Goal: Task Accomplishment & Management: Complete application form

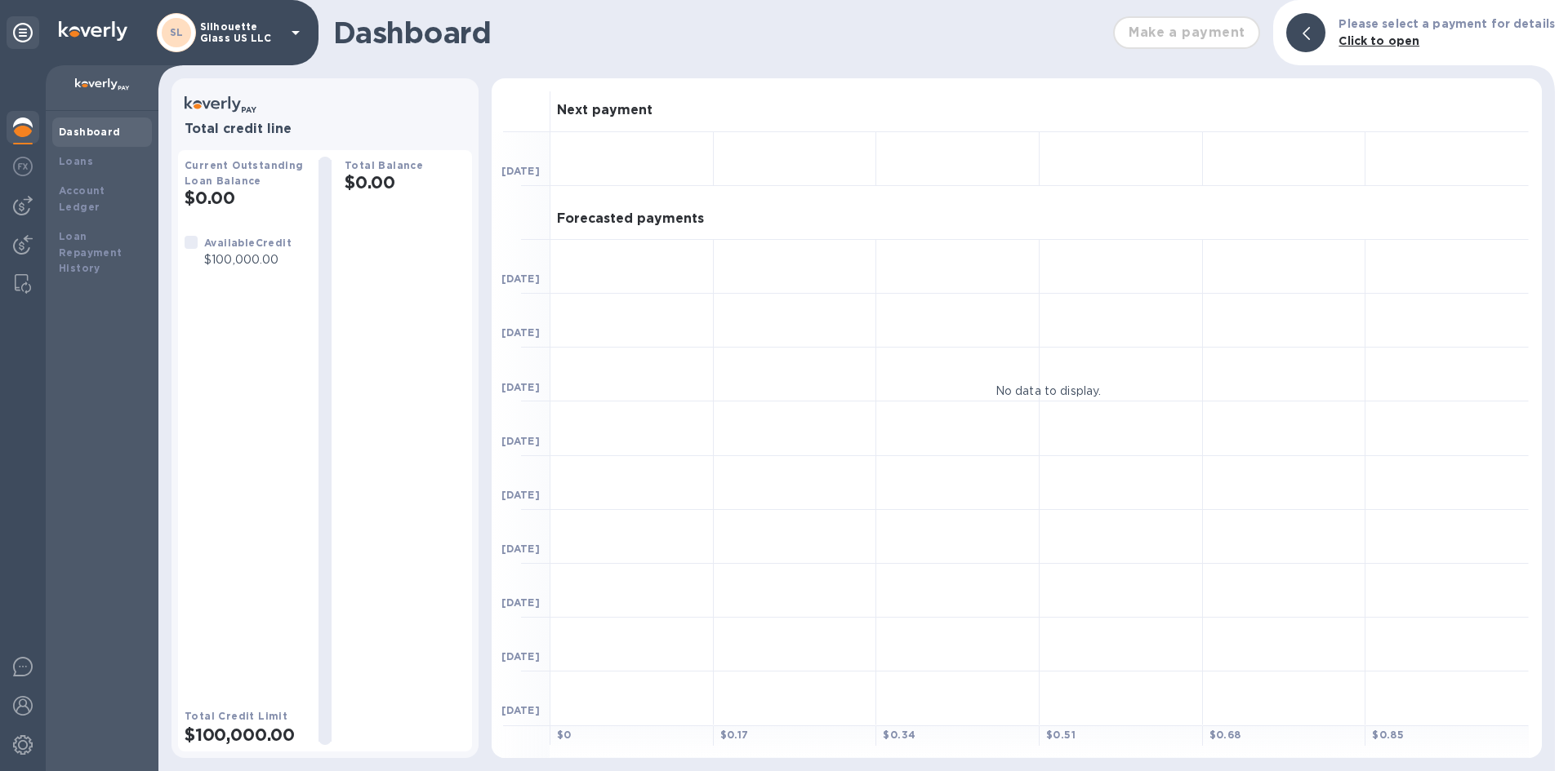
click at [25, 133] on img at bounding box center [23, 127] width 19 height 19
click at [105, 82] on img at bounding box center [102, 85] width 54 height 13
click at [83, 159] on b "Loans" at bounding box center [75, 161] width 34 height 12
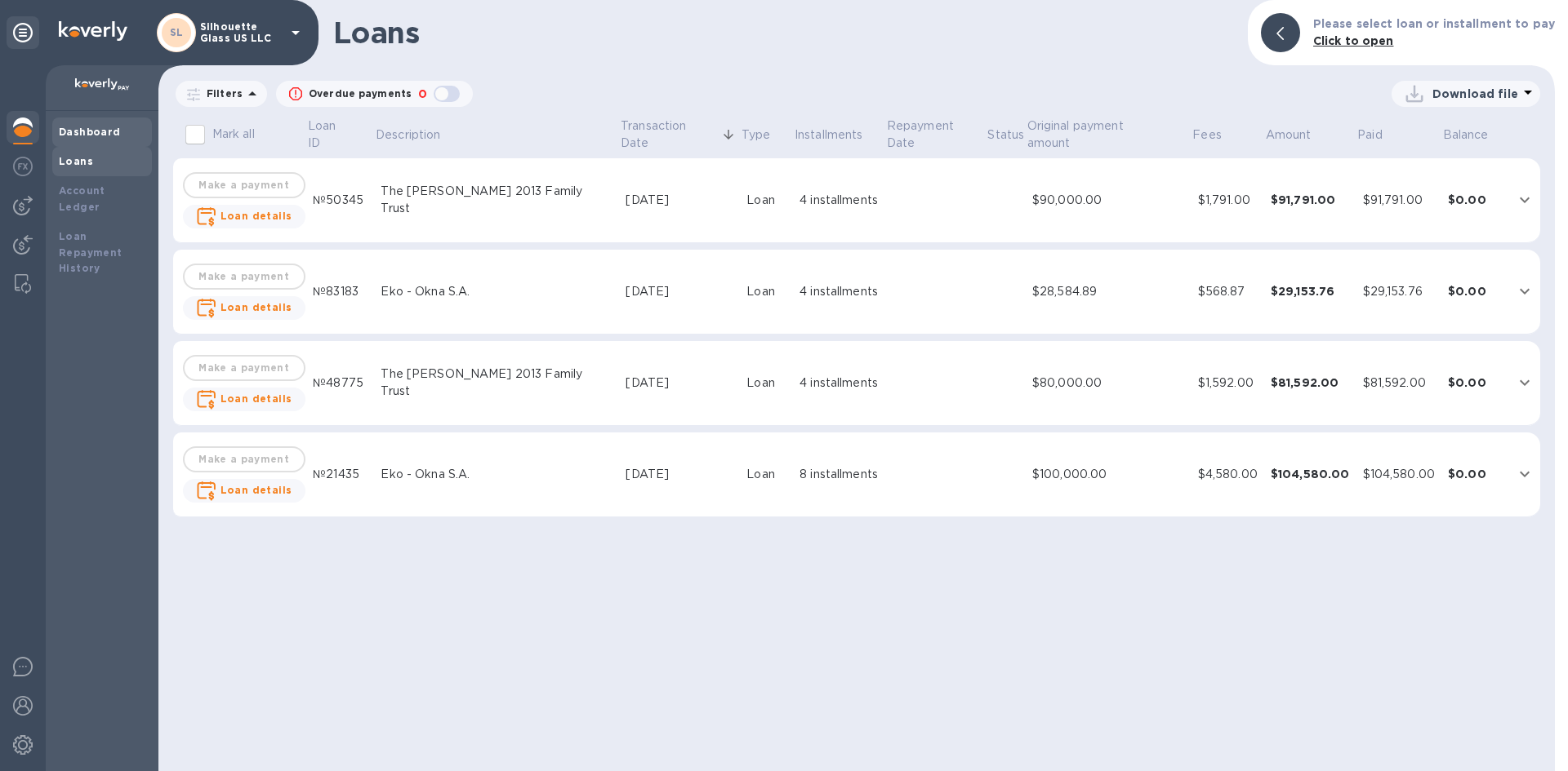
click at [101, 123] on div "Dashboard" at bounding box center [102, 132] width 100 height 30
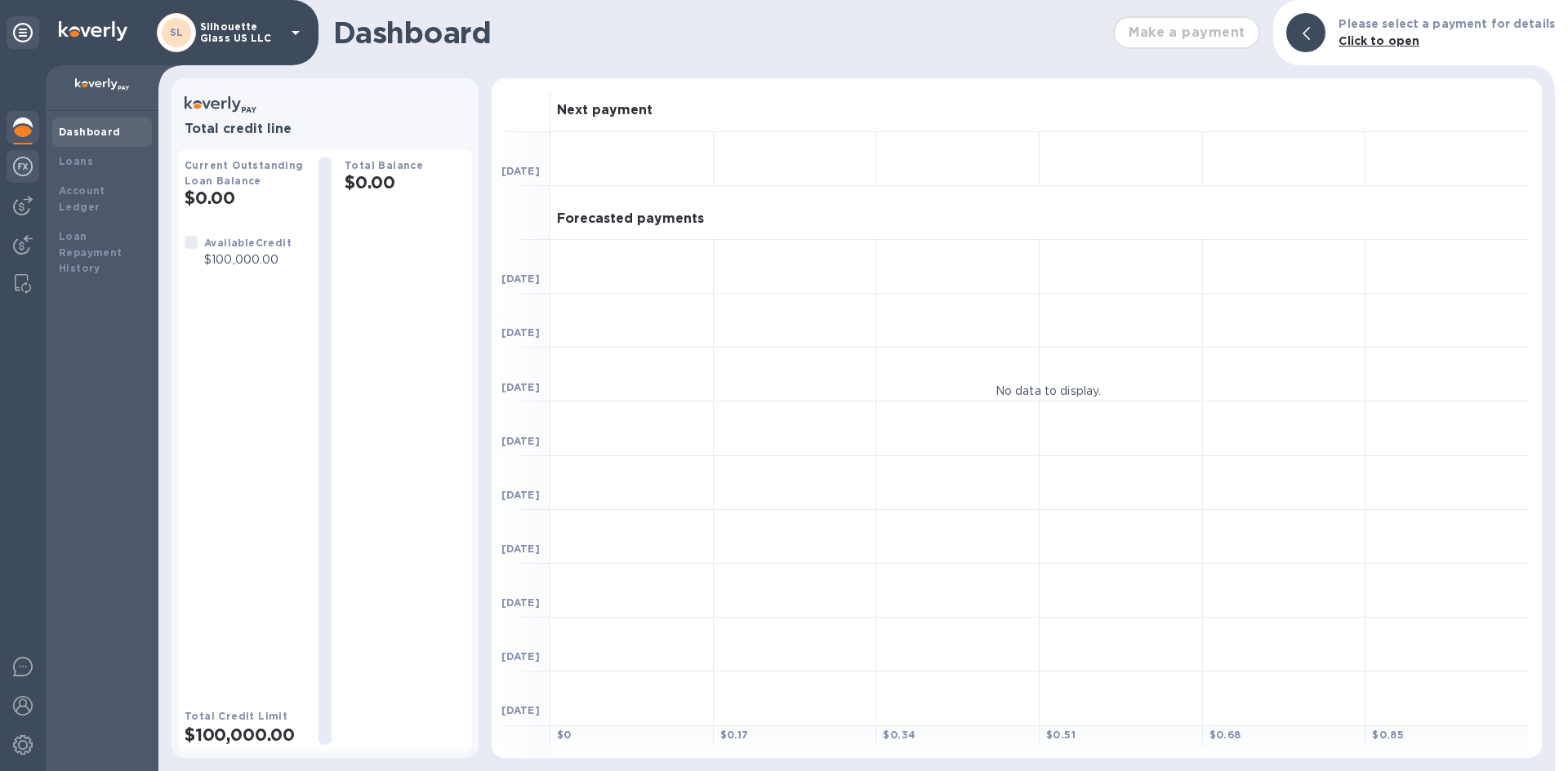
click at [23, 158] on img at bounding box center [23, 166] width 19 height 19
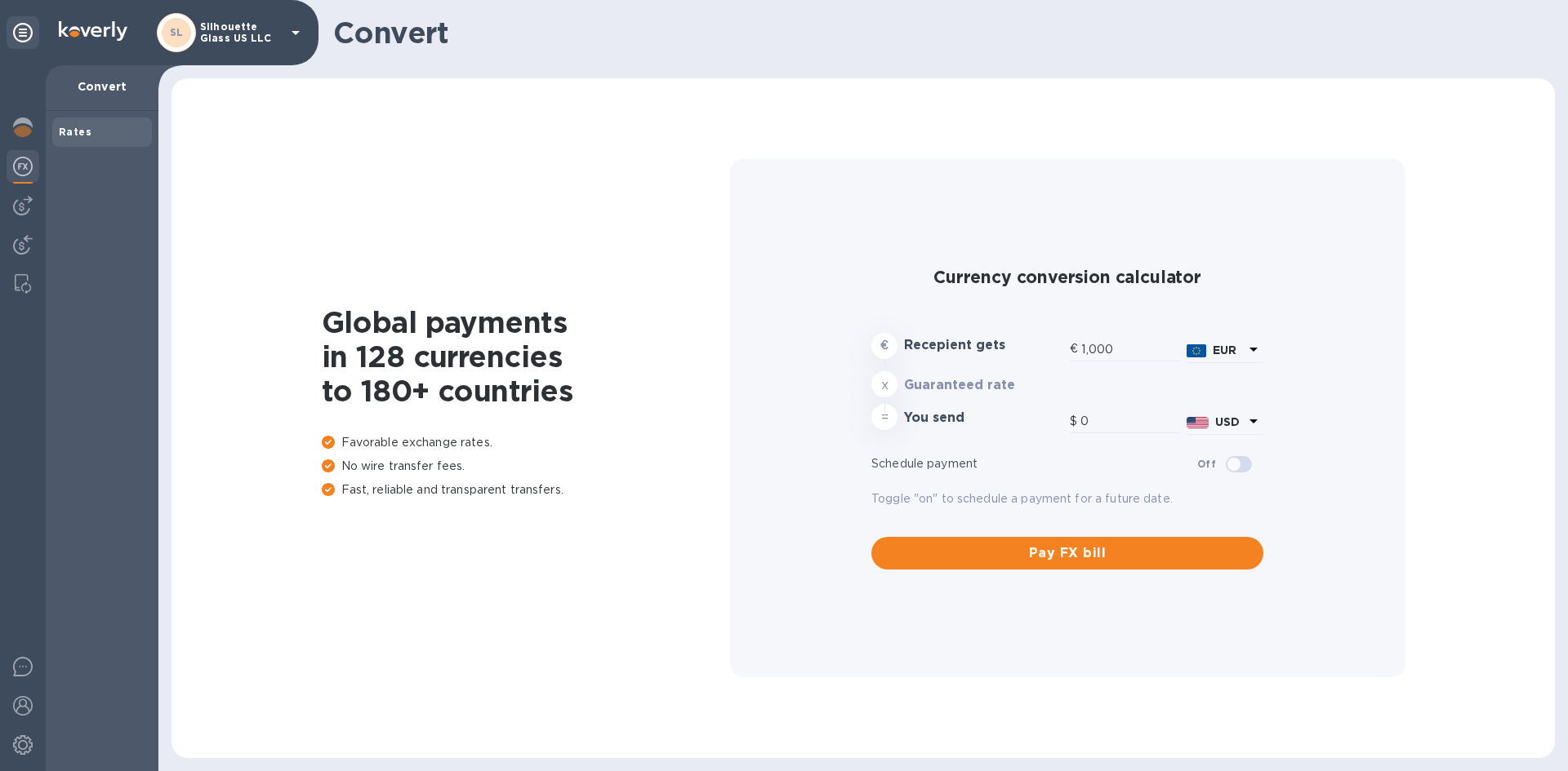
type input "1,179.69"
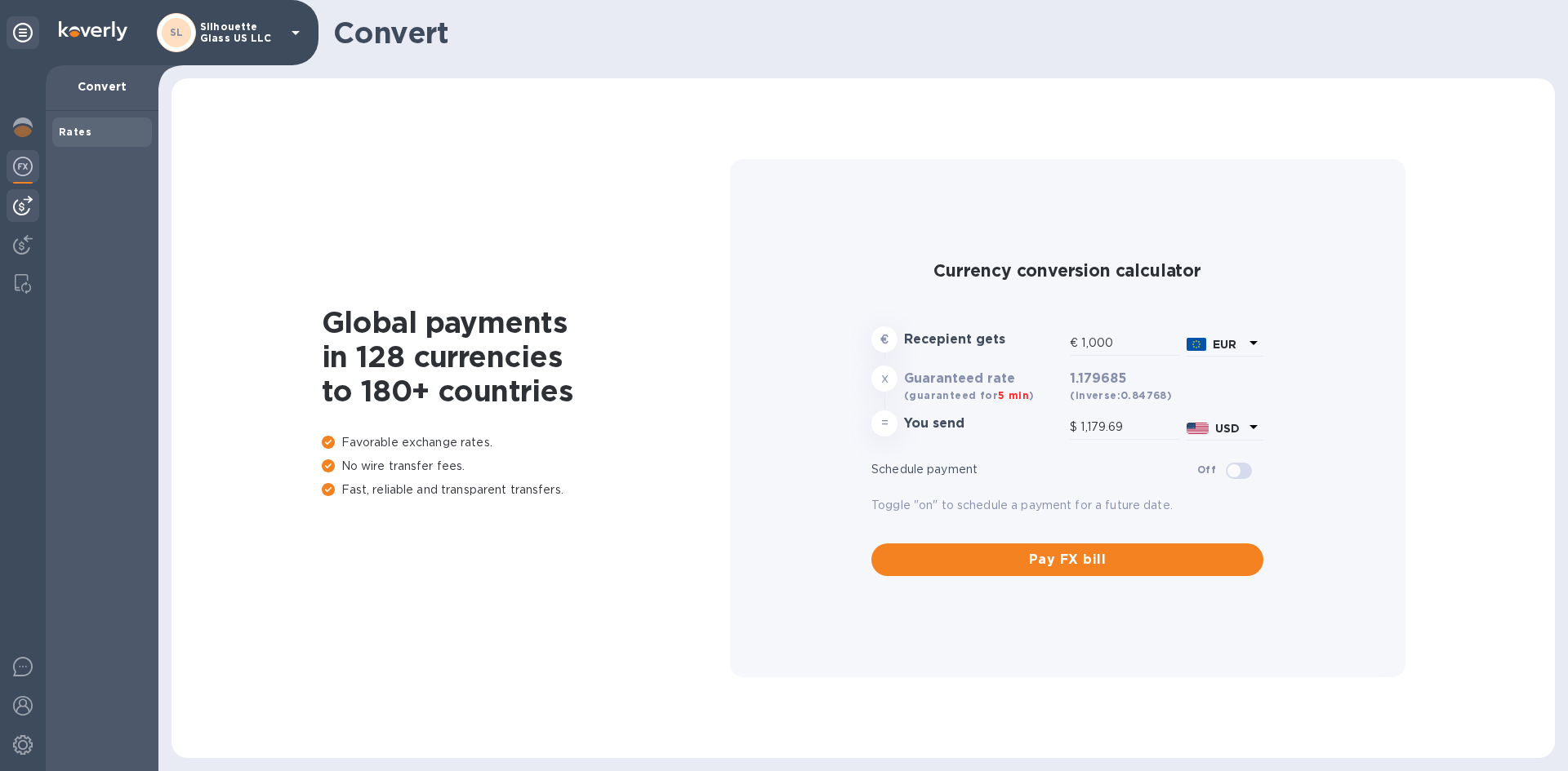
click at [18, 205] on img at bounding box center [23, 206] width 19 height 19
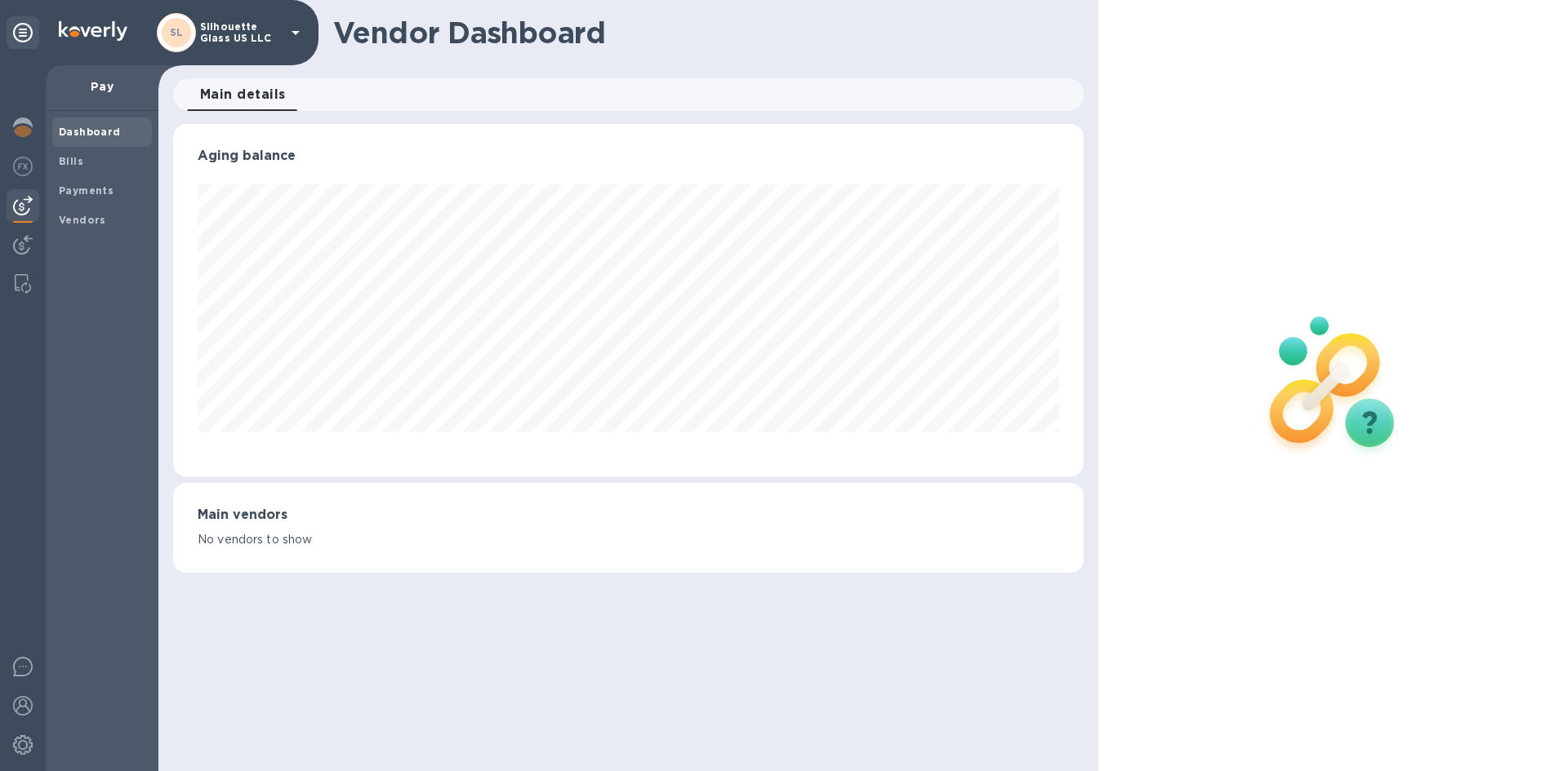
scroll to position [353, 910]
click at [24, 240] on img at bounding box center [23, 245] width 19 height 19
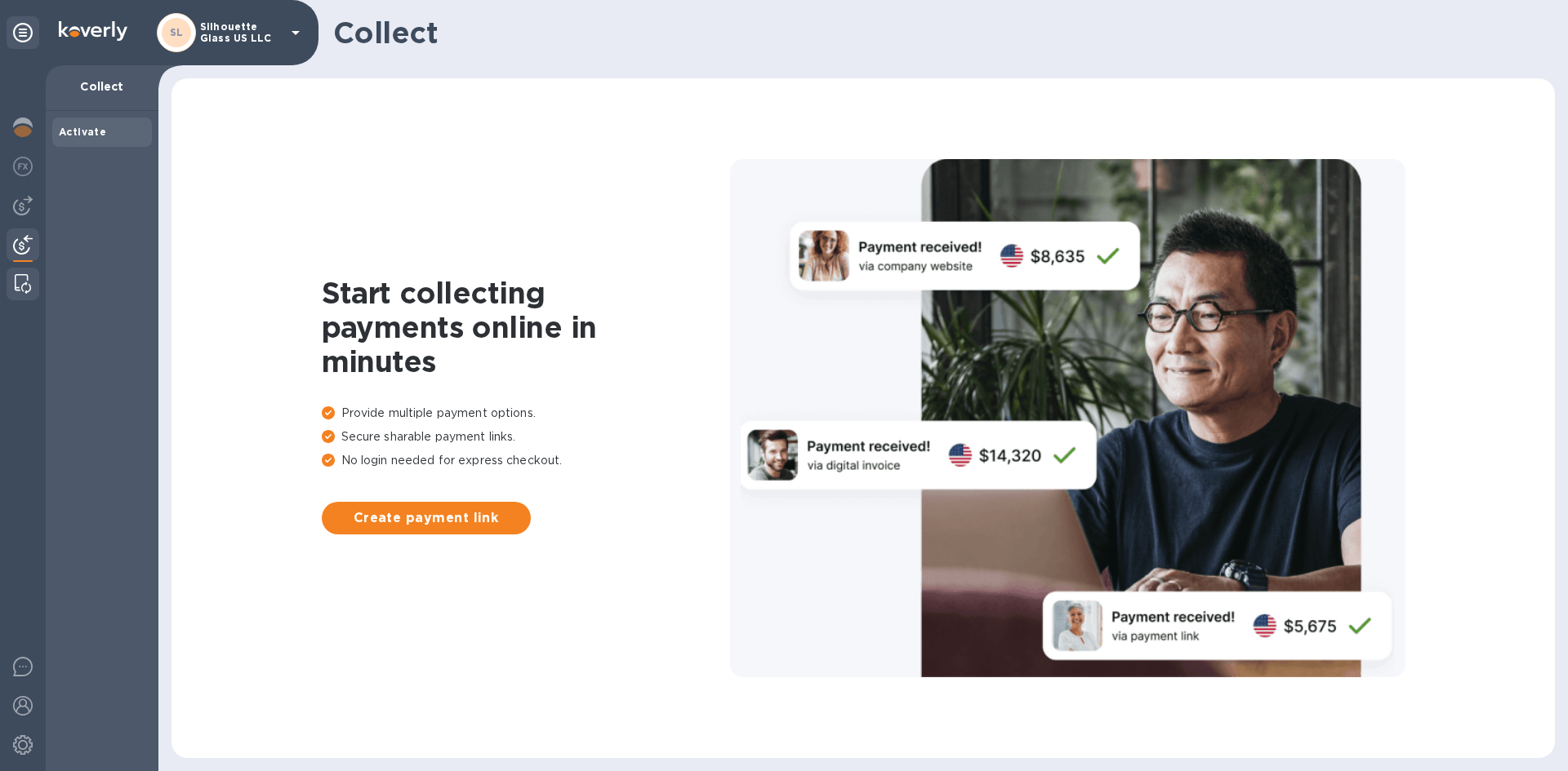
click at [21, 291] on img at bounding box center [23, 284] width 17 height 19
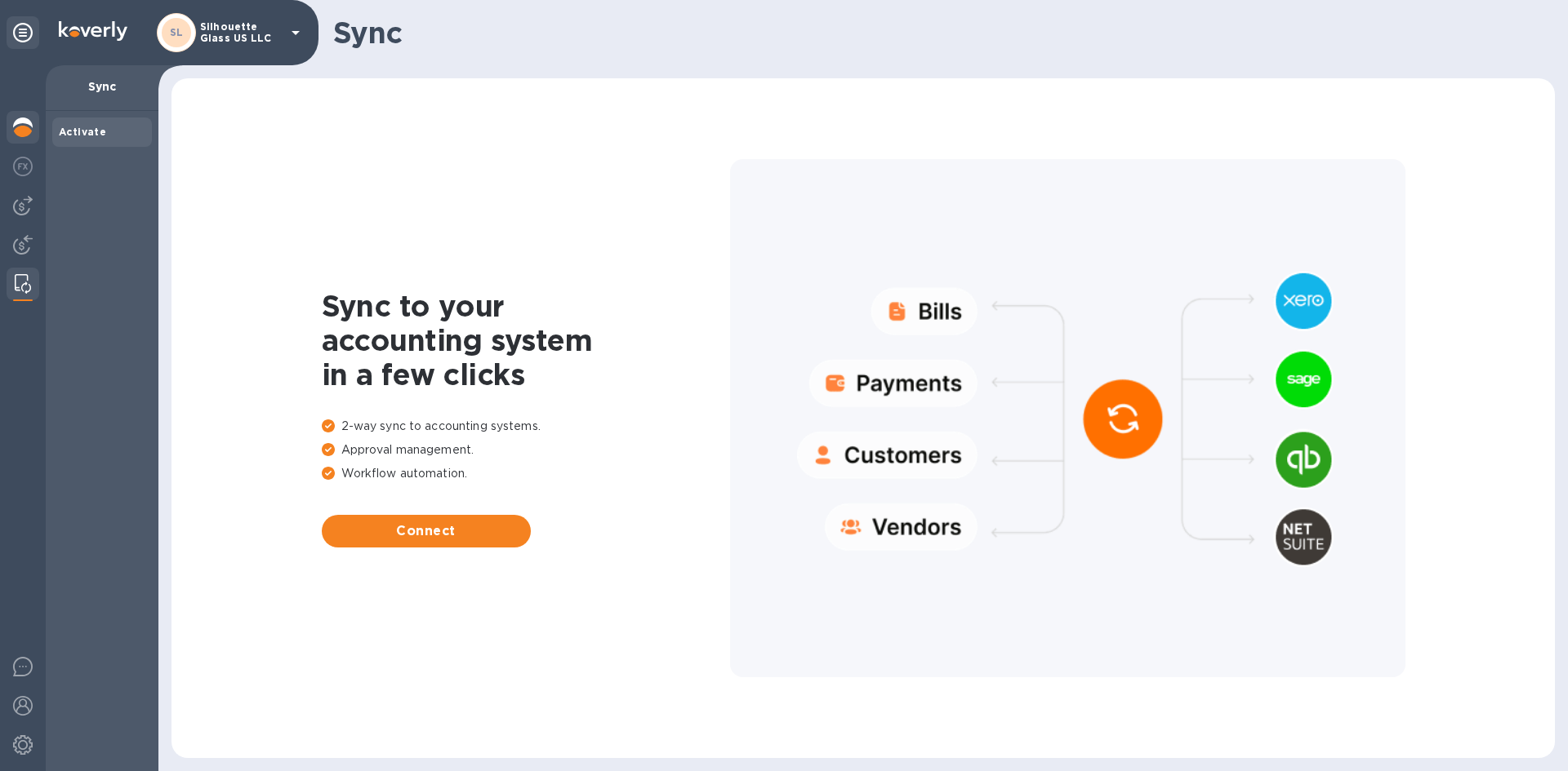
click at [18, 123] on img at bounding box center [23, 127] width 19 height 19
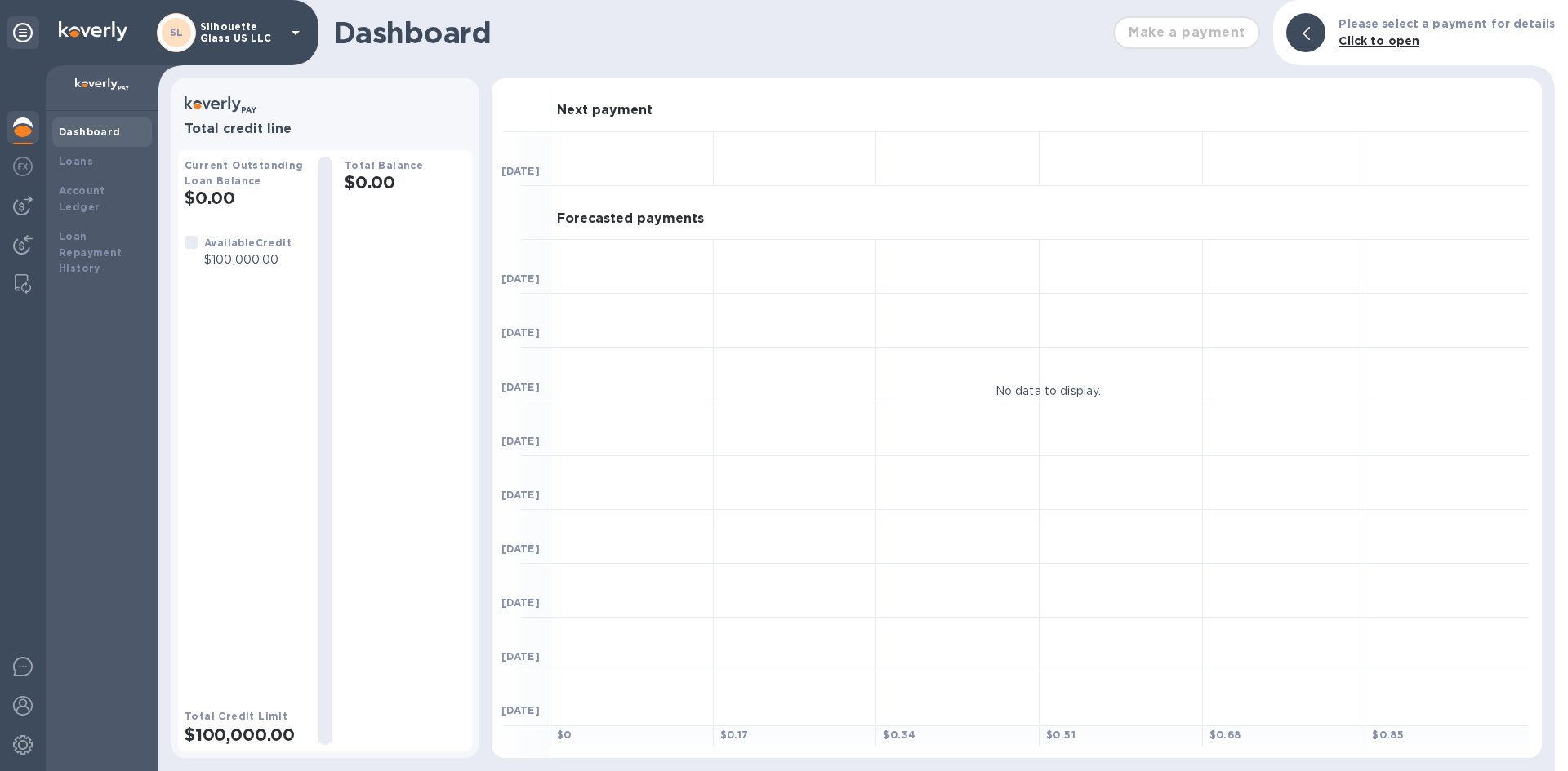
click at [101, 131] on b "Dashboard" at bounding box center [89, 132] width 62 height 12
click at [24, 33] on icon at bounding box center [23, 32] width 19 height 19
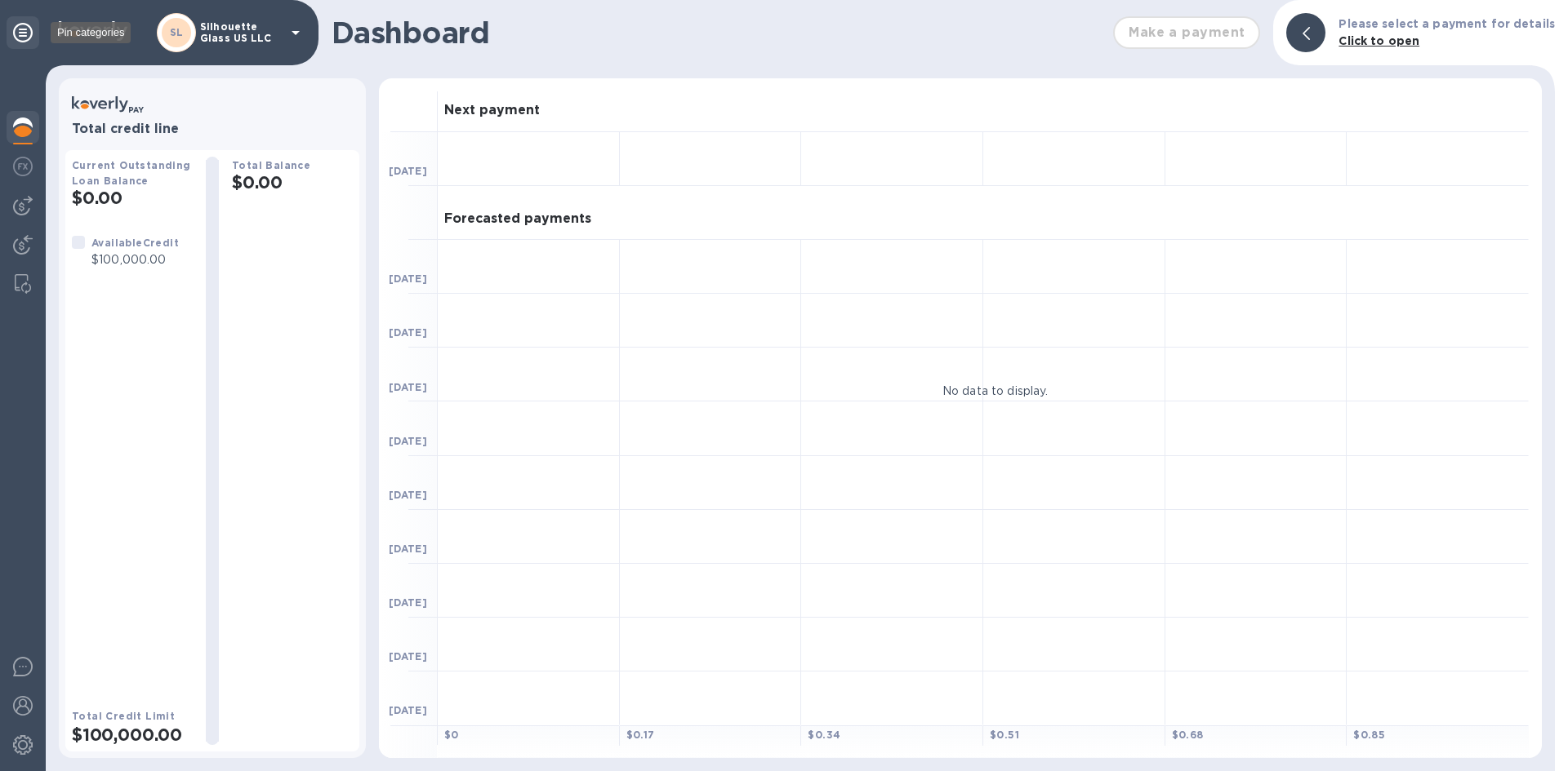
click at [22, 32] on icon at bounding box center [23, 32] width 19 height 19
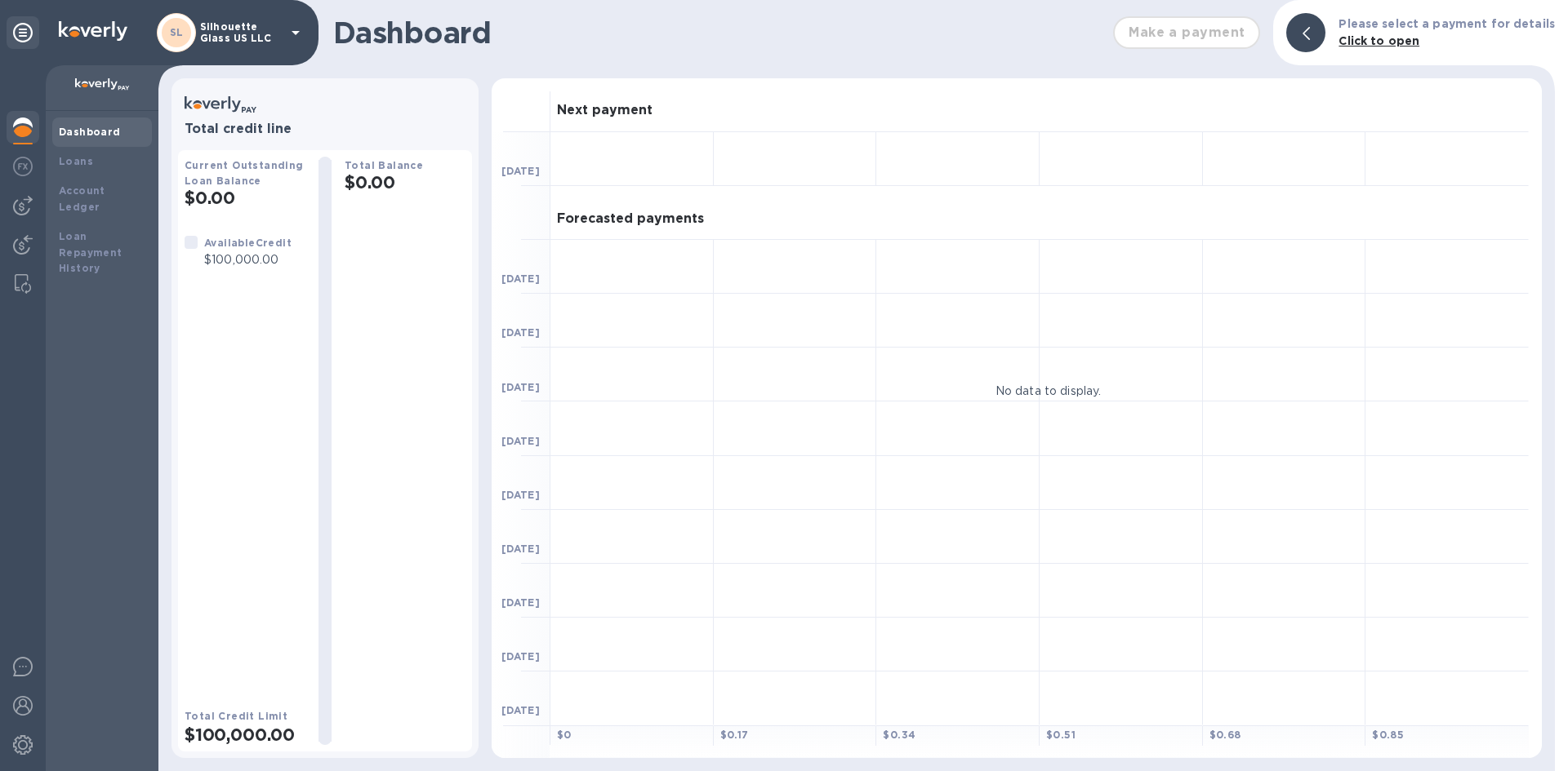
click at [293, 34] on icon at bounding box center [295, 32] width 19 height 19
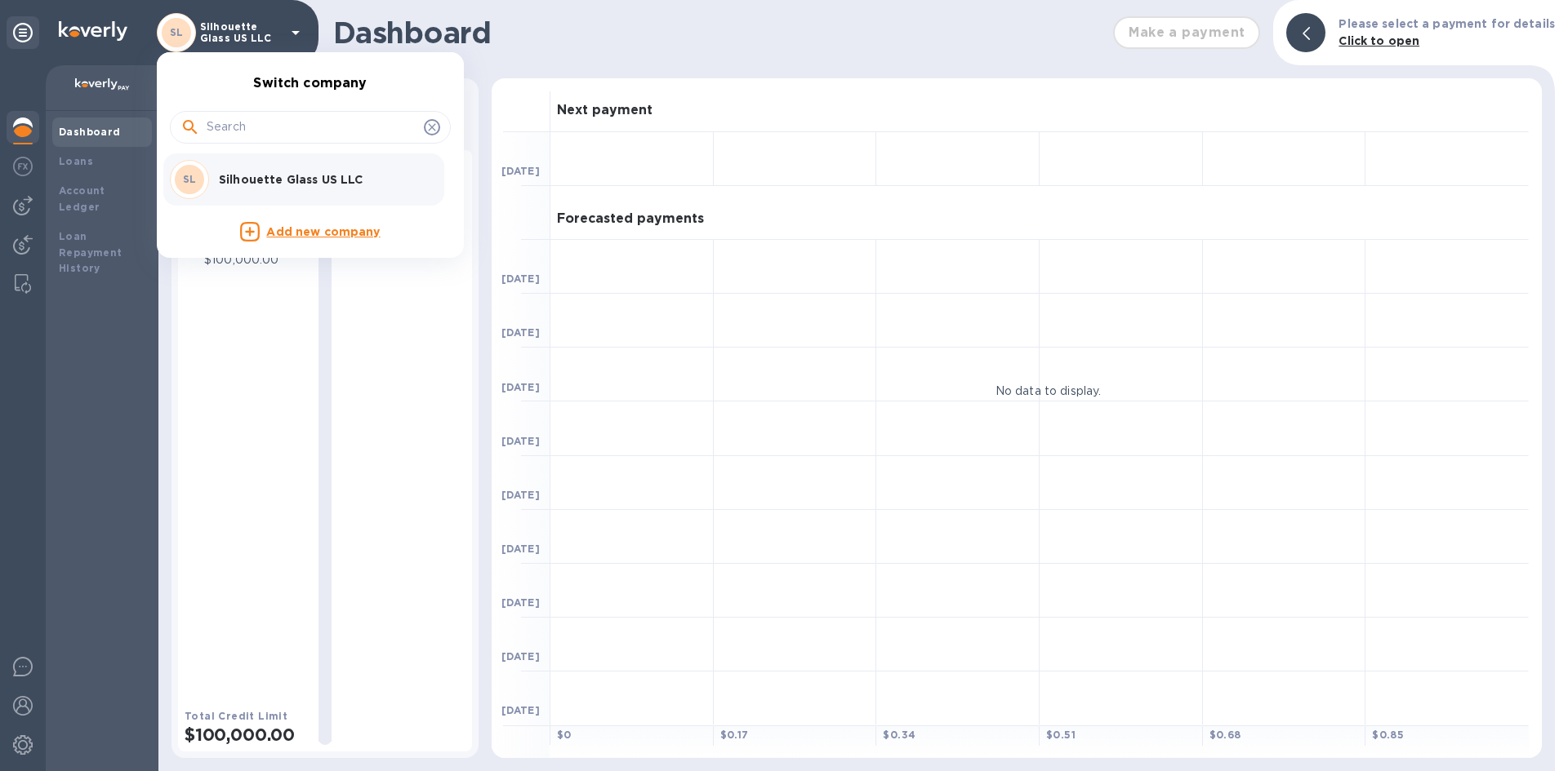
click at [298, 374] on div at bounding box center [784, 385] width 1568 height 771
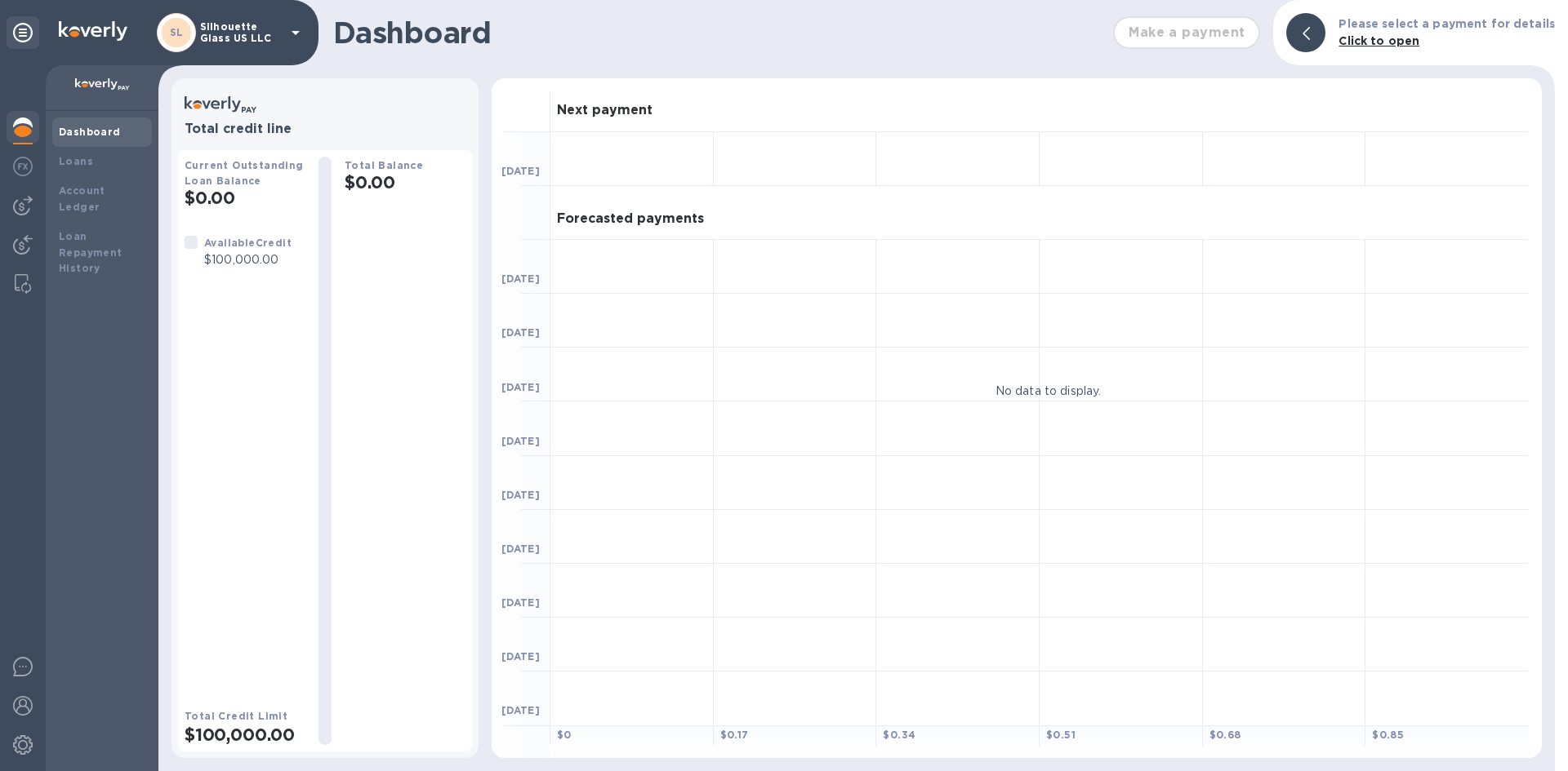
click at [299, 31] on icon at bounding box center [295, 32] width 19 height 19
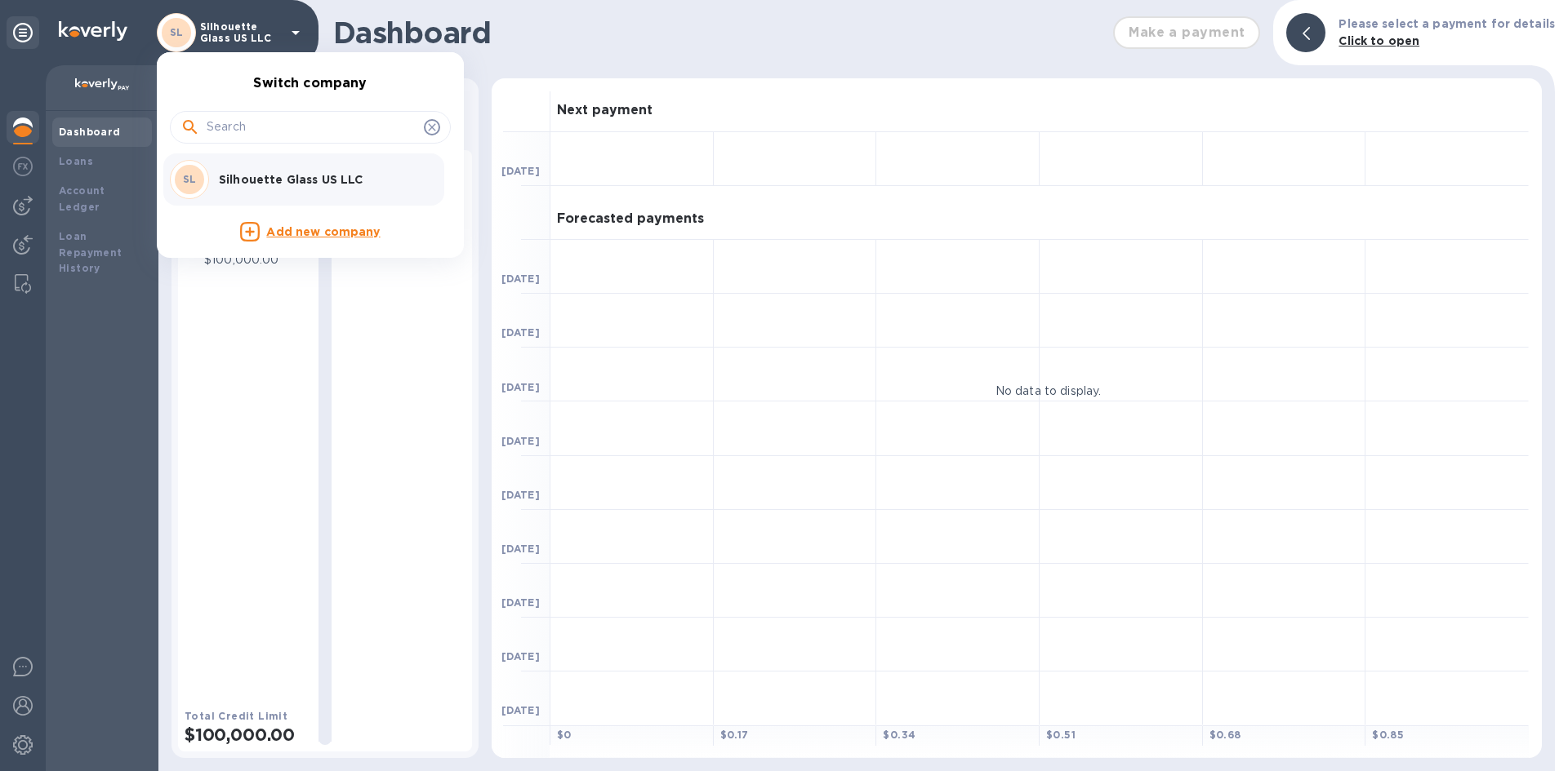
click at [90, 147] on div at bounding box center [784, 385] width 1568 height 771
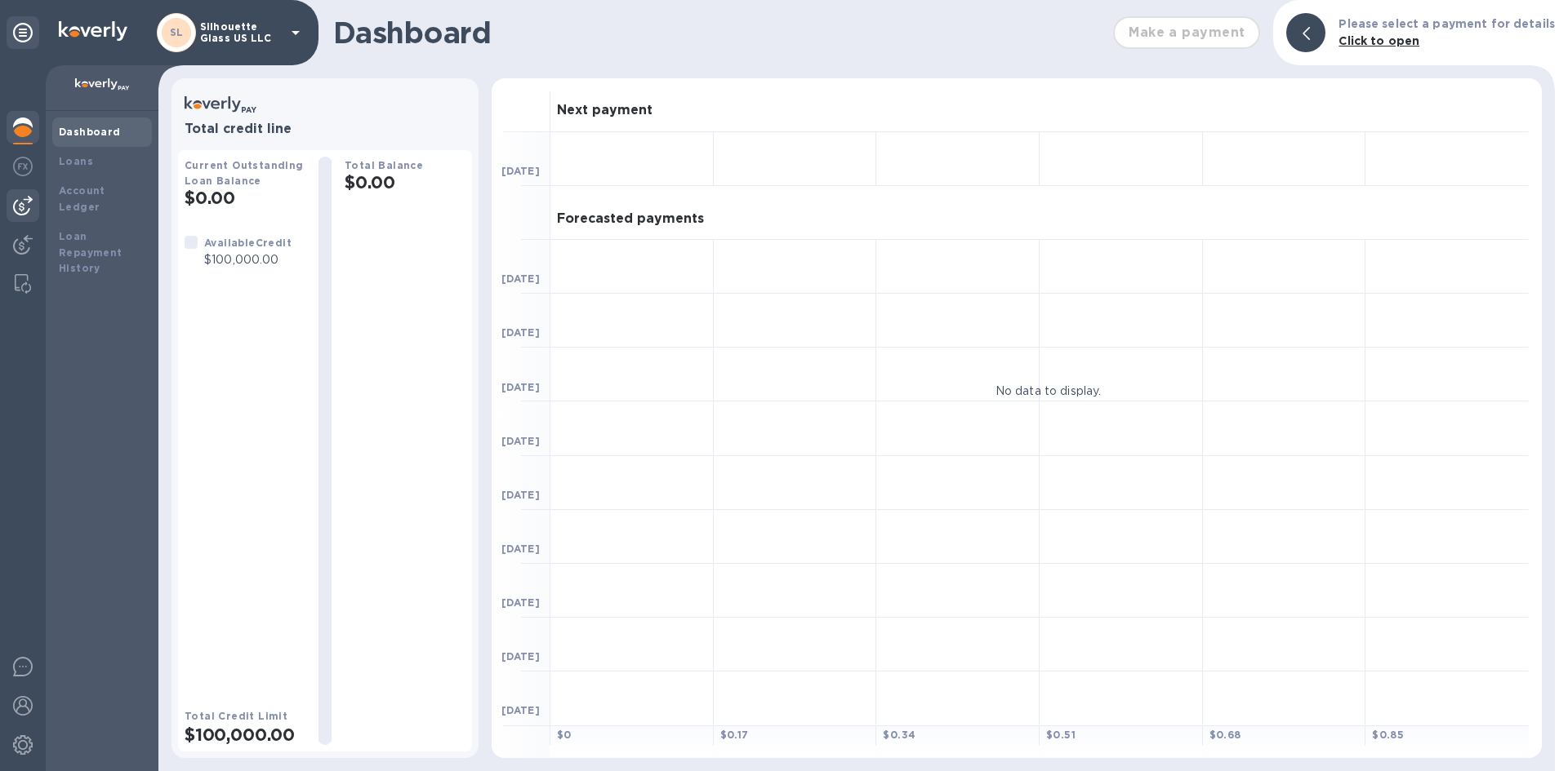
click at [21, 211] on img at bounding box center [23, 206] width 19 height 19
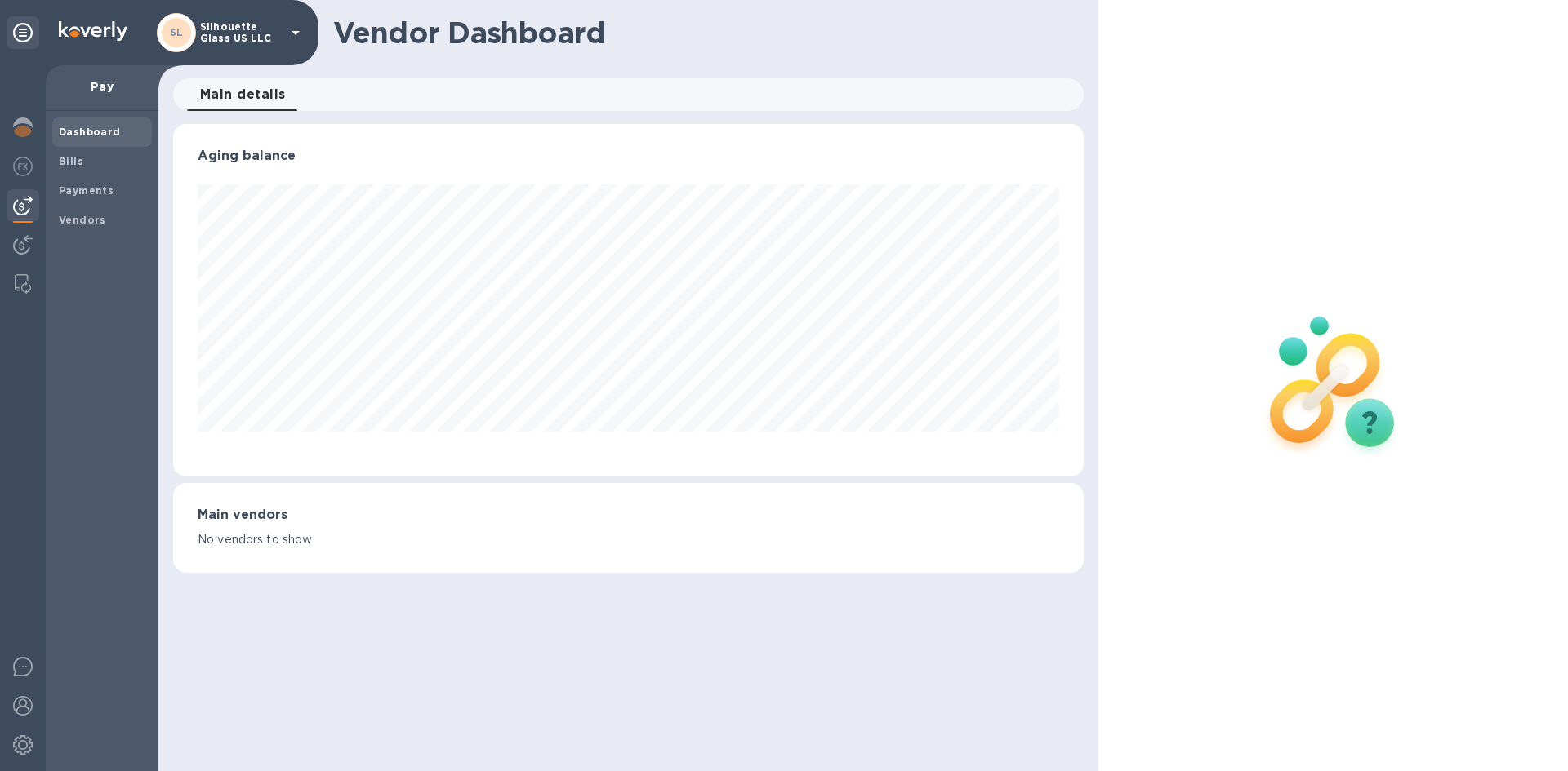
scroll to position [353, 910]
click at [22, 238] on img at bounding box center [23, 245] width 19 height 19
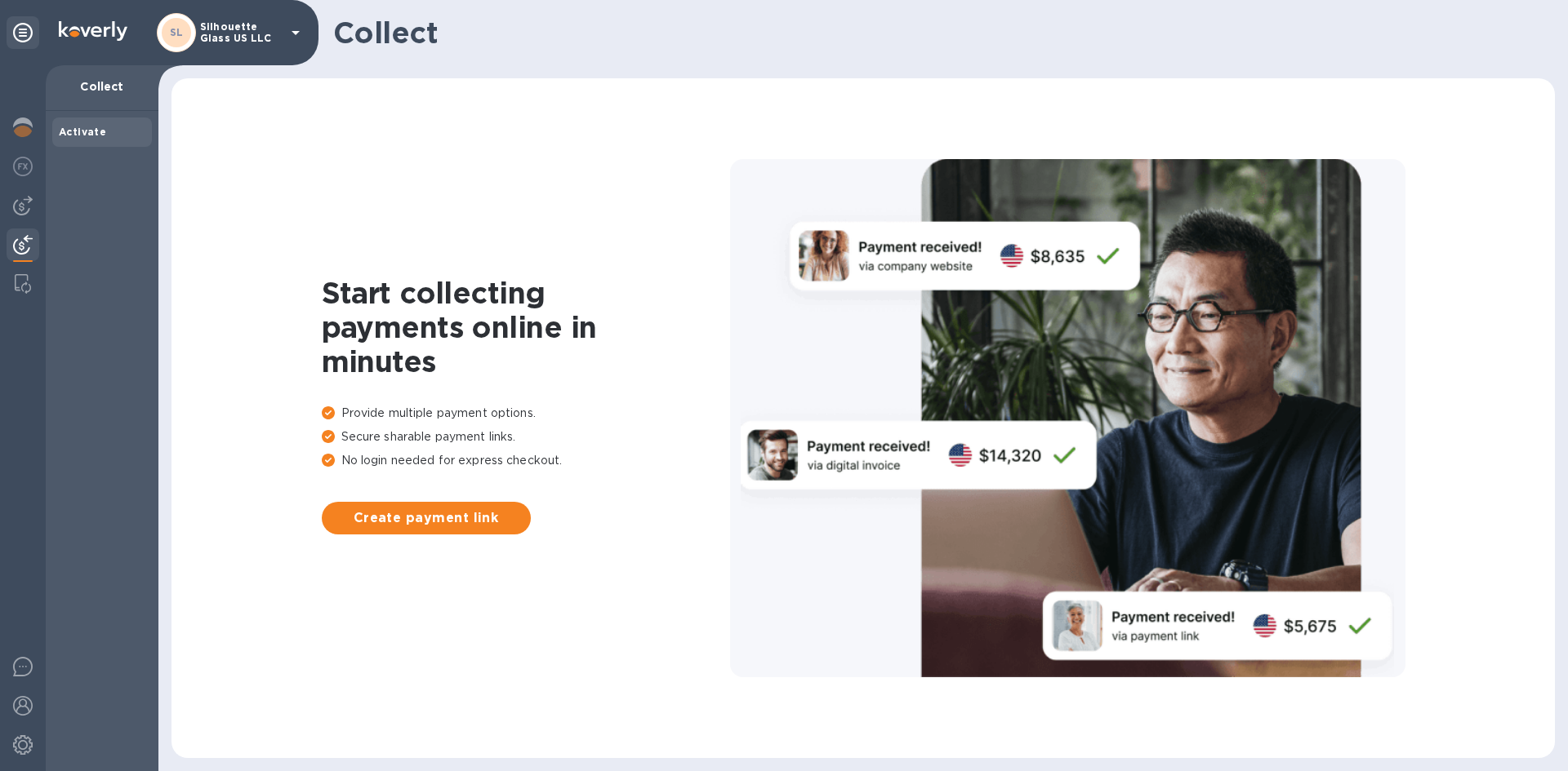
click at [299, 29] on icon at bounding box center [295, 32] width 19 height 19
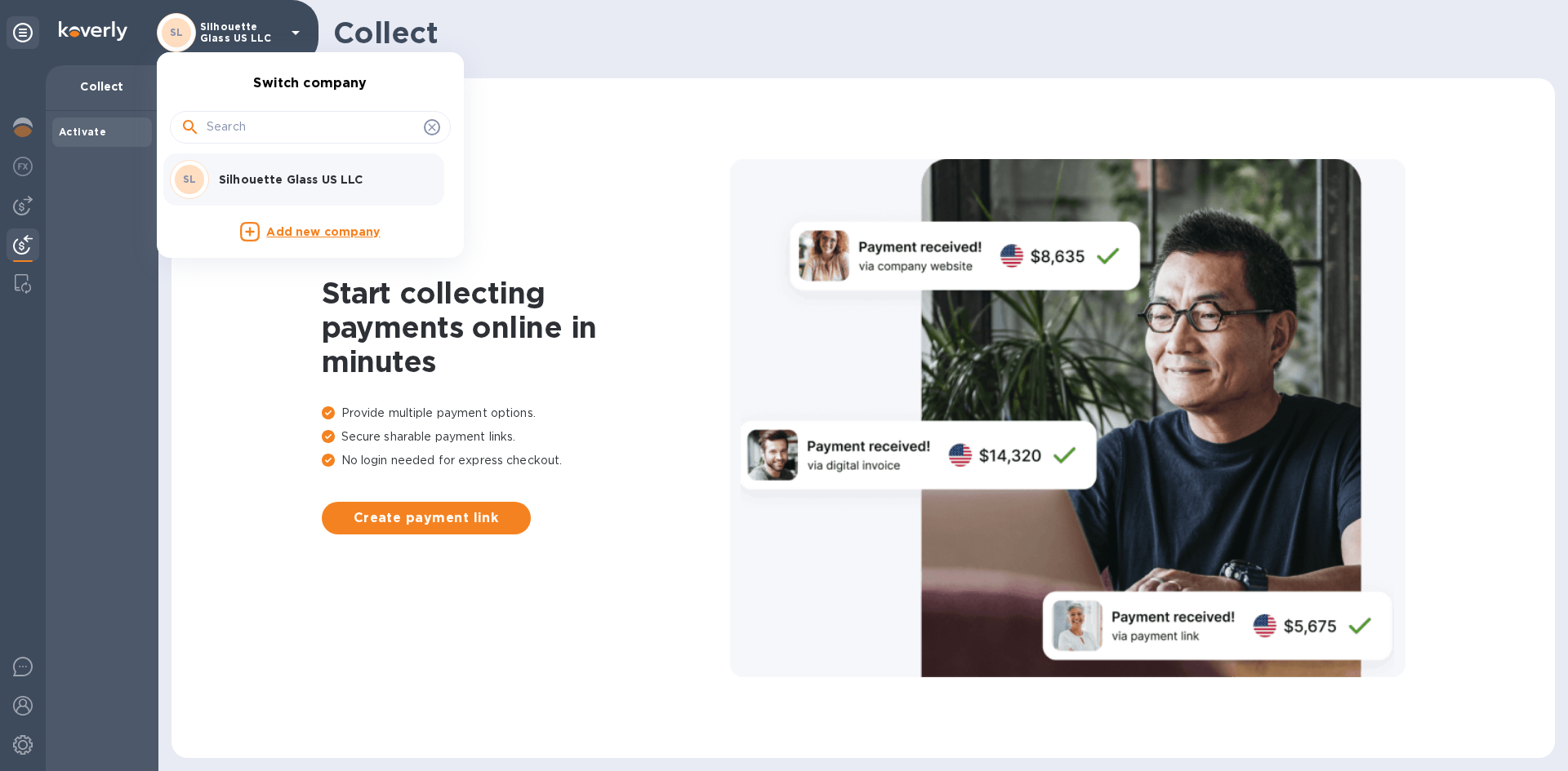
click at [333, 130] on input "text" at bounding box center [312, 128] width 211 height 25
click at [346, 110] on div at bounding box center [310, 125] width 281 height 55
click at [29, 26] on div at bounding box center [784, 385] width 1568 height 771
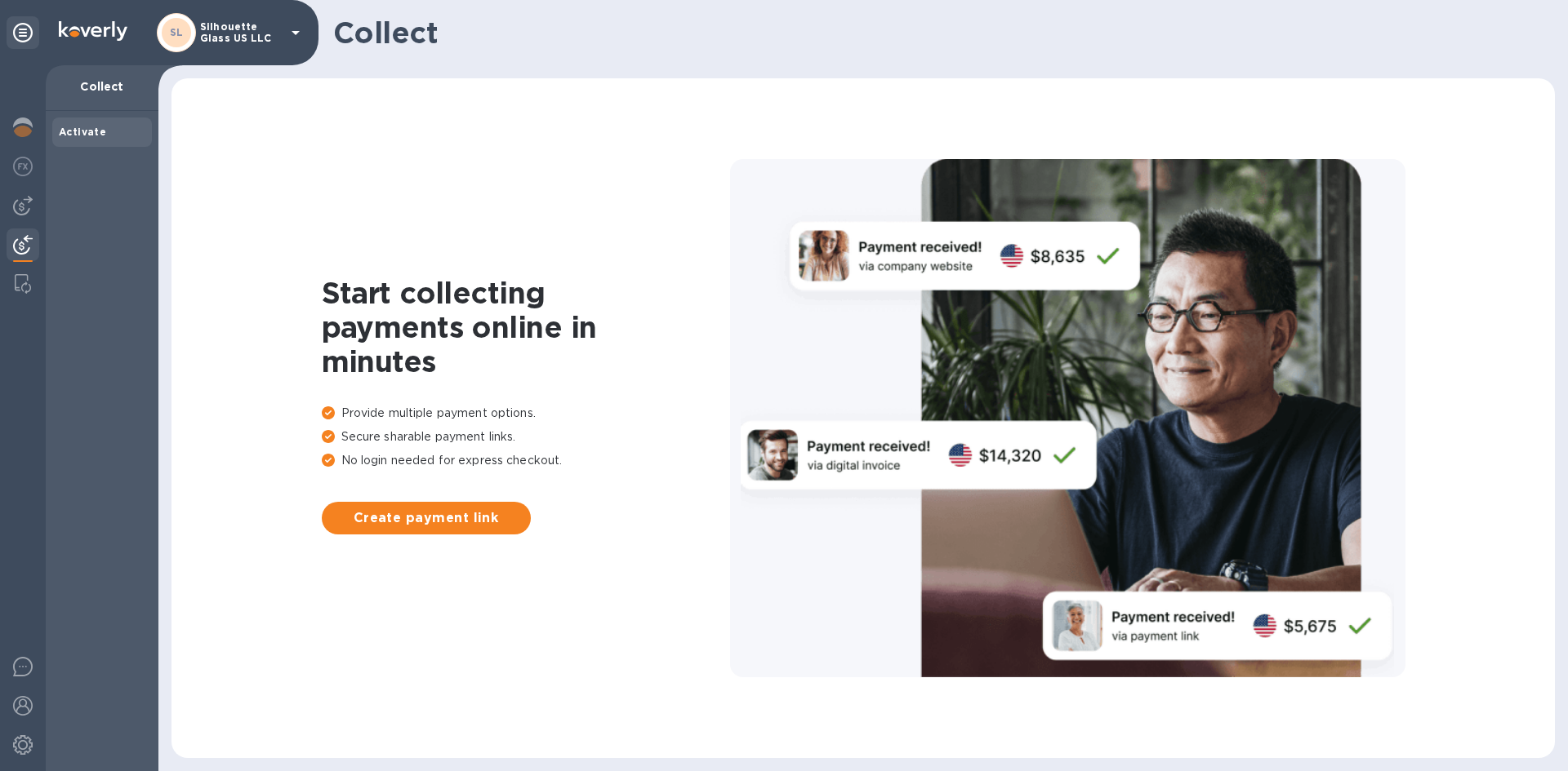
click at [97, 131] on b "Activate" at bounding box center [82, 132] width 47 height 12
click at [26, 32] on icon at bounding box center [23, 32] width 19 height 19
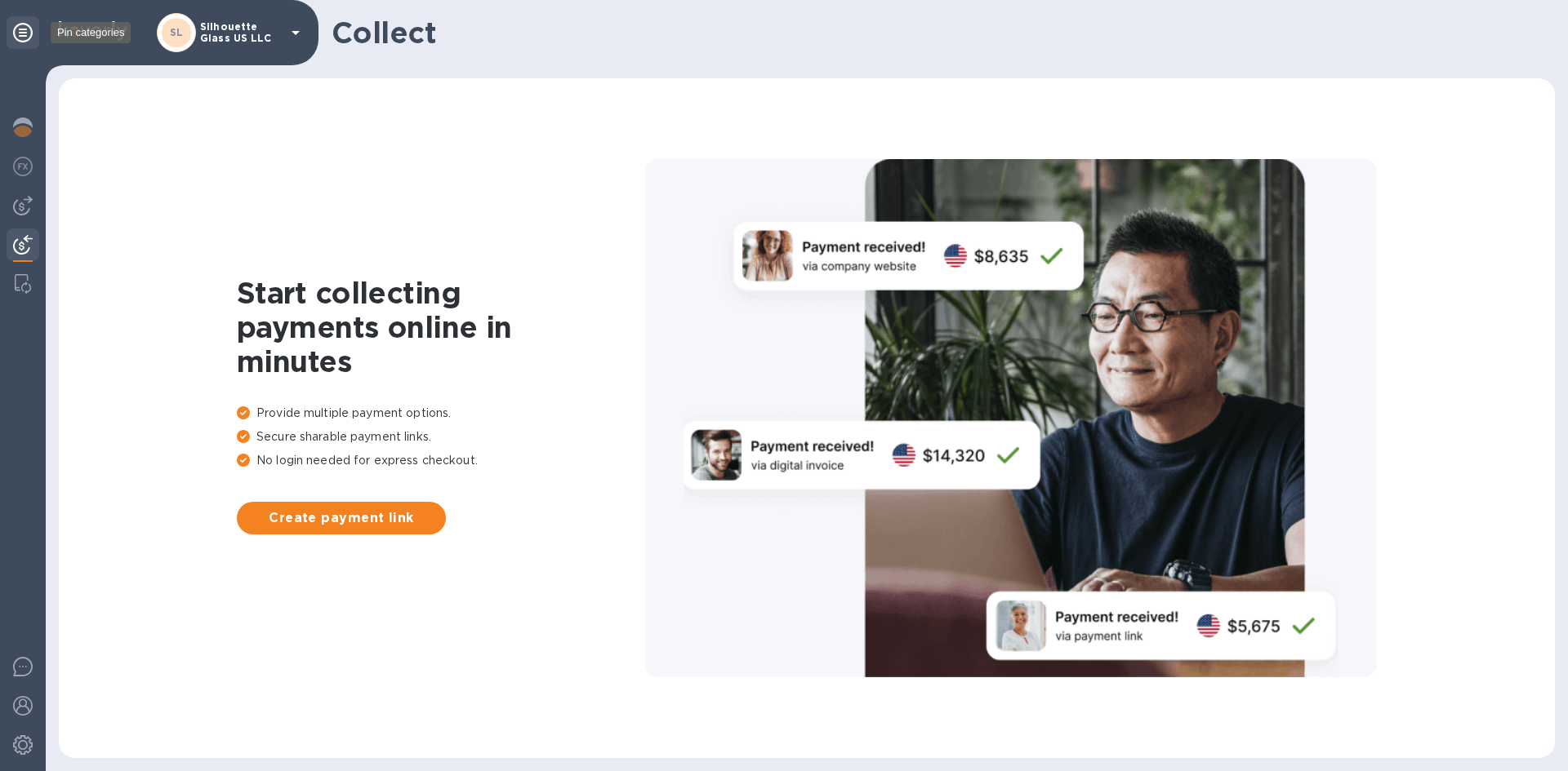
click at [24, 34] on icon at bounding box center [23, 32] width 19 height 19
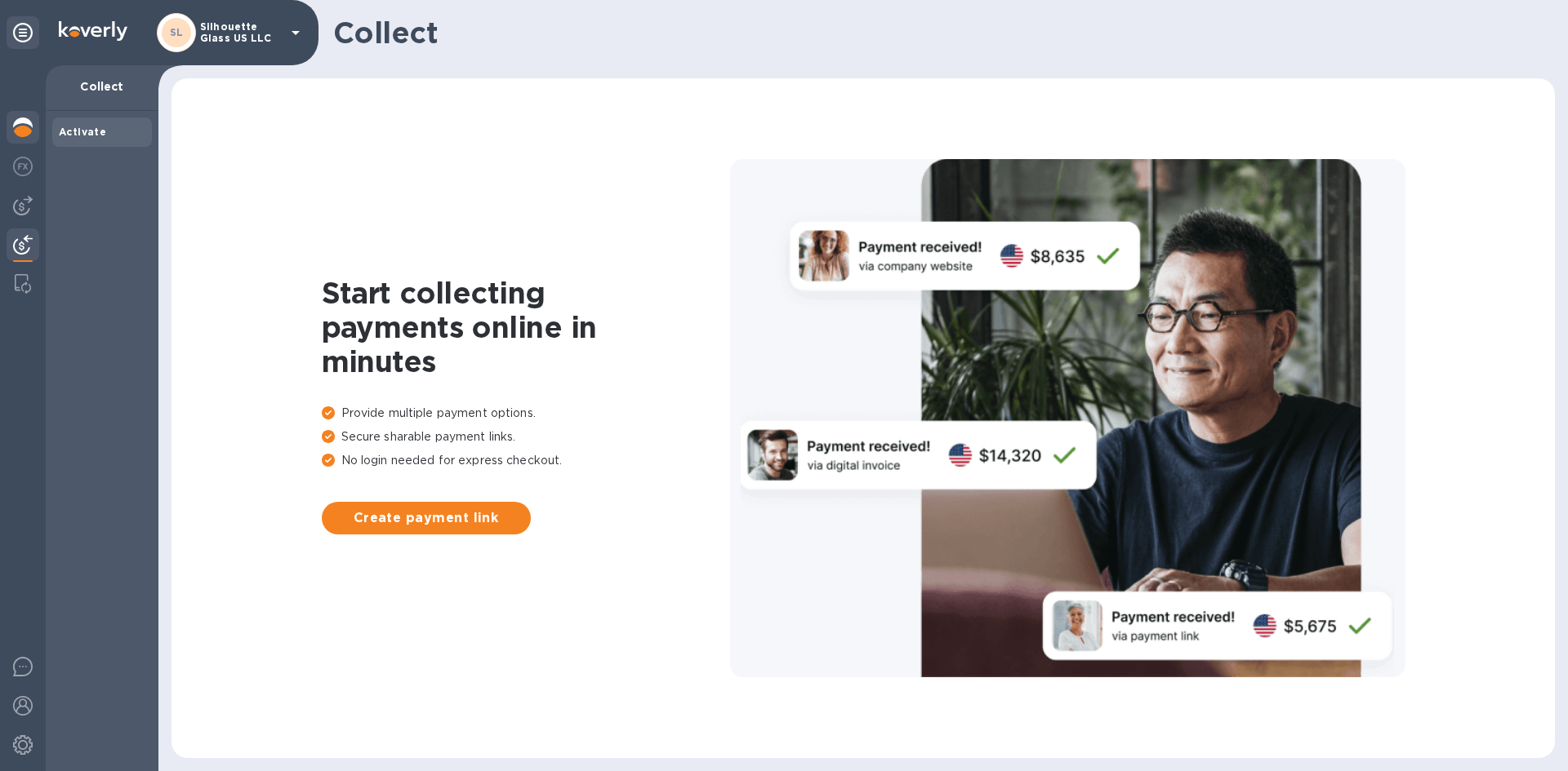
click at [25, 131] on img at bounding box center [23, 127] width 19 height 19
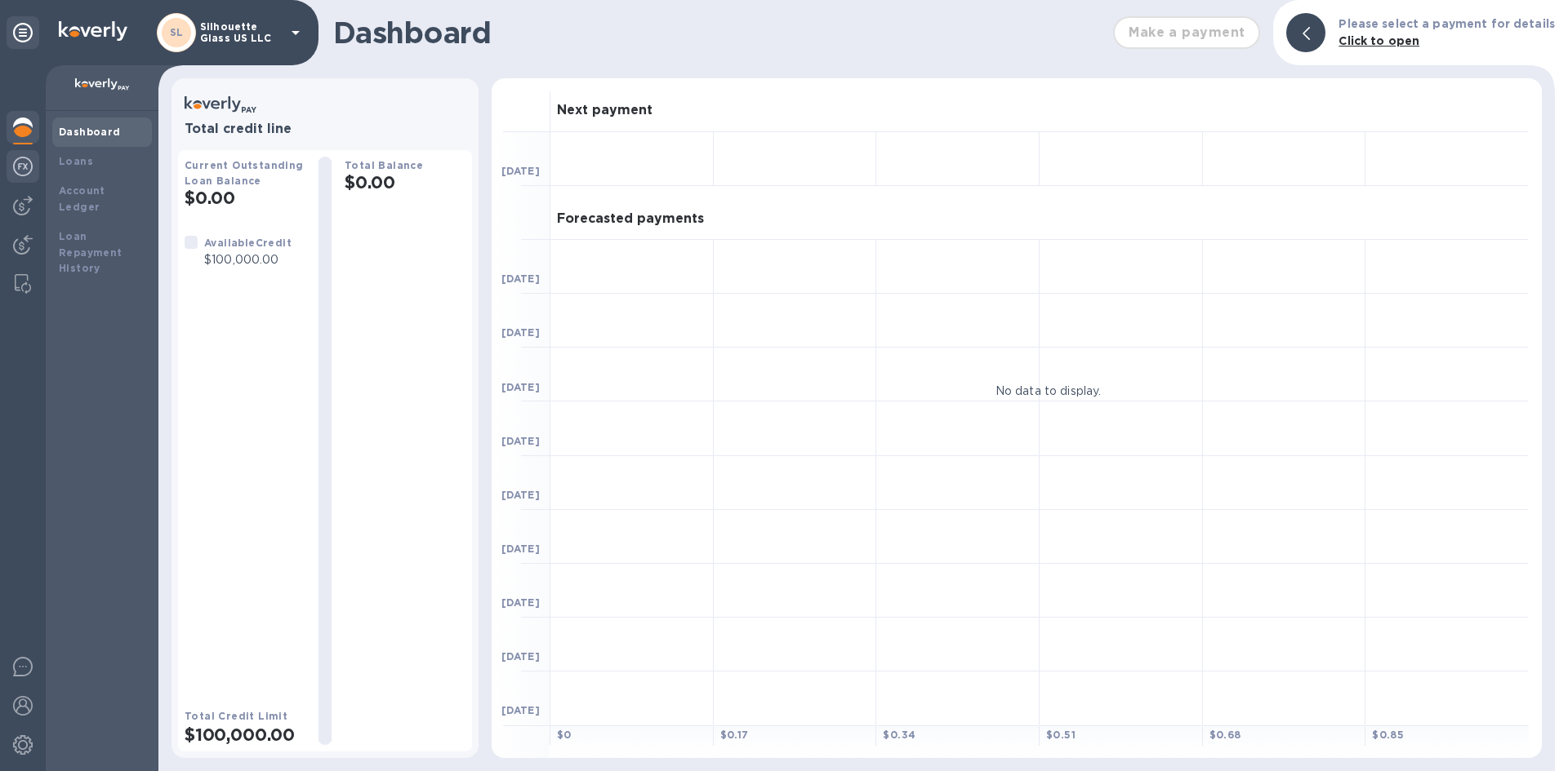
click at [22, 173] on img at bounding box center [23, 166] width 19 height 19
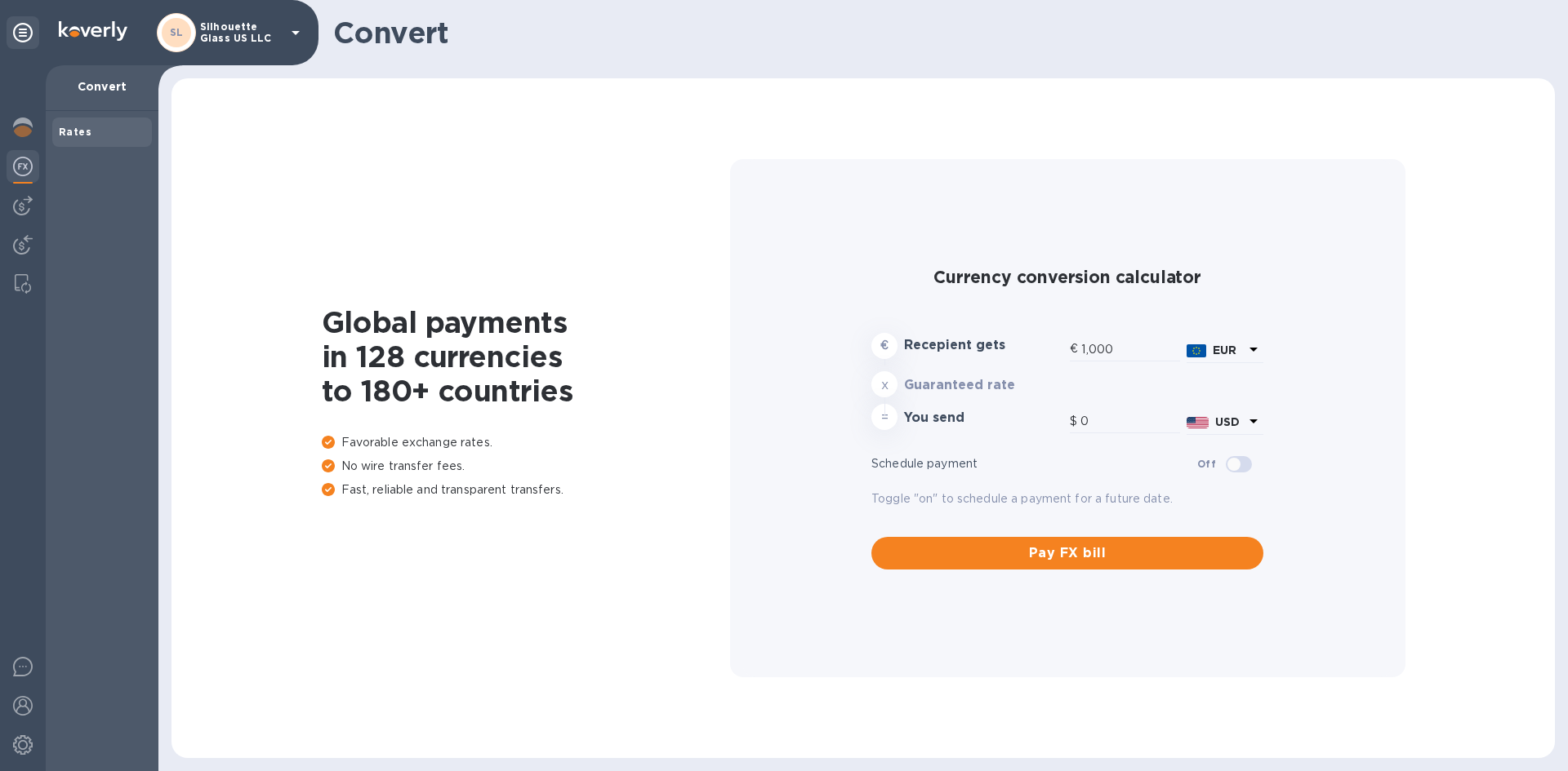
type input "1,179.69"
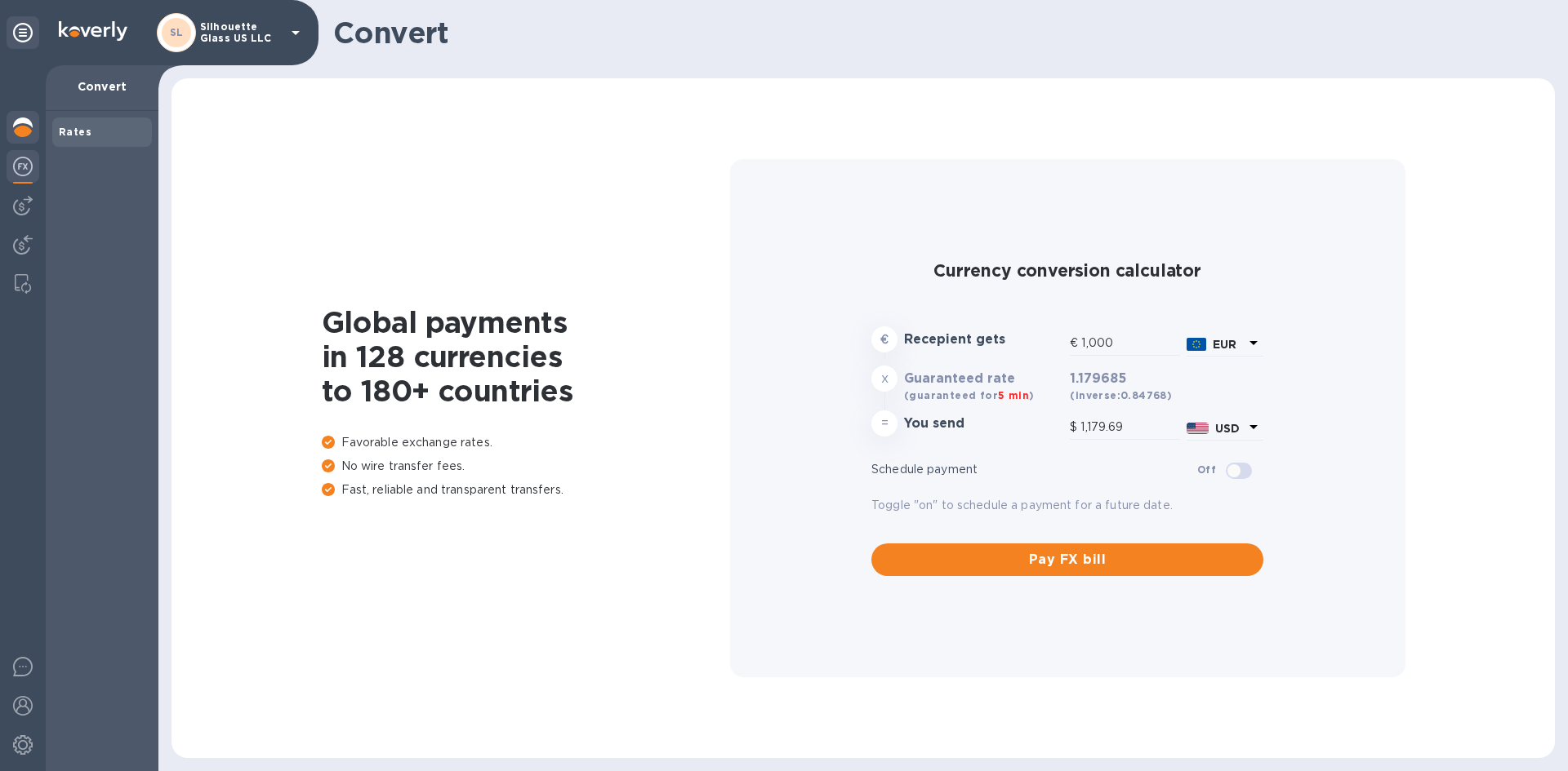
click at [22, 127] on img at bounding box center [23, 127] width 19 height 19
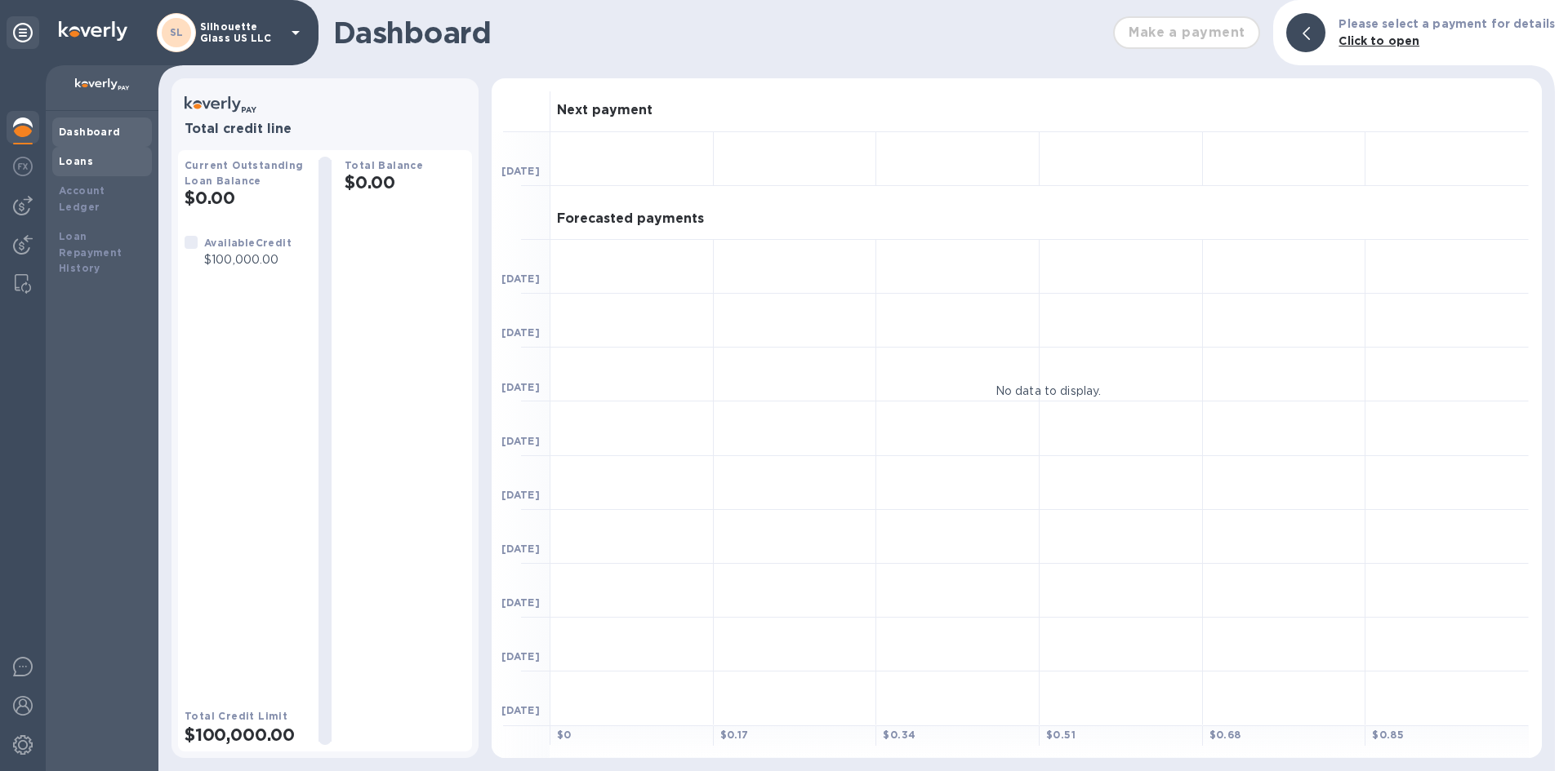
click at [121, 165] on div "Loans" at bounding box center [102, 161] width 87 height 17
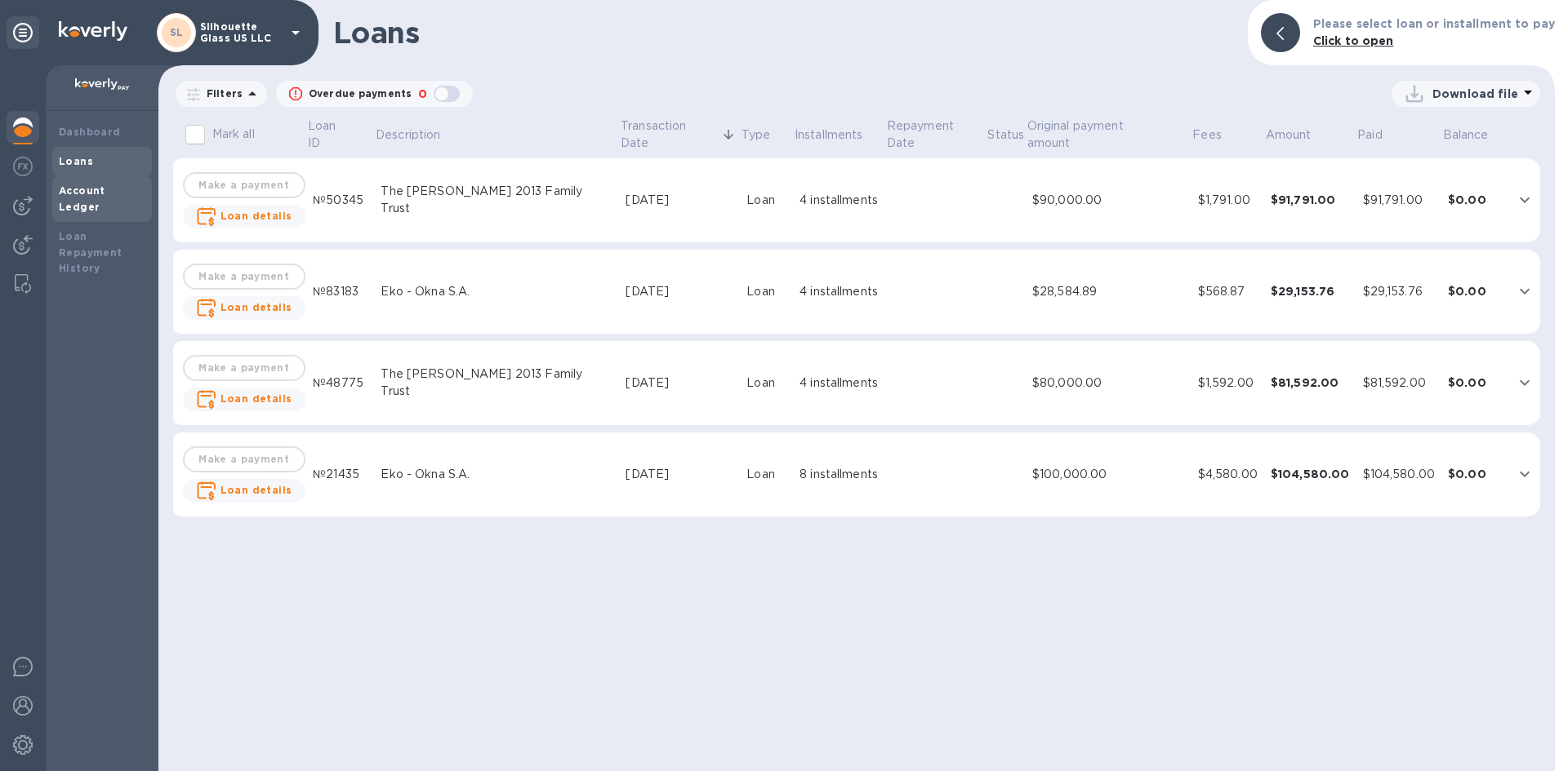
click at [105, 193] on b "Account Ledger" at bounding box center [81, 199] width 46 height 29
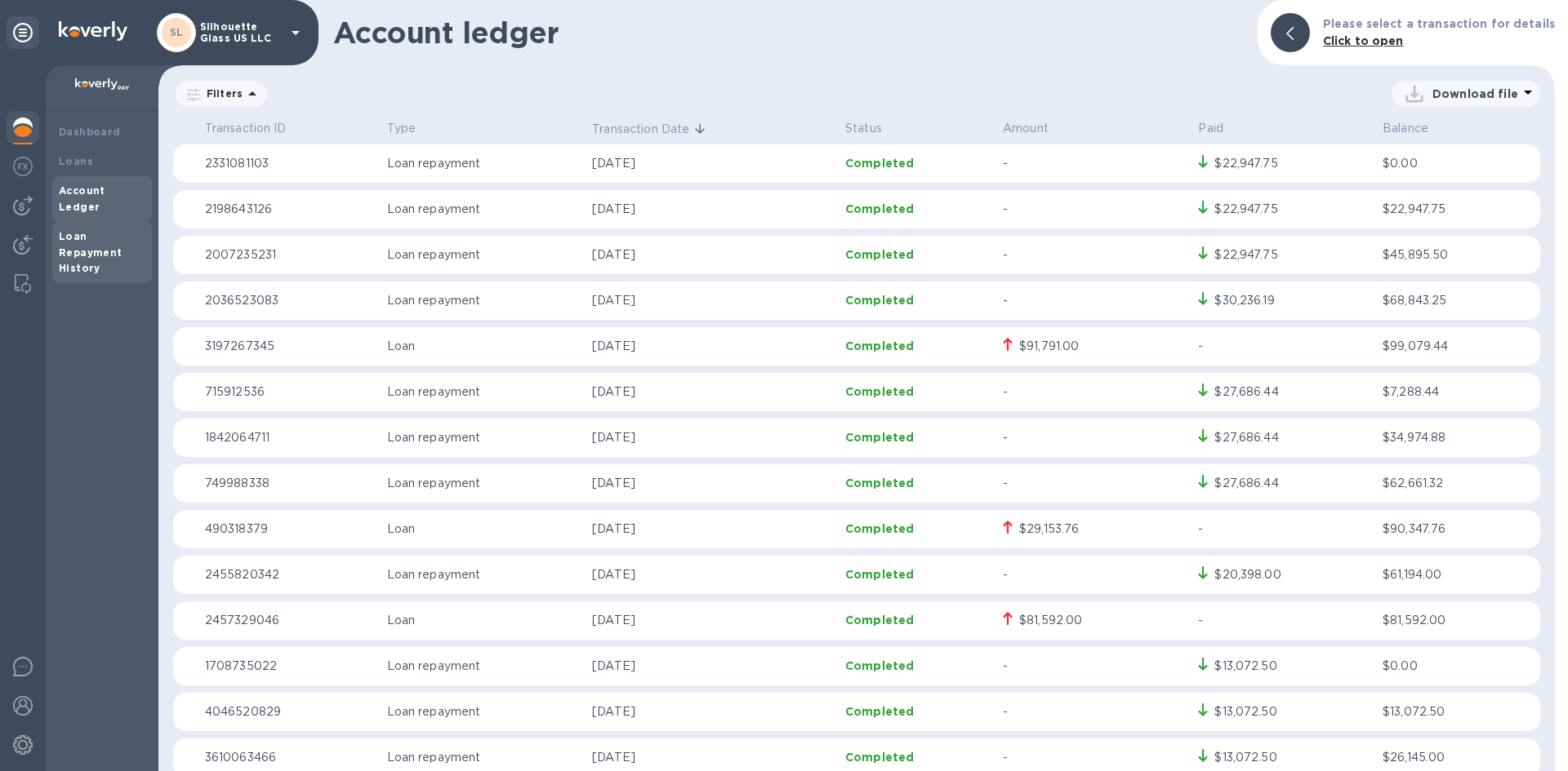
click at [83, 230] on b "Loan Repayment History" at bounding box center [90, 252] width 64 height 45
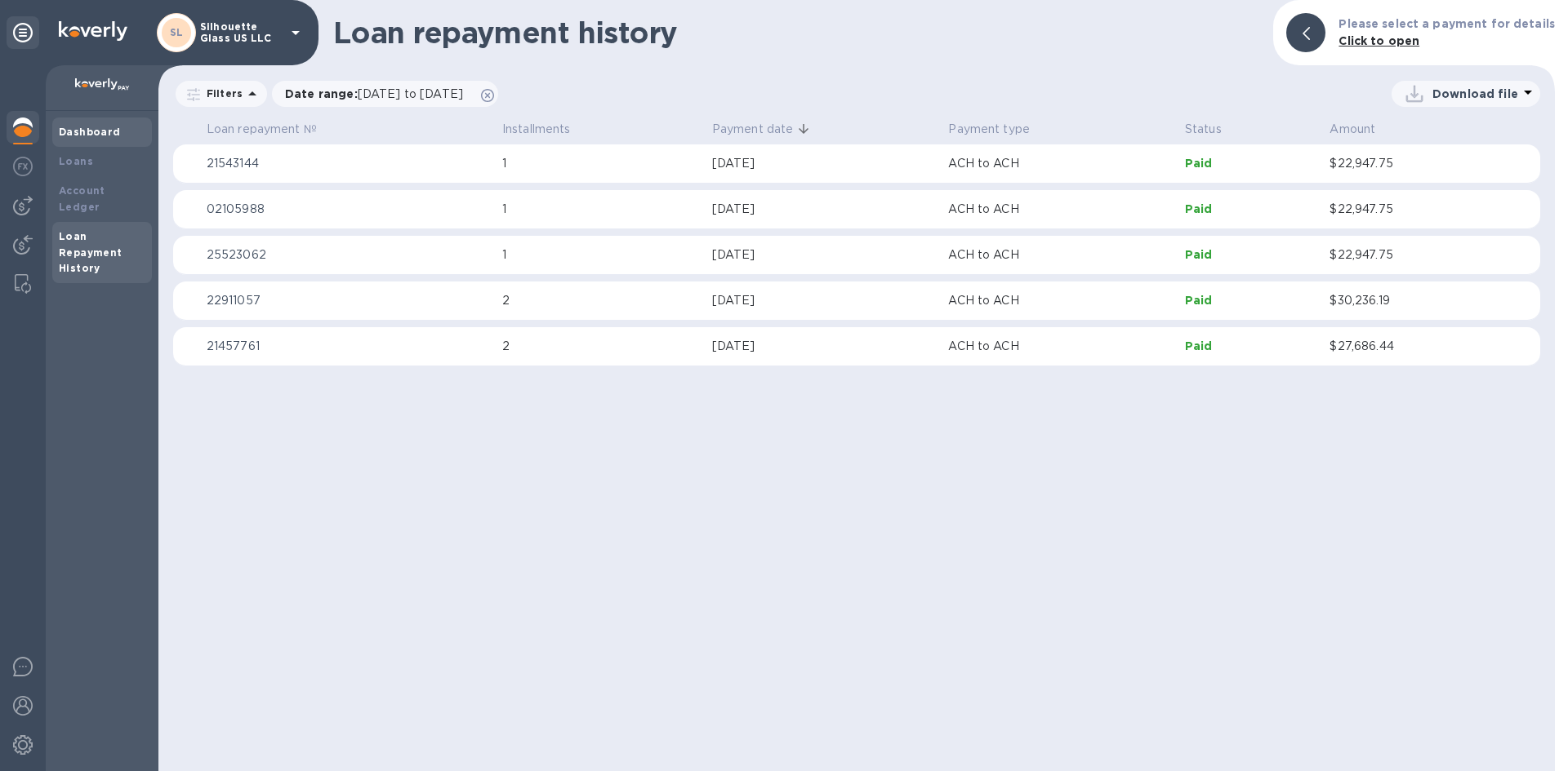
click at [101, 135] on b "Dashboard" at bounding box center [89, 132] width 62 height 12
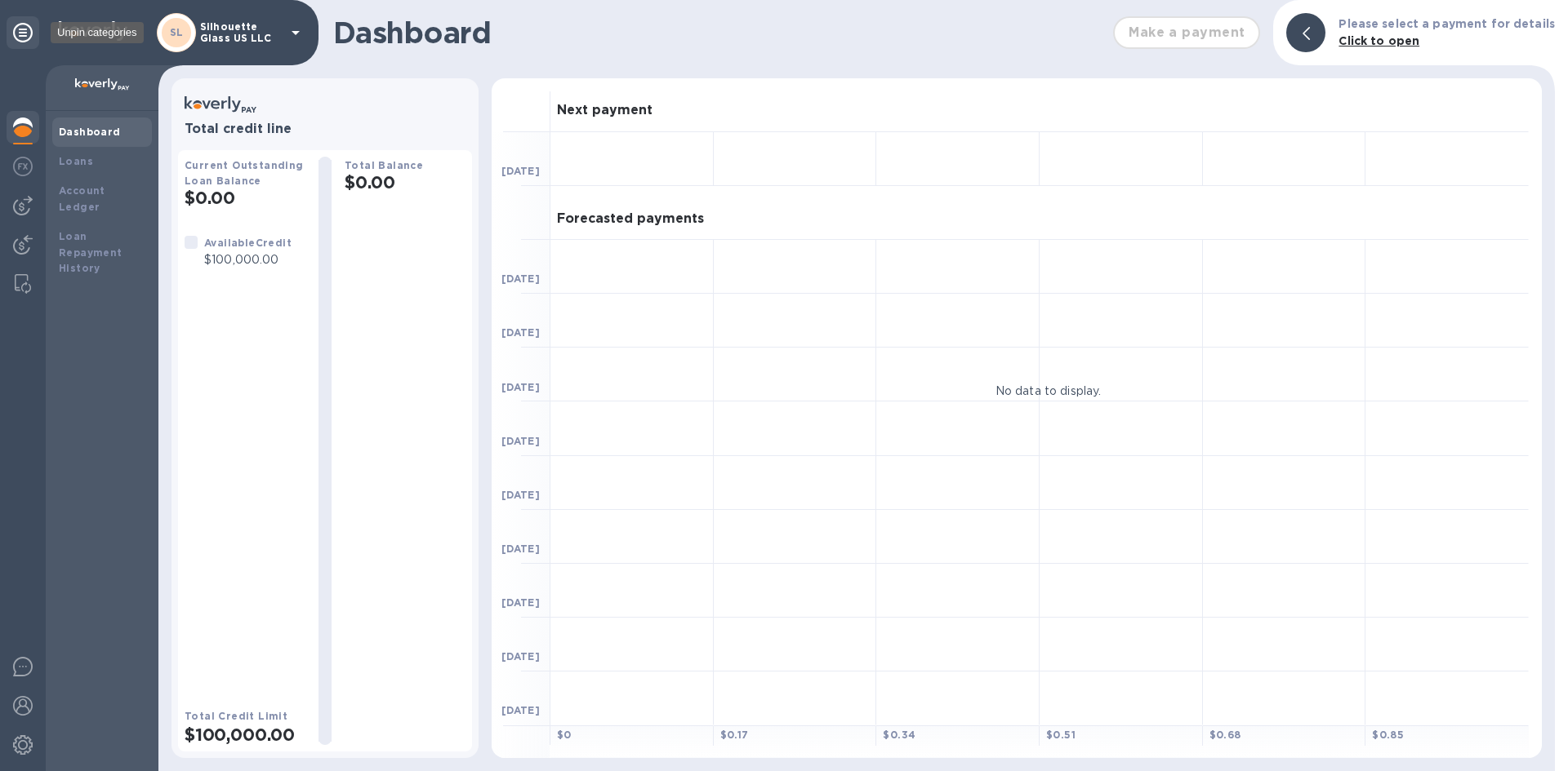
click at [21, 31] on icon at bounding box center [23, 32] width 19 height 19
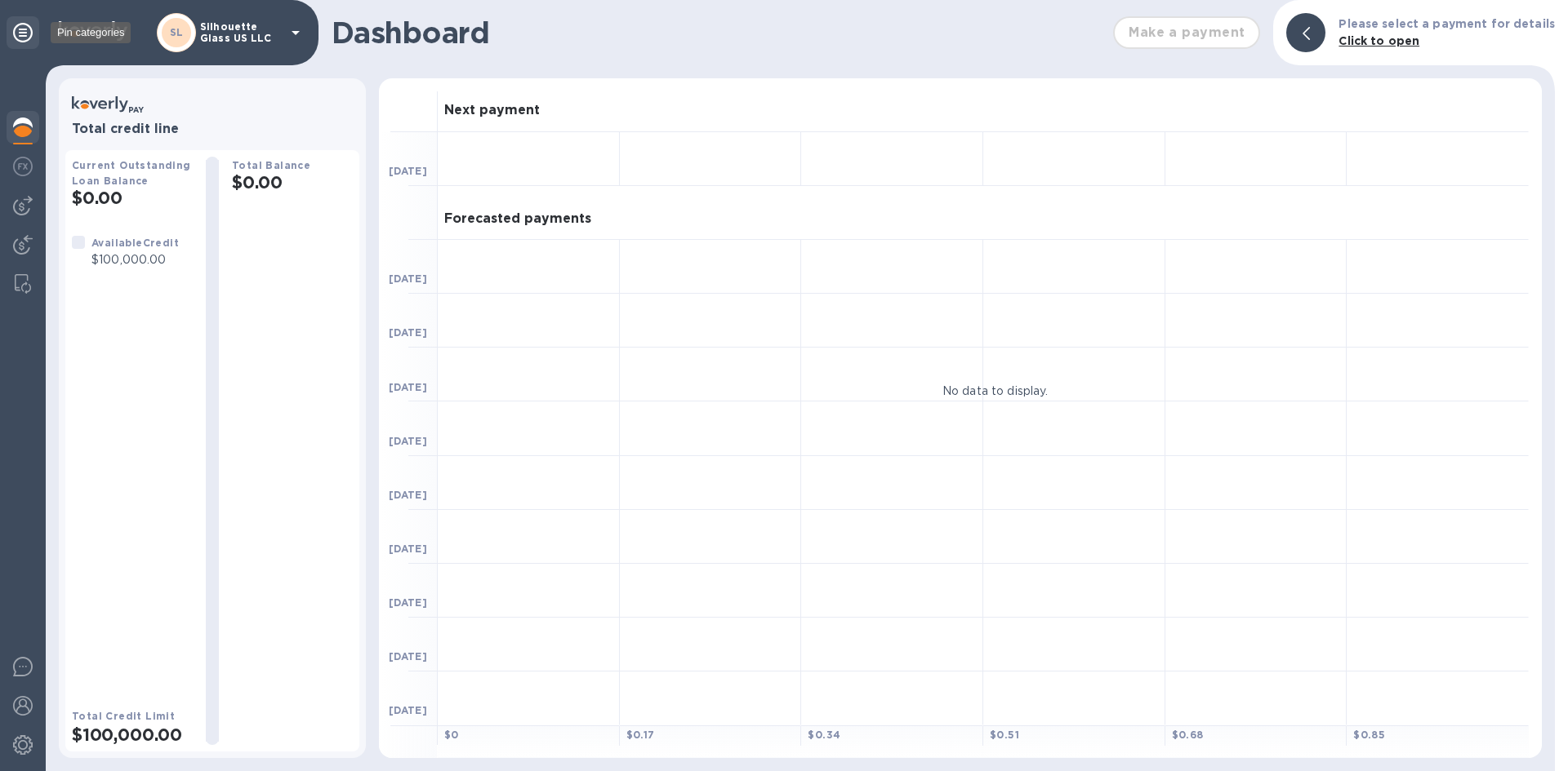
click at [21, 31] on icon at bounding box center [23, 32] width 19 height 19
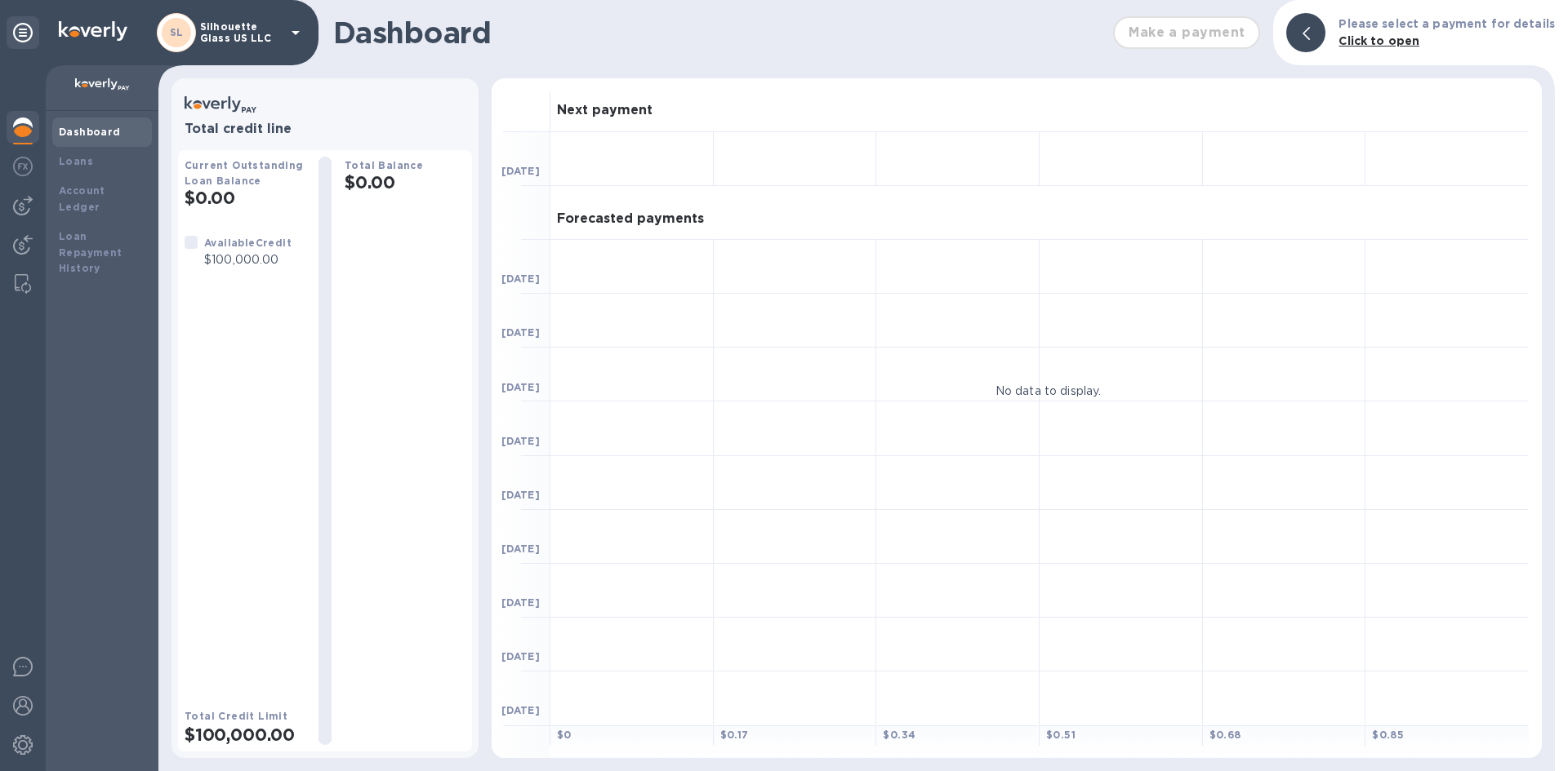
click at [288, 33] on icon at bounding box center [295, 32] width 19 height 19
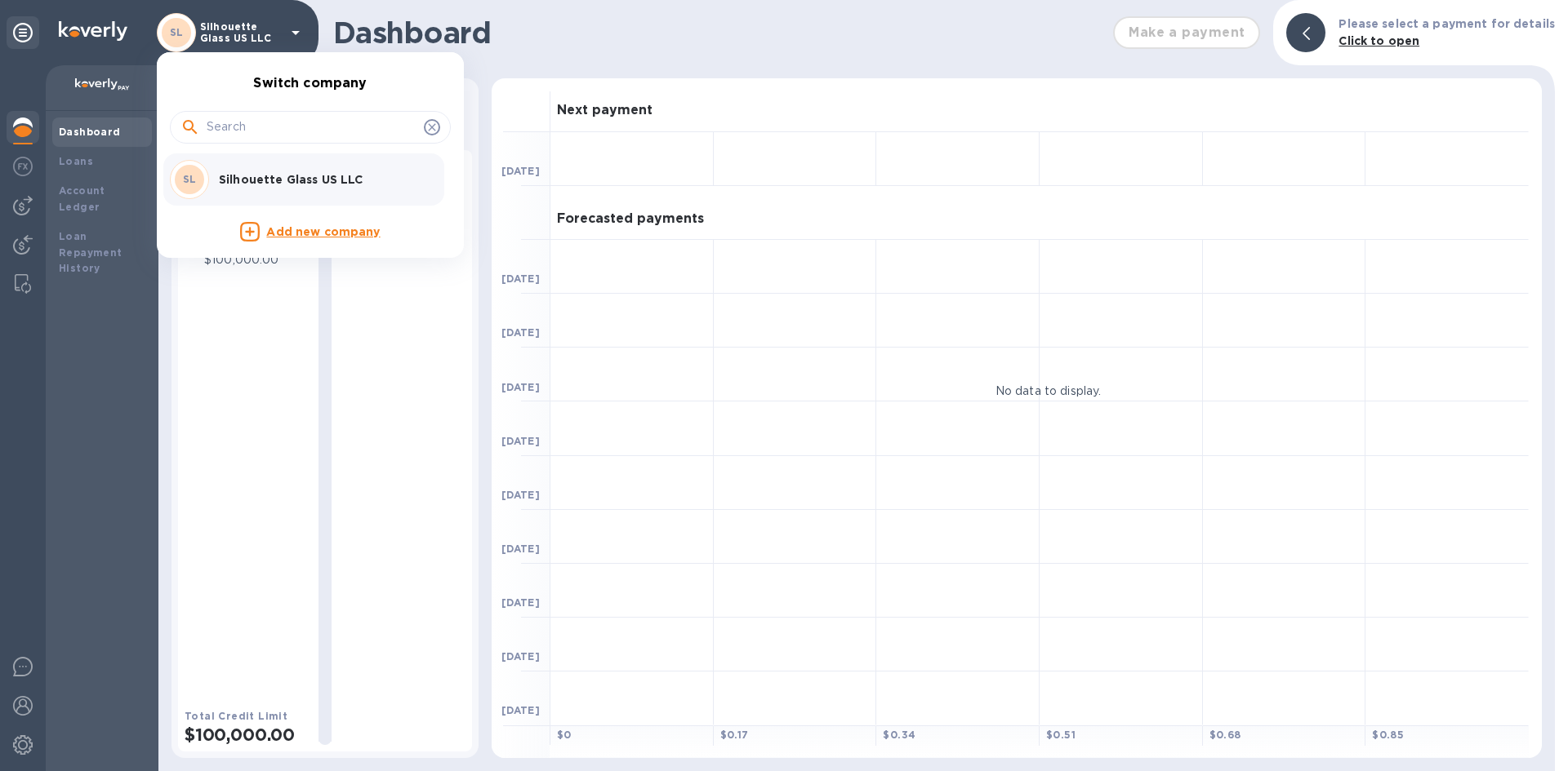
click at [312, 122] on input "text" at bounding box center [312, 128] width 211 height 25
type input "e"
click at [11, 705] on div at bounding box center [784, 385] width 1568 height 771
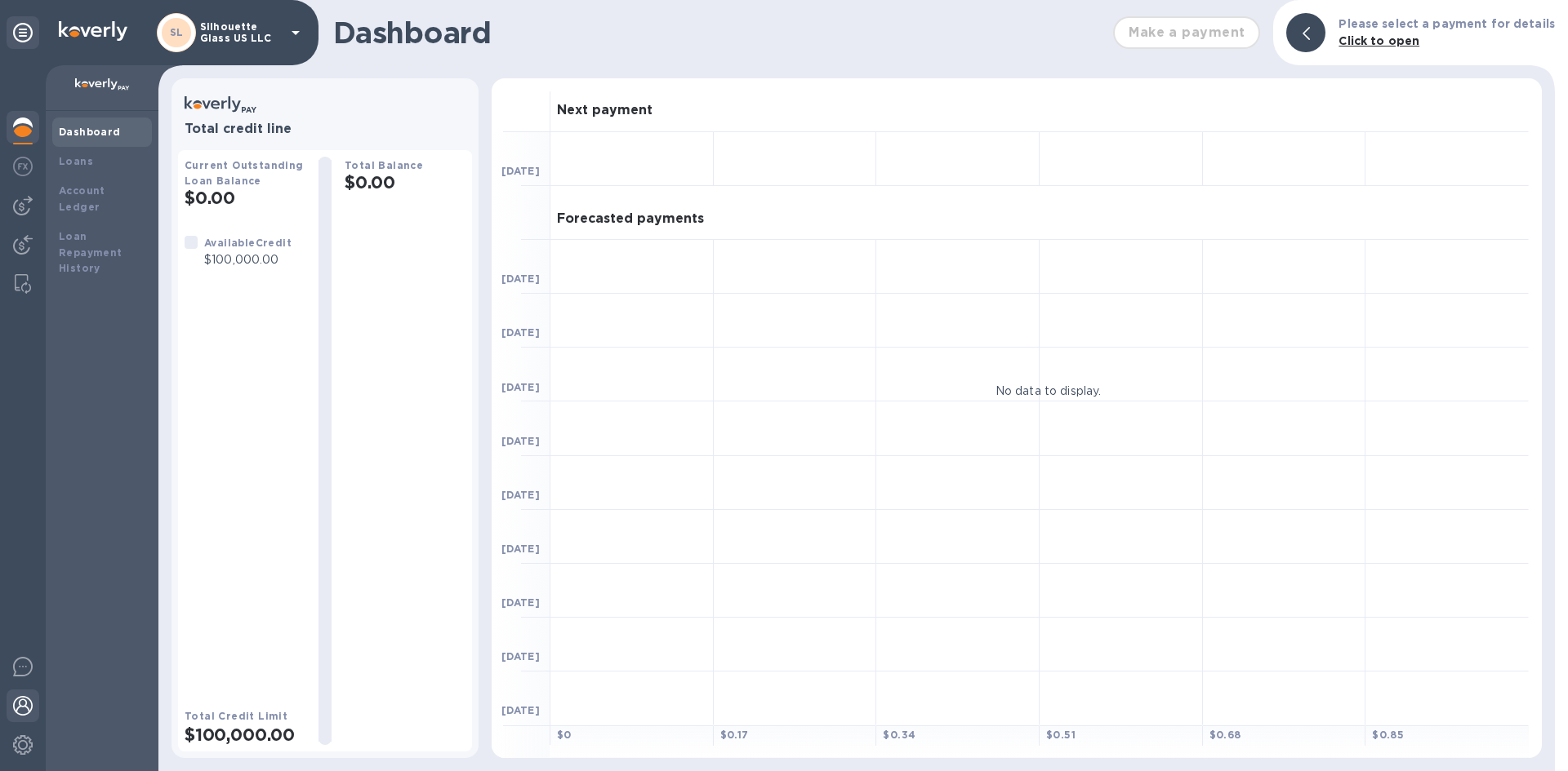
click at [17, 705] on img at bounding box center [23, 706] width 19 height 19
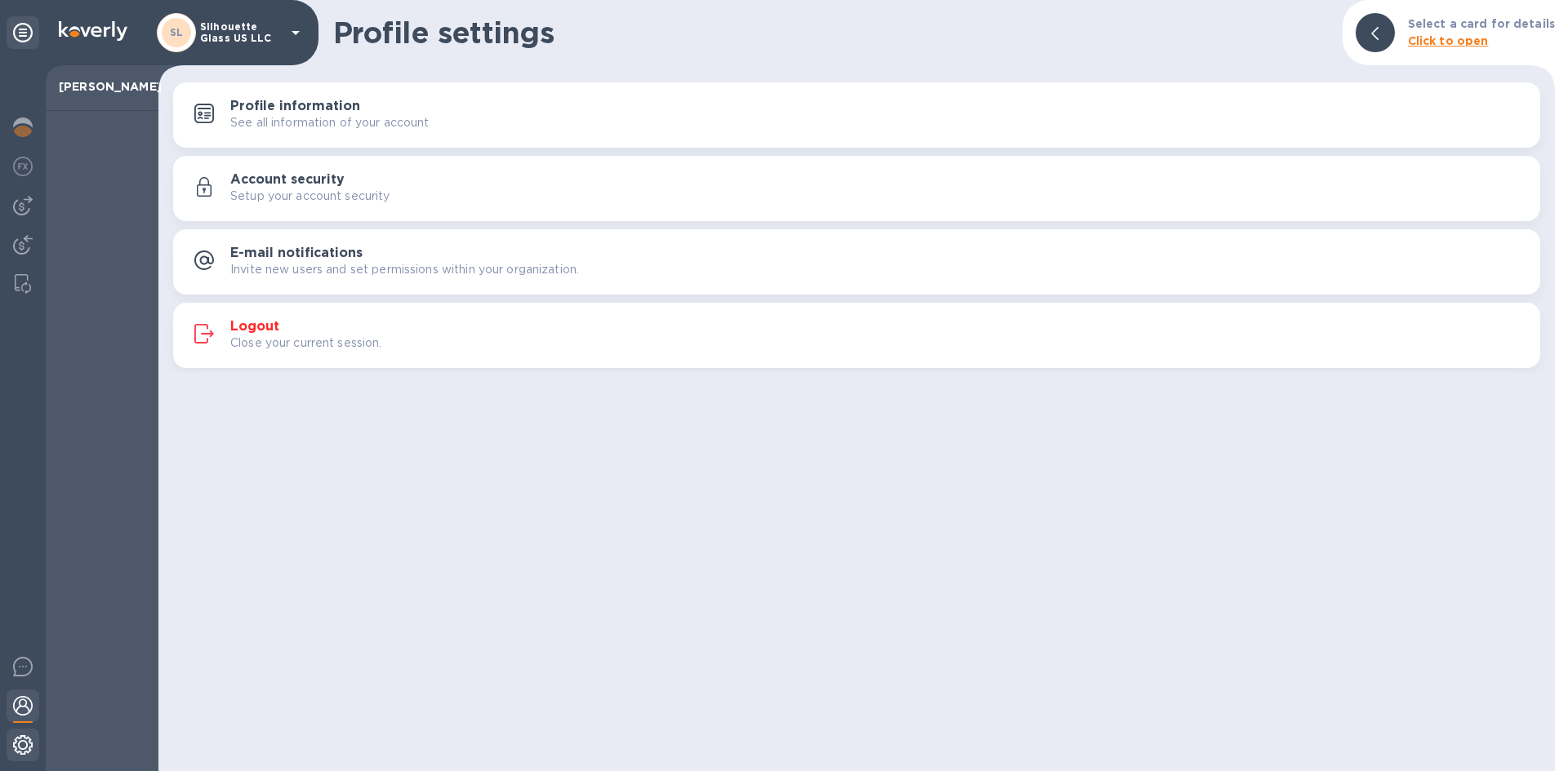
click at [18, 750] on img at bounding box center [23, 745] width 19 height 19
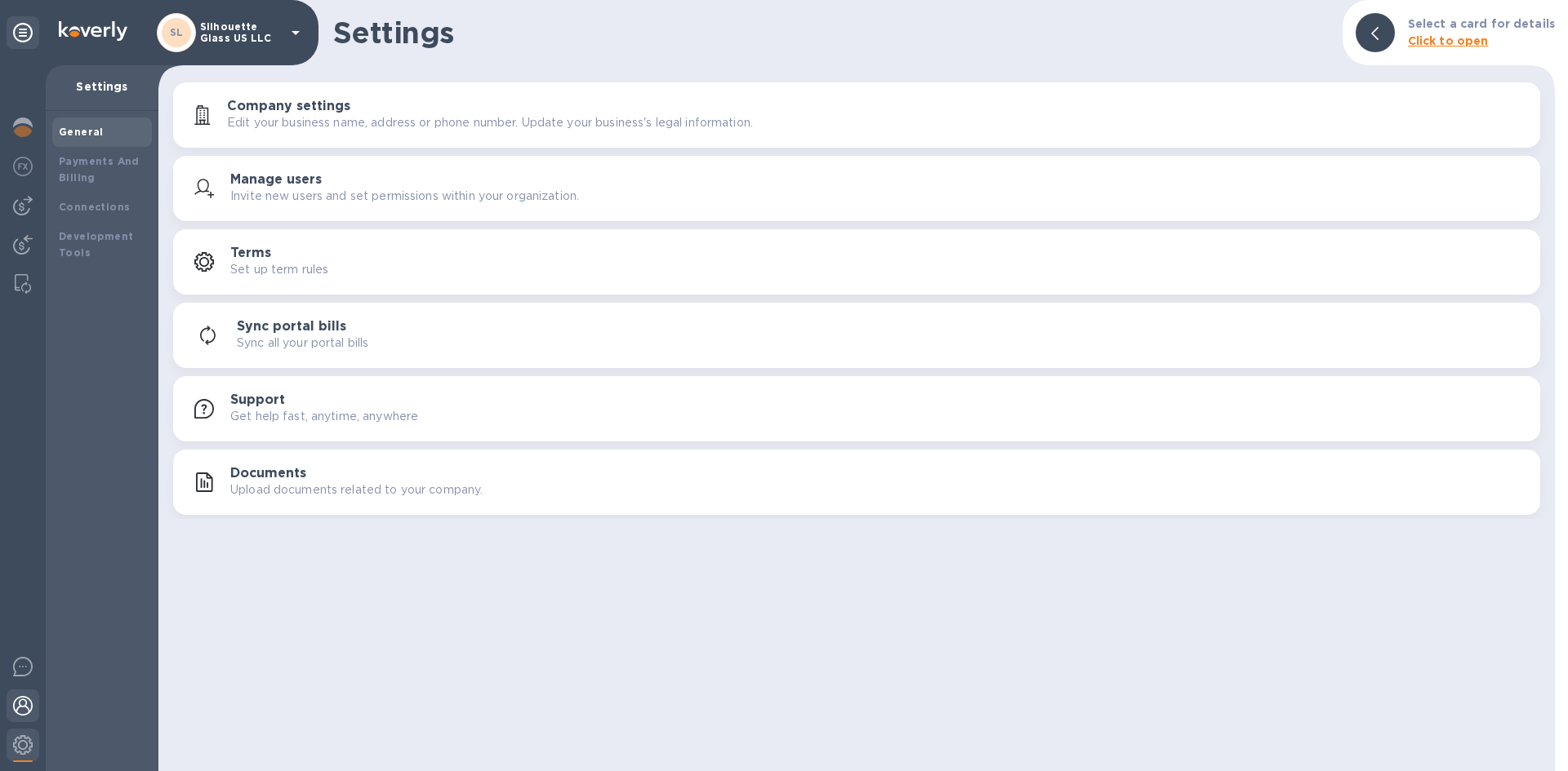
click at [14, 706] on img at bounding box center [23, 706] width 19 height 19
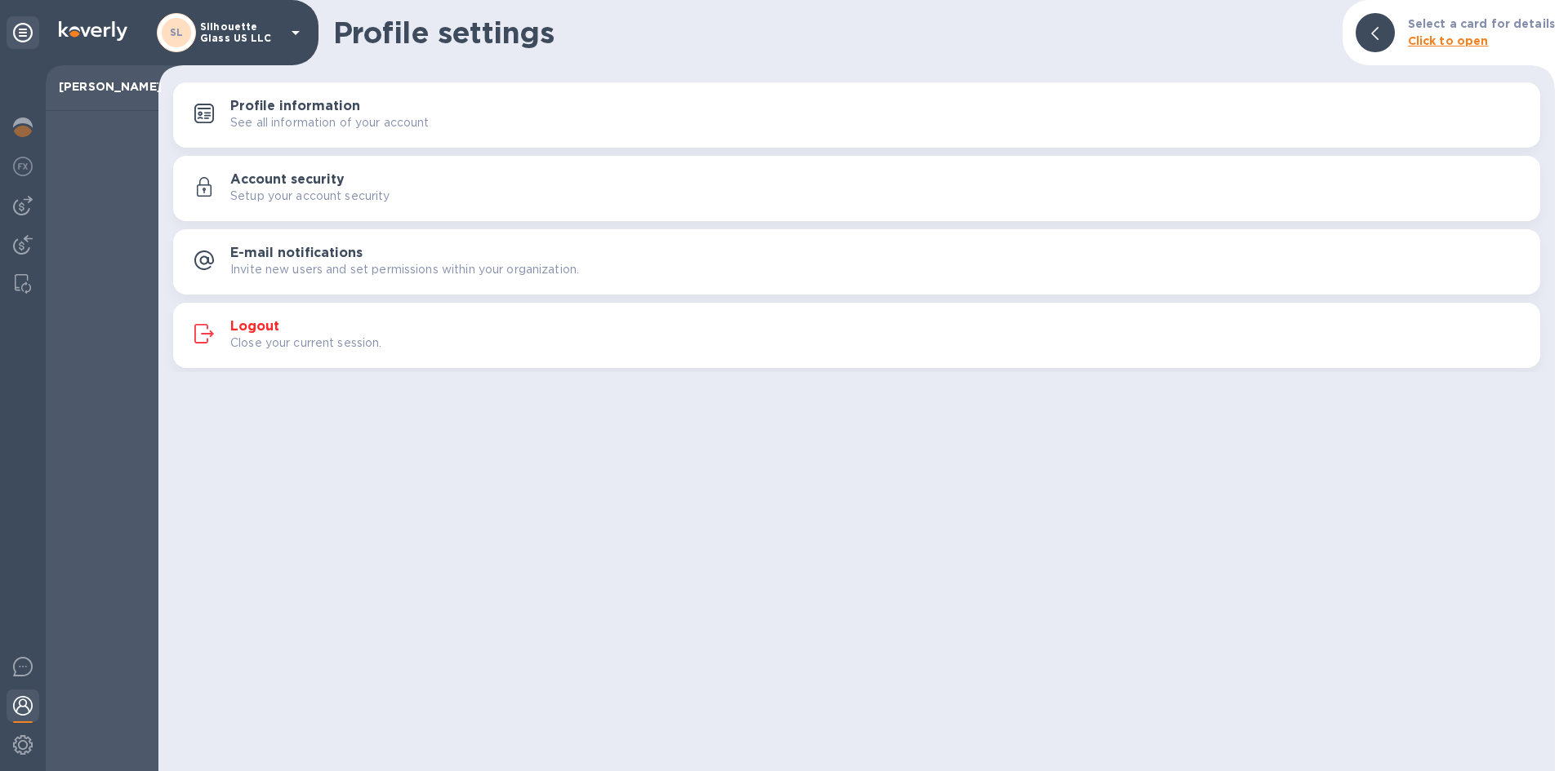
click at [254, 308] on button "Logout Close your current session." at bounding box center [856, 335] width 1367 height 66
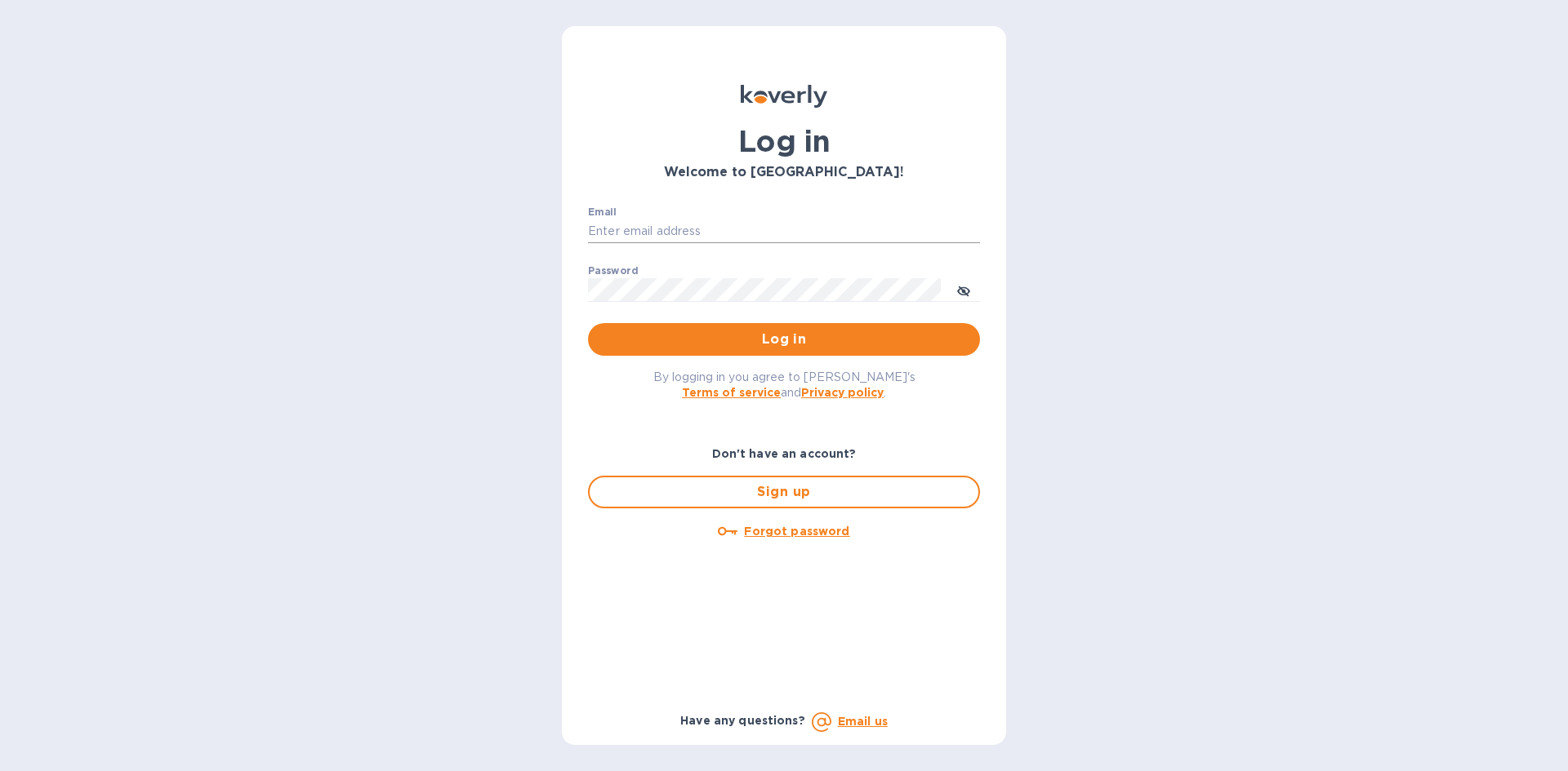
click at [721, 223] on input "Email" at bounding box center [784, 232] width 392 height 25
type input "Billing@silhouetteglassus.com"
click at [588, 323] on button "Log in" at bounding box center [784, 339] width 392 height 32
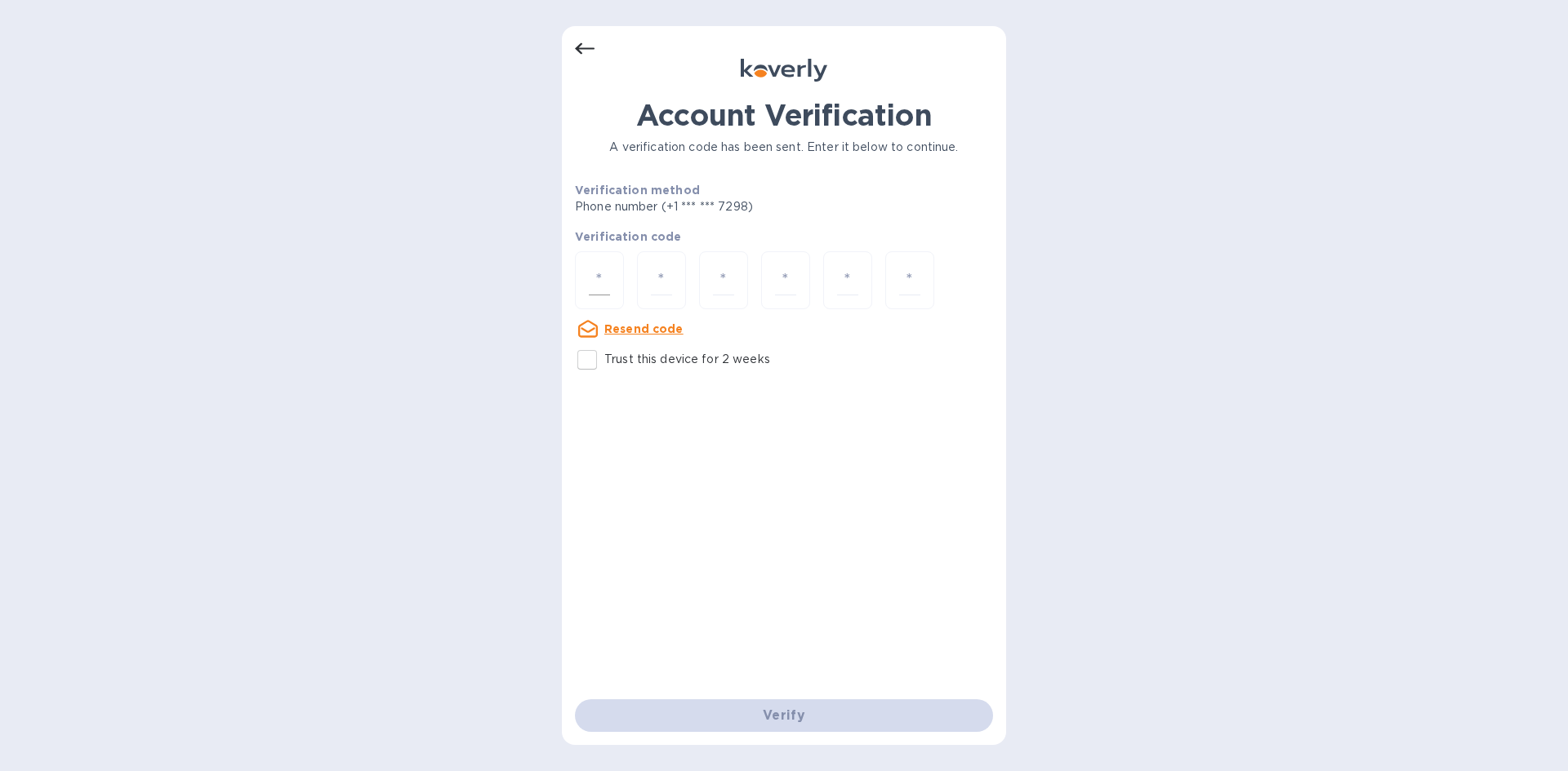
click at [615, 274] on div at bounding box center [600, 280] width 49 height 58
type input "7"
type input "3"
type input "8"
type input "5"
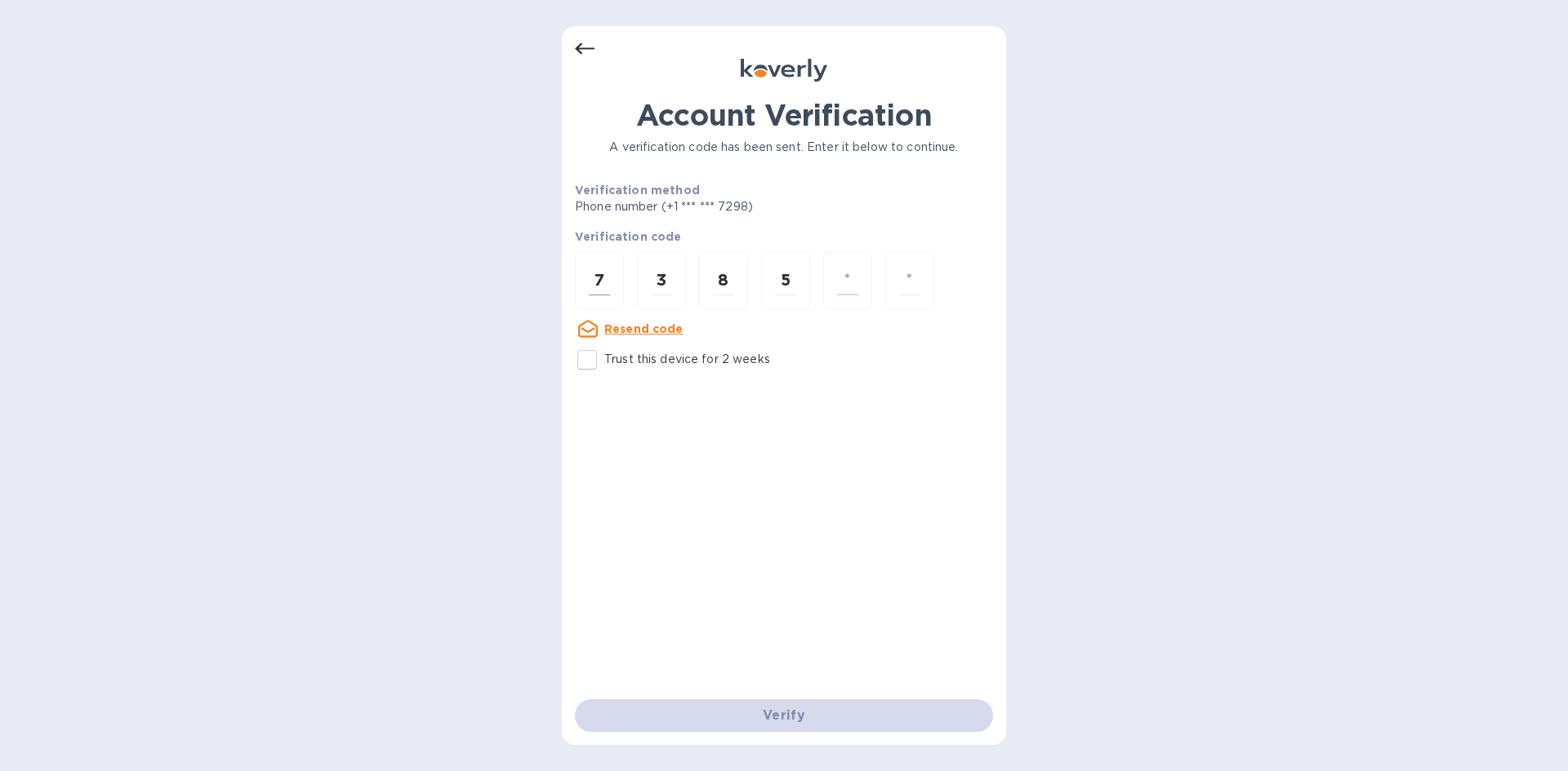
type input "7"
type input "0"
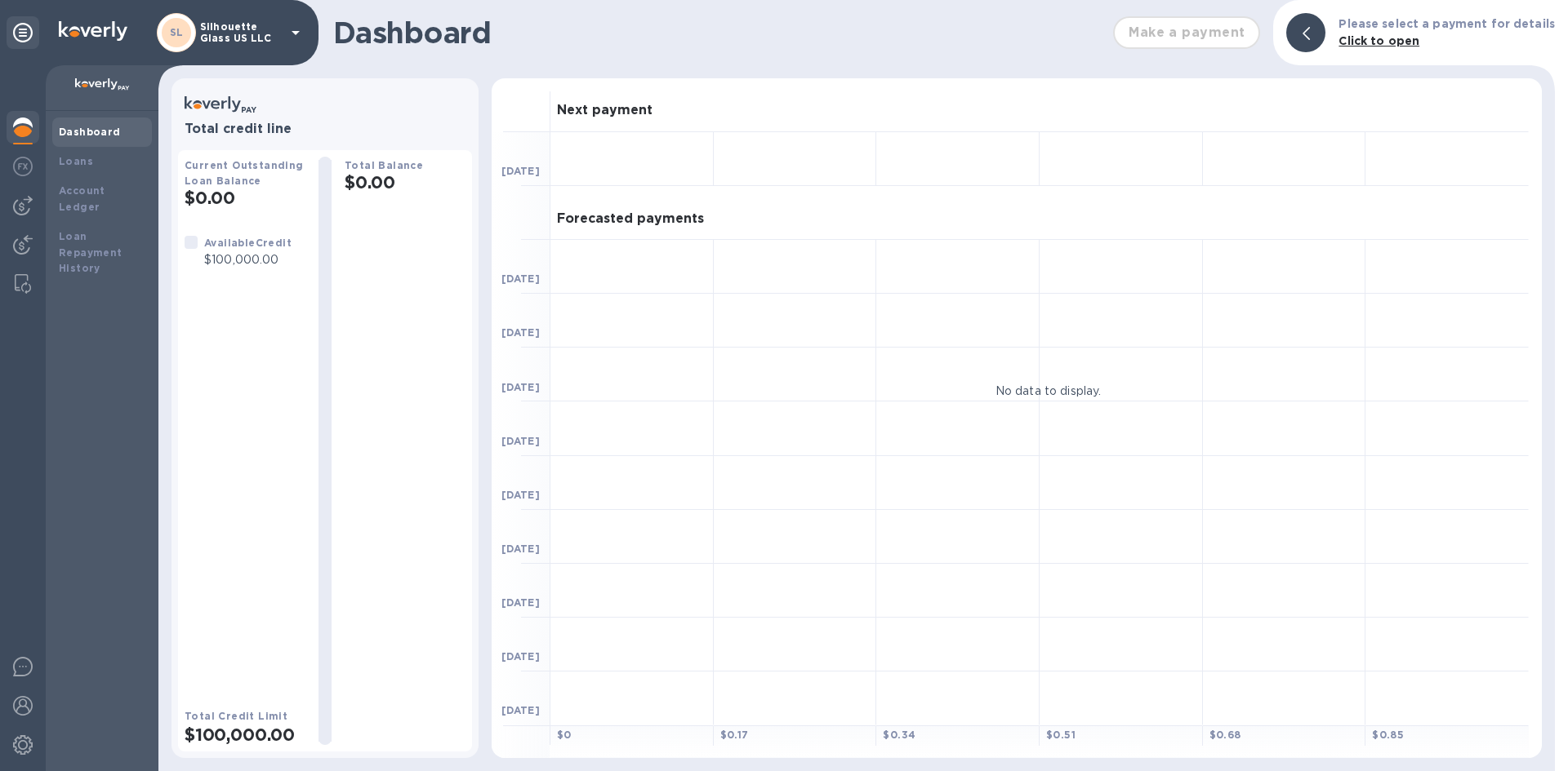
click at [1199, 30] on div "Make a payment" at bounding box center [1186, 32] width 160 height 46
click at [23, 32] on icon at bounding box center [23, 32] width 19 height 19
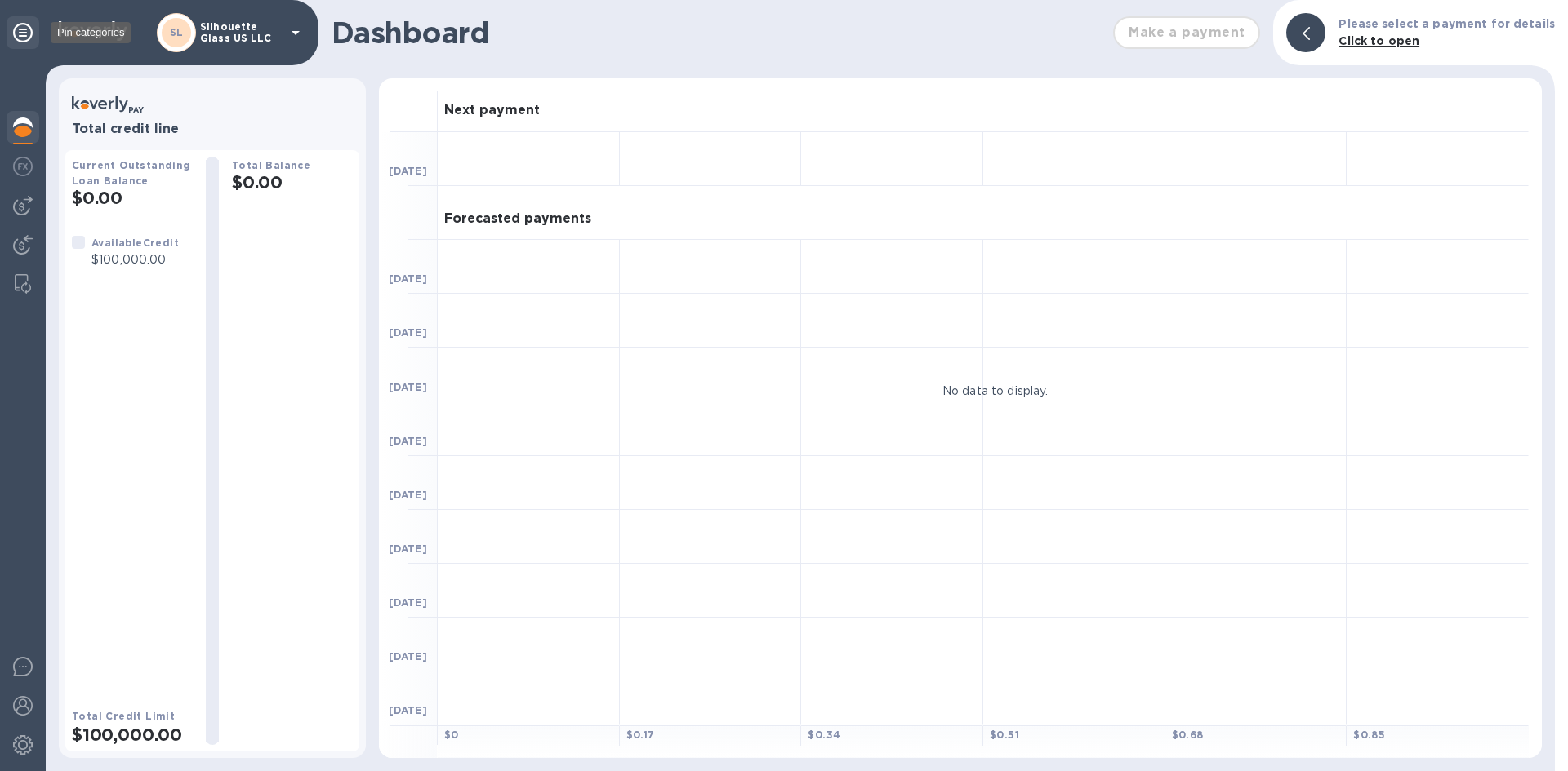
click at [21, 33] on icon at bounding box center [23, 32] width 19 height 19
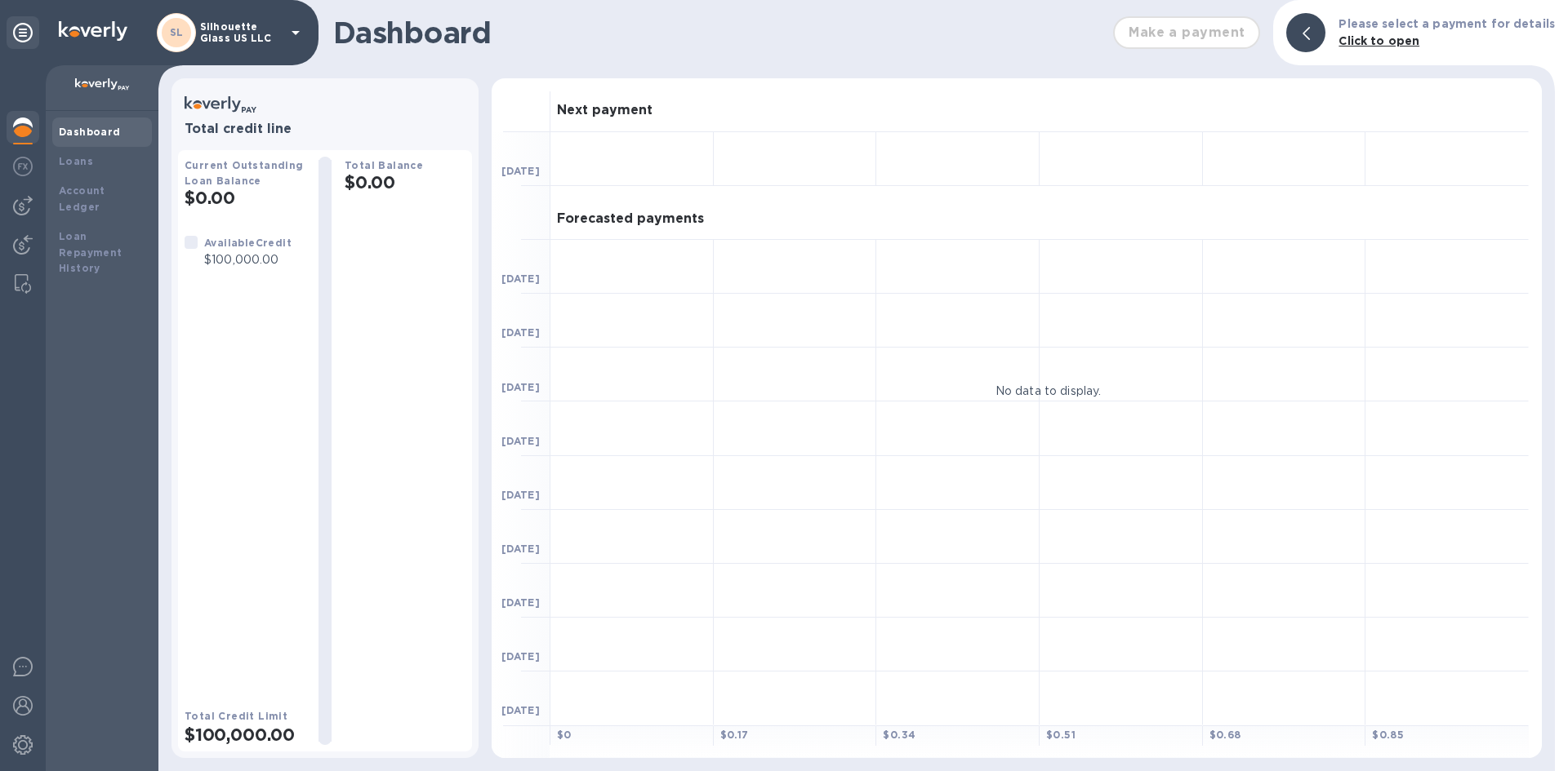
click at [111, 83] on img at bounding box center [102, 85] width 54 height 13
click at [96, 129] on b "Dashboard" at bounding box center [89, 132] width 62 height 12
click at [225, 200] on h2 "$0.00" at bounding box center [245, 198] width 121 height 20
click at [387, 200] on div "Total Balance $0.00" at bounding box center [405, 451] width 121 height 588
click at [100, 166] on div "Loans" at bounding box center [102, 161] width 87 height 17
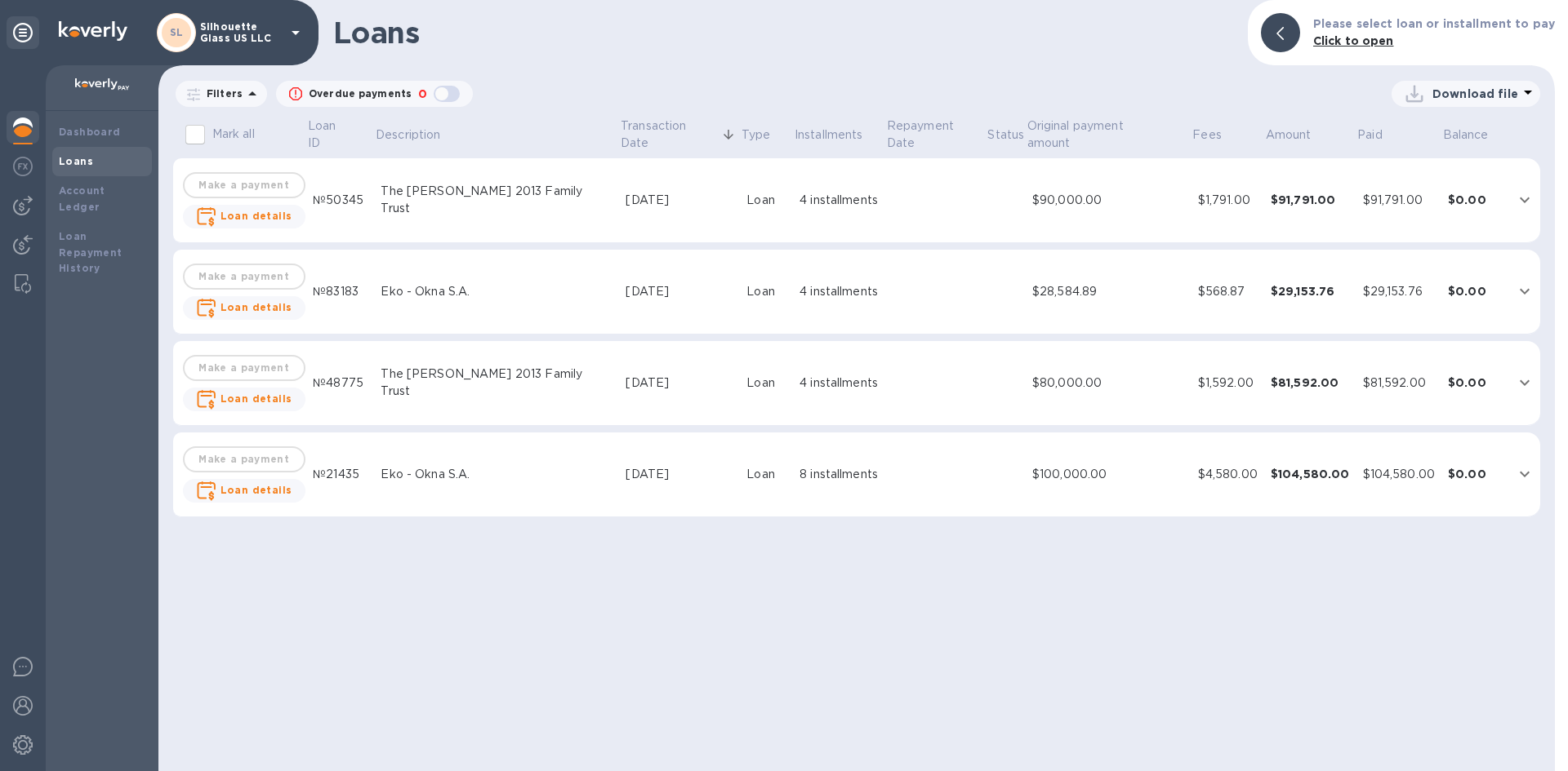
click at [249, 92] on icon at bounding box center [252, 93] width 8 height 4
click at [251, 92] on icon at bounding box center [252, 94] width 19 height 19
click at [590, 100] on div "Download file" at bounding box center [1006, 94] width 1067 height 26
click at [1353, 39] on b "Click to open" at bounding box center [1354, 40] width 81 height 13
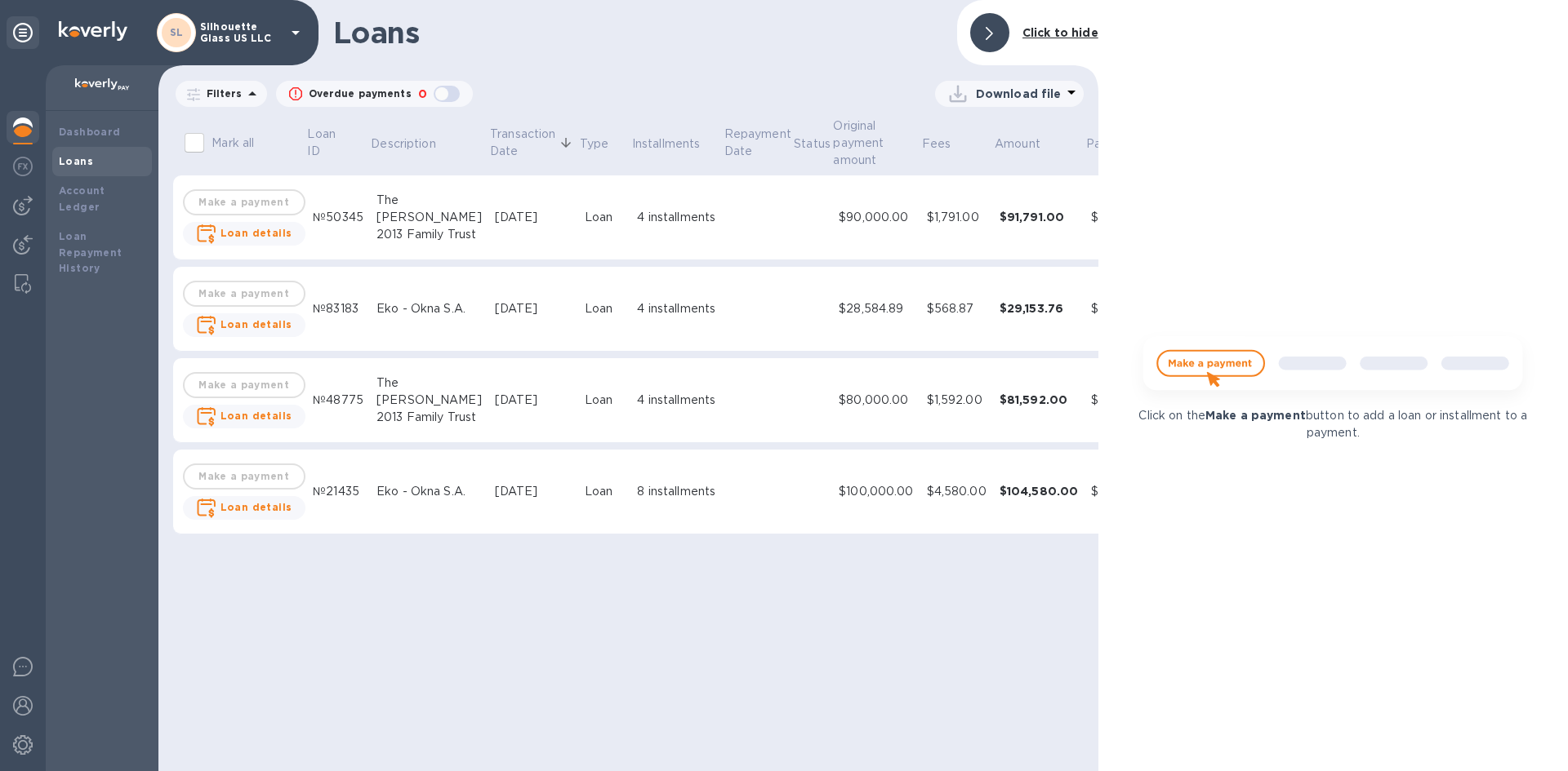
click at [1214, 359] on img at bounding box center [1332, 370] width 406 height 81
click at [1005, 39] on div at bounding box center [989, 32] width 39 height 39
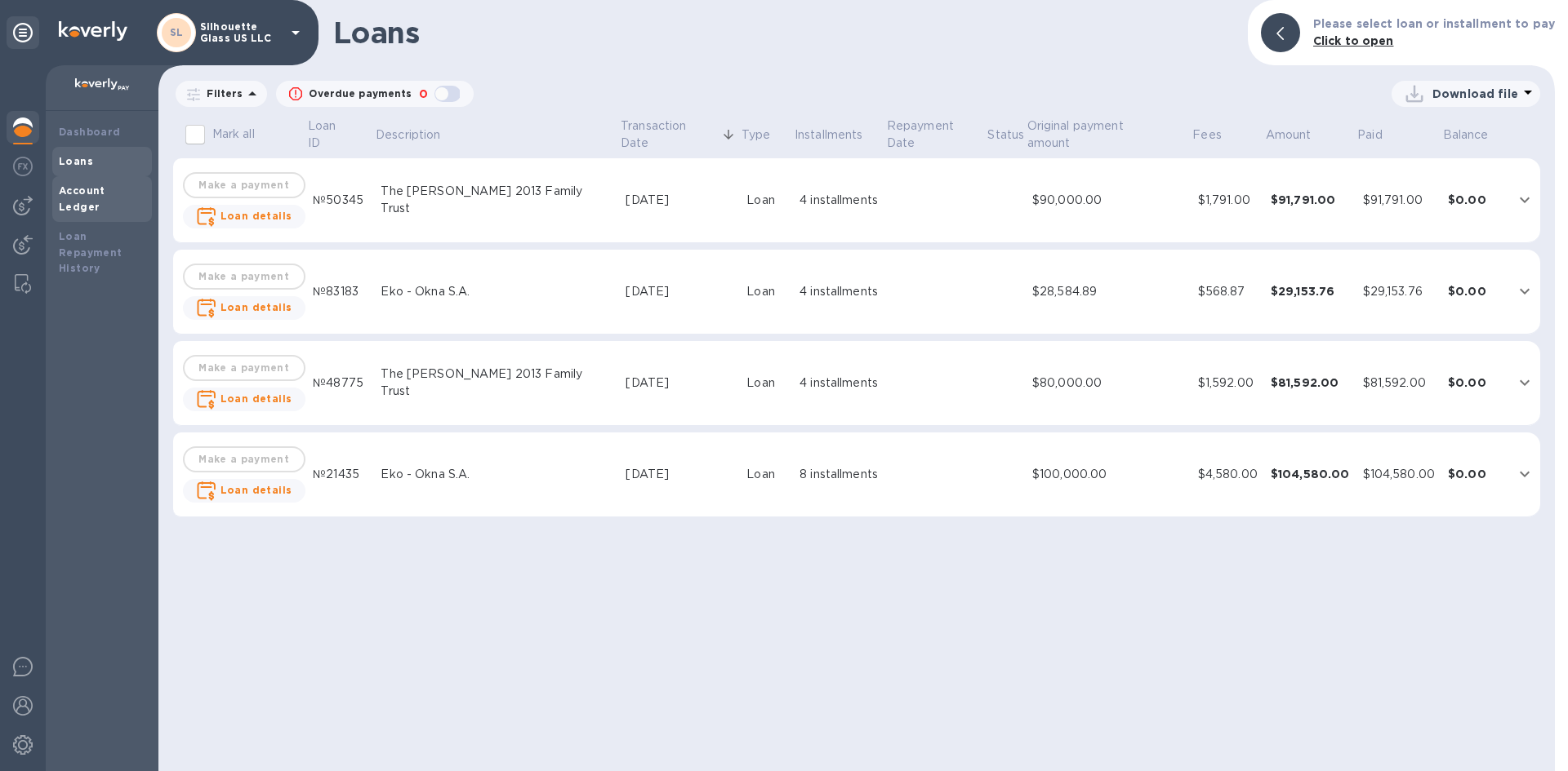
click at [89, 189] on b "Account Ledger" at bounding box center [81, 199] width 46 height 29
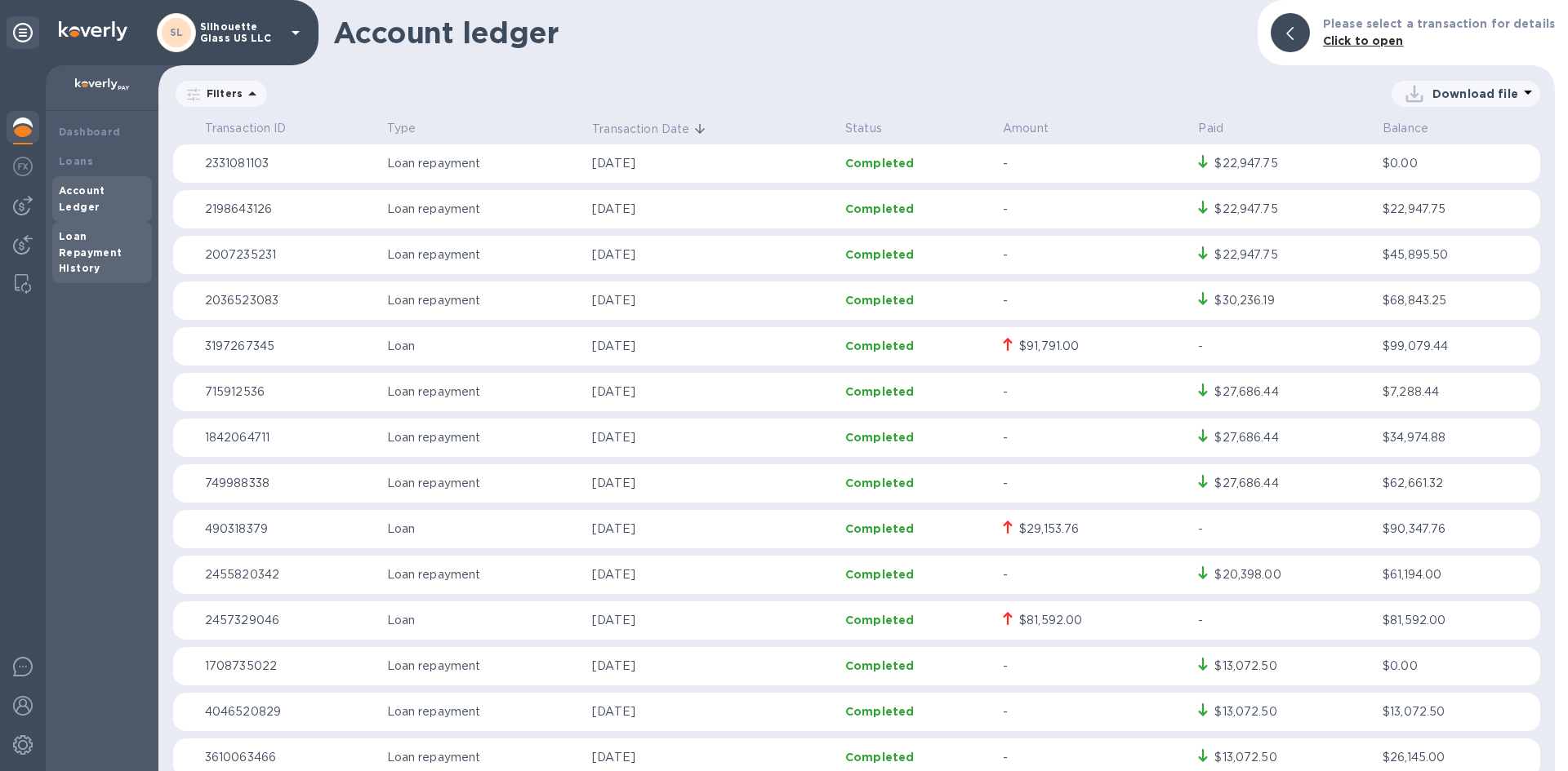
click at [88, 228] on div "Loan Repayment History" at bounding box center [102, 253] width 87 height 49
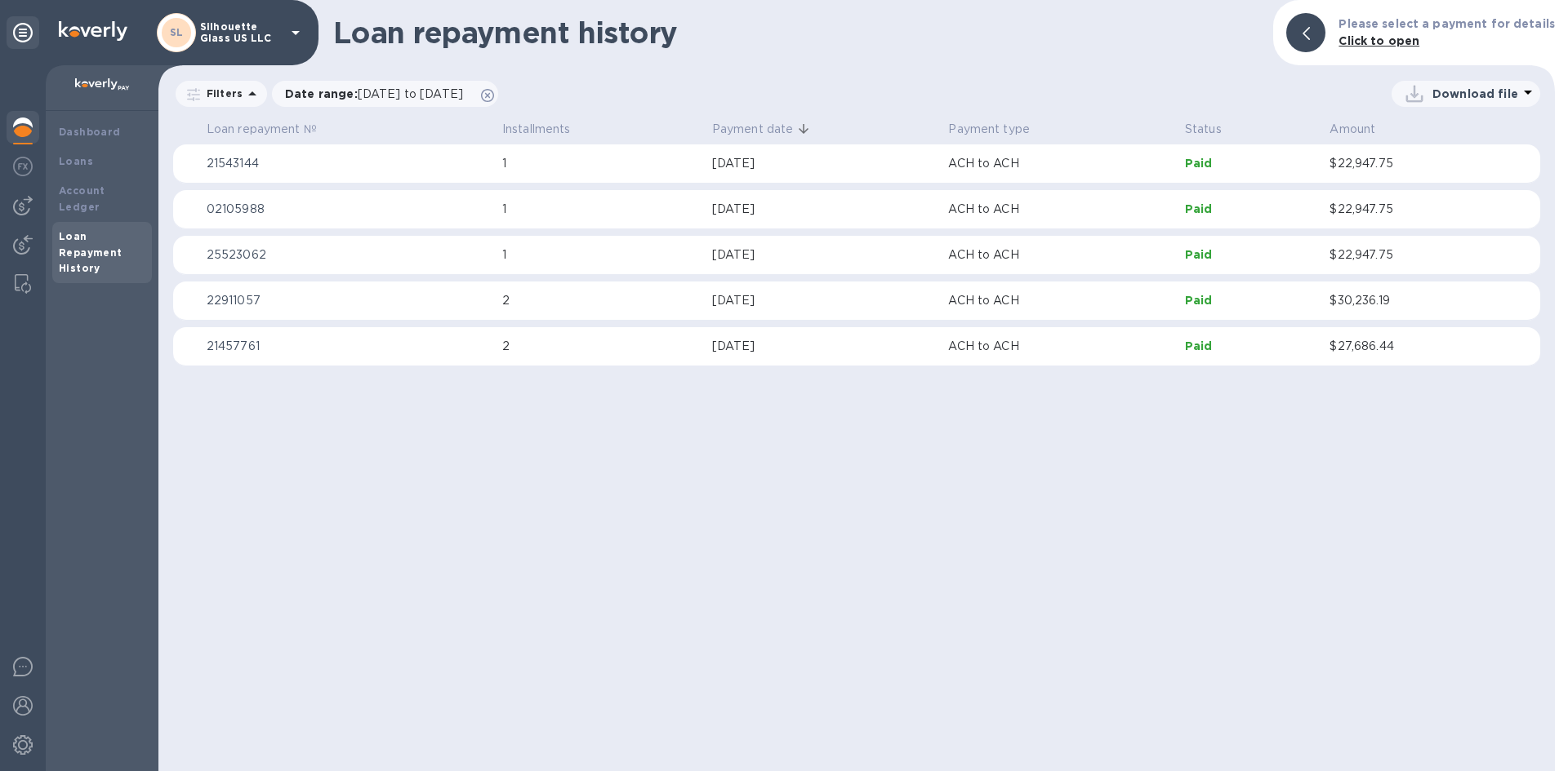
click at [29, 128] on img at bounding box center [23, 127] width 19 height 19
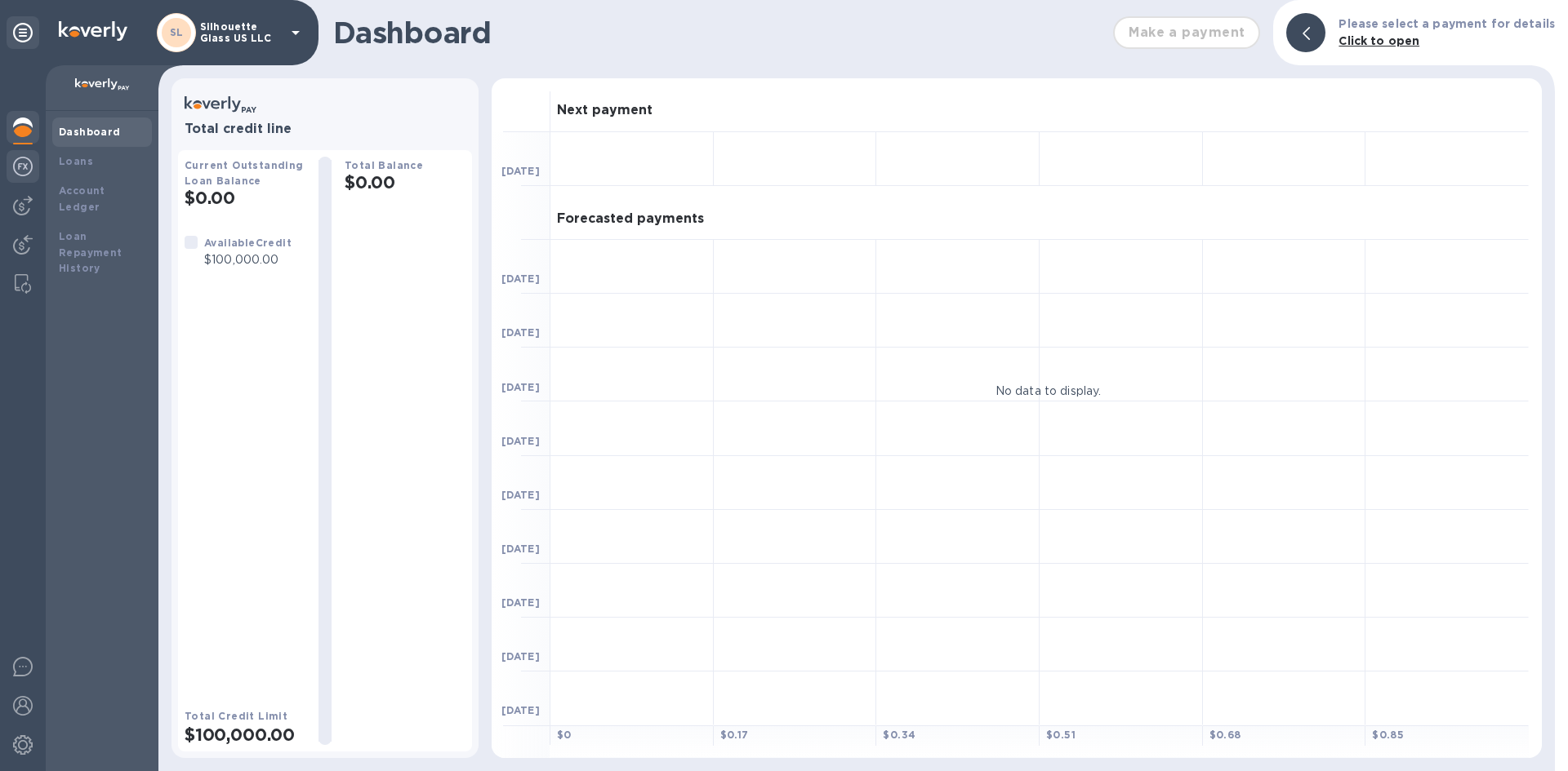
click at [17, 157] on img at bounding box center [23, 166] width 19 height 19
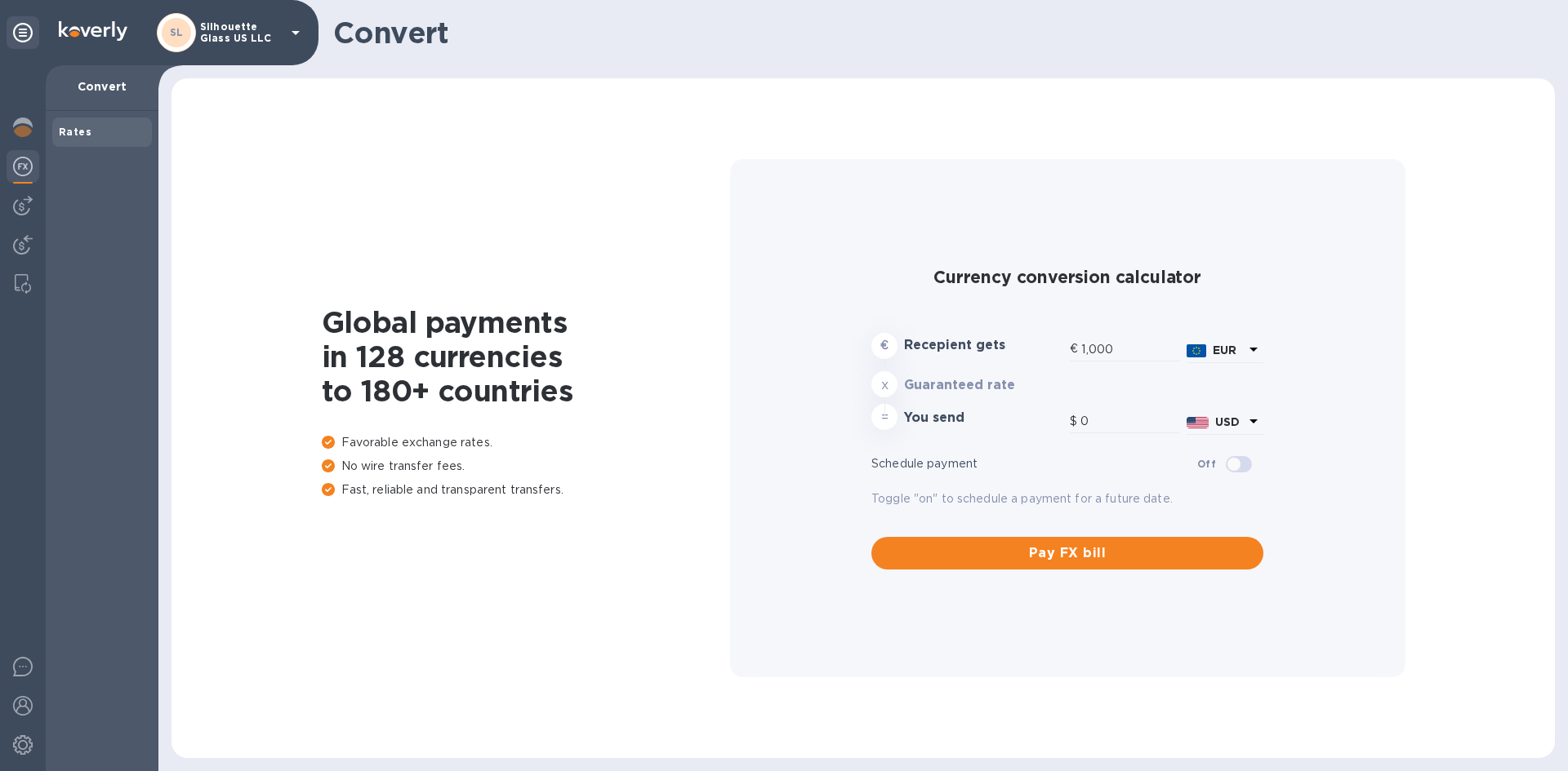
type input "1,179.58"
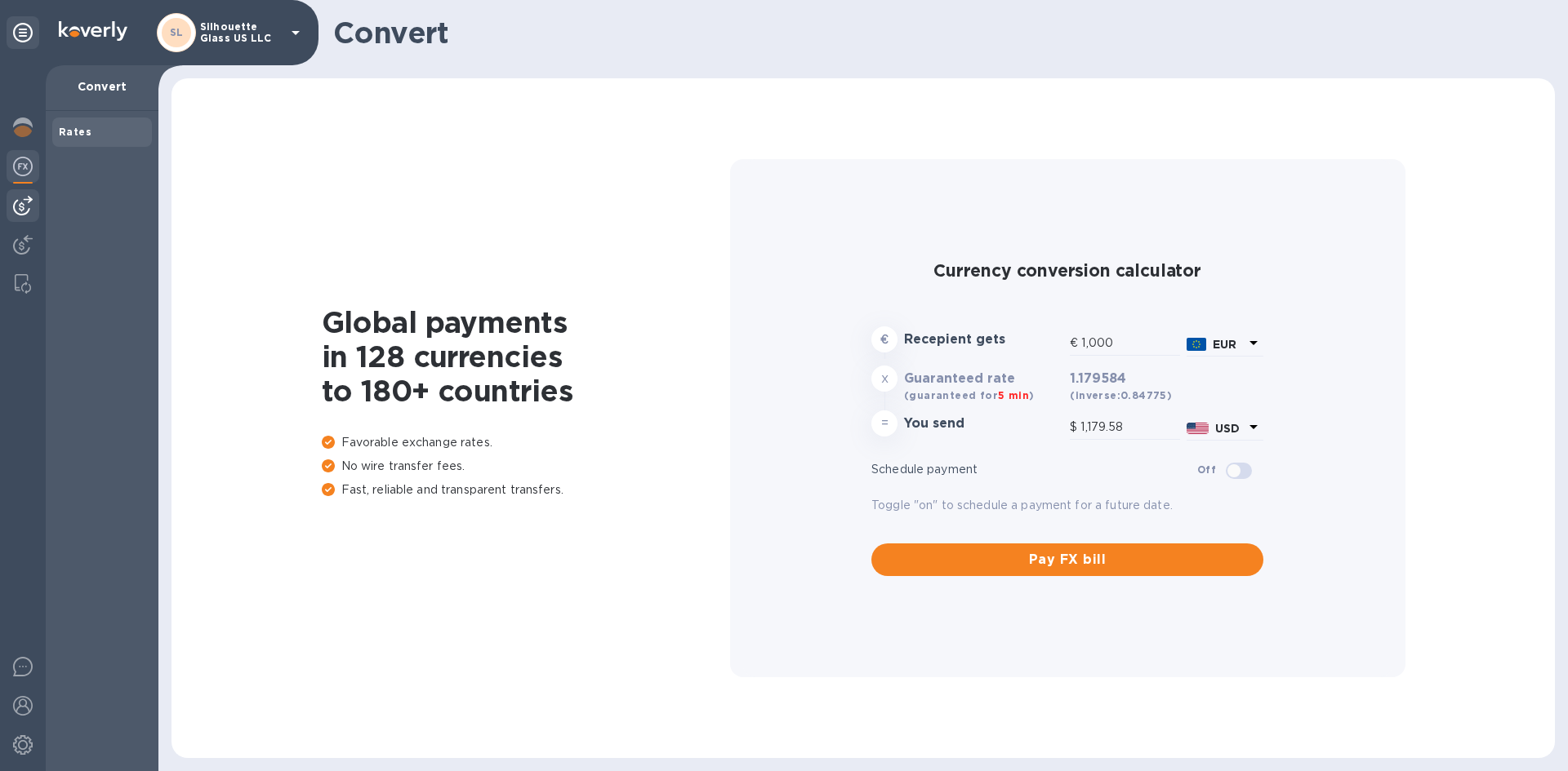
click at [19, 200] on img at bounding box center [23, 206] width 19 height 19
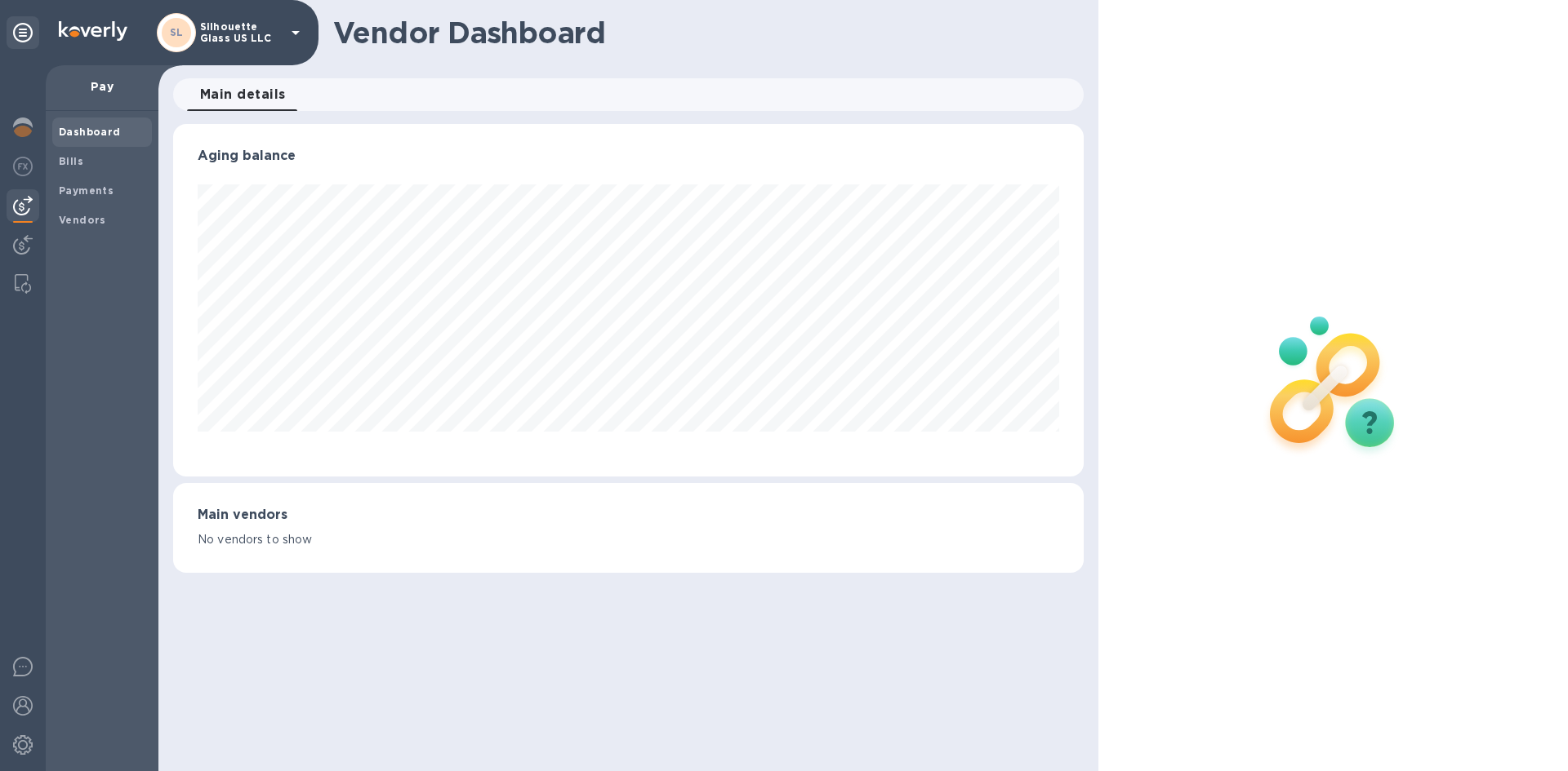
scroll to position [353, 910]
click at [261, 508] on h3 "Main vendors" at bounding box center [629, 515] width 861 height 16
click at [29, 242] on img at bounding box center [23, 245] width 19 height 19
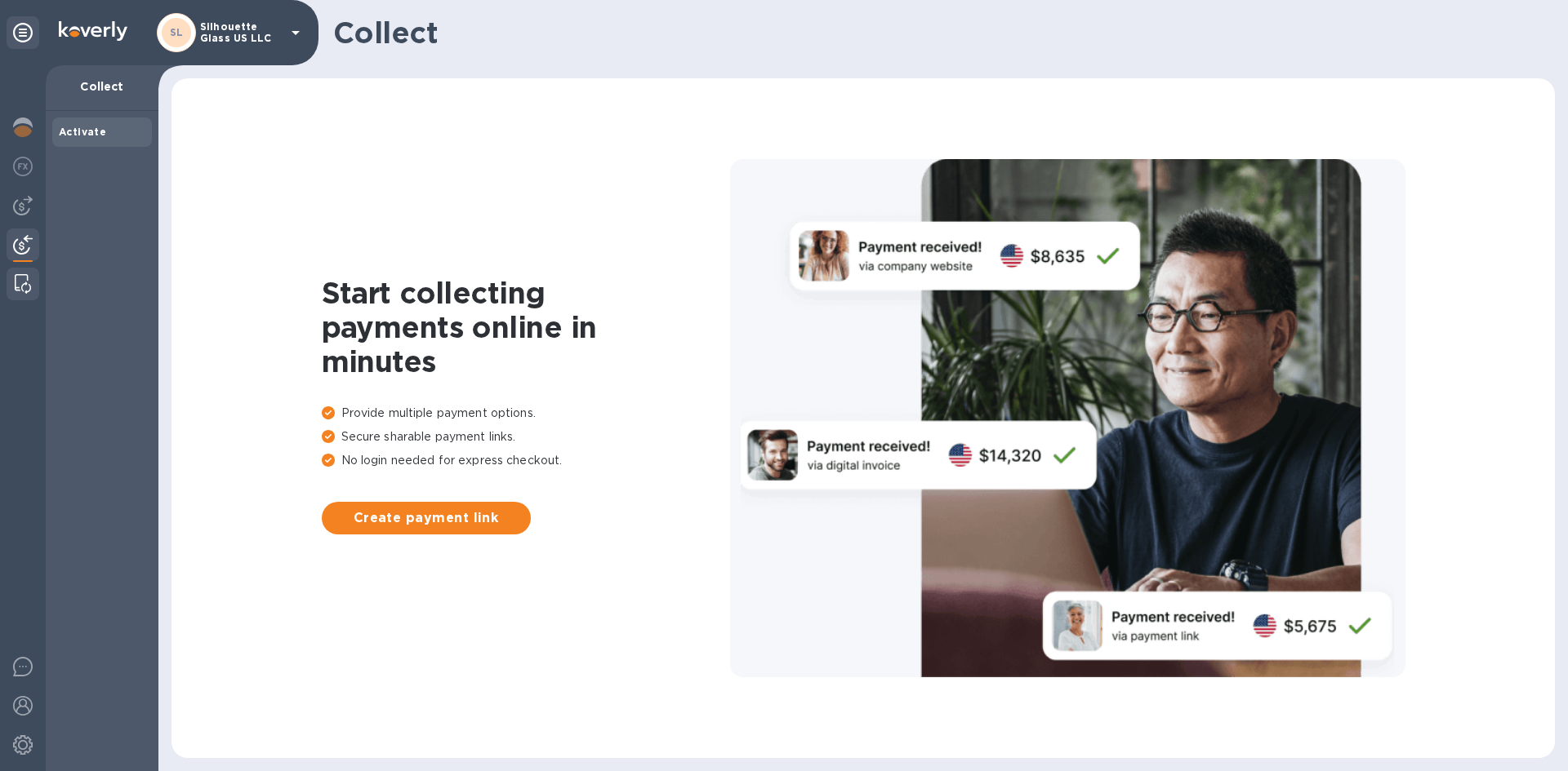
click at [31, 278] on img at bounding box center [23, 284] width 17 height 19
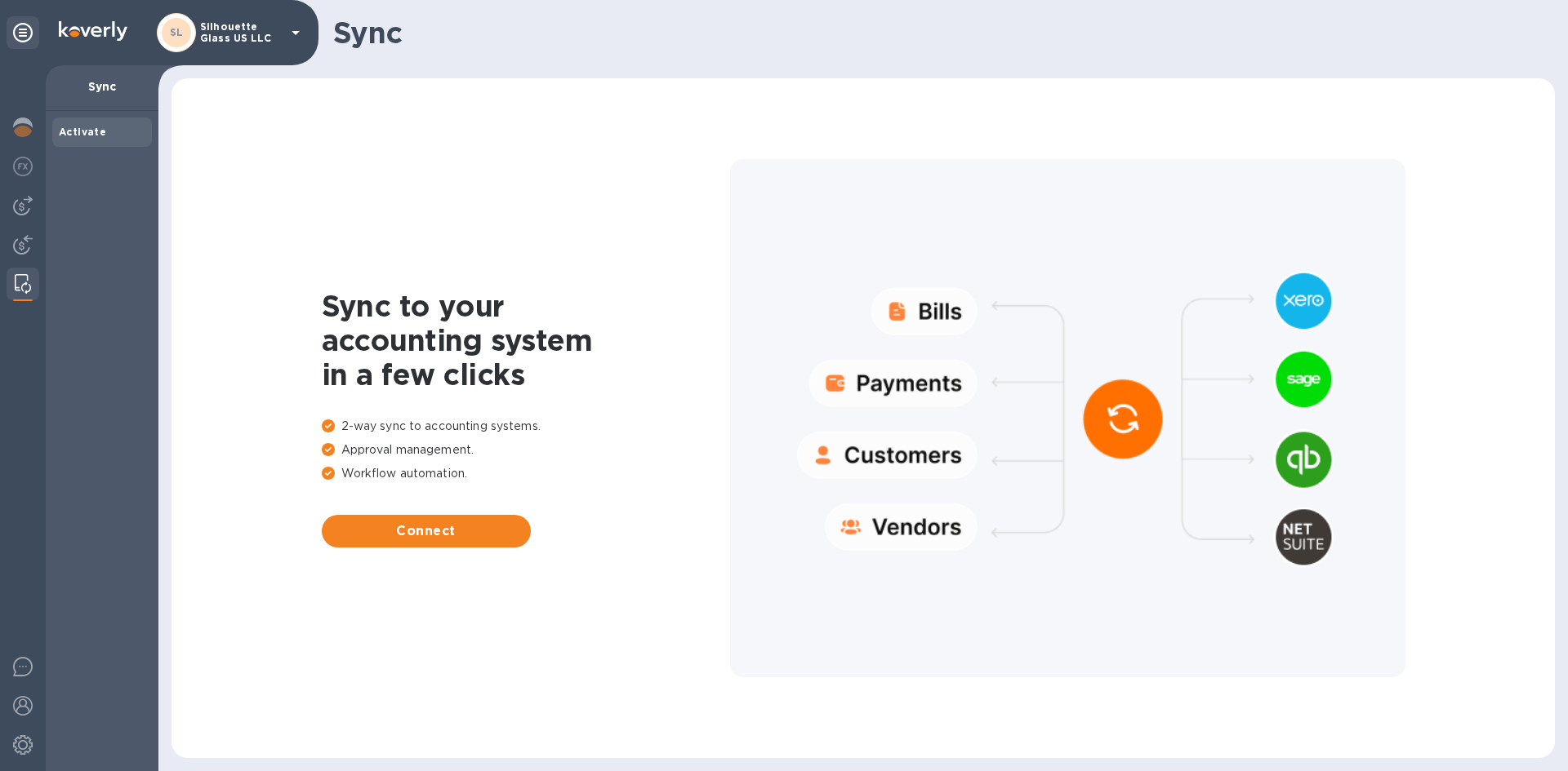
click at [936, 313] on div at bounding box center [1067, 417] width 675 height 517
click at [9, 40] on div at bounding box center [22, 32] width 32 height 32
click at [18, 36] on icon at bounding box center [23, 32] width 19 height 19
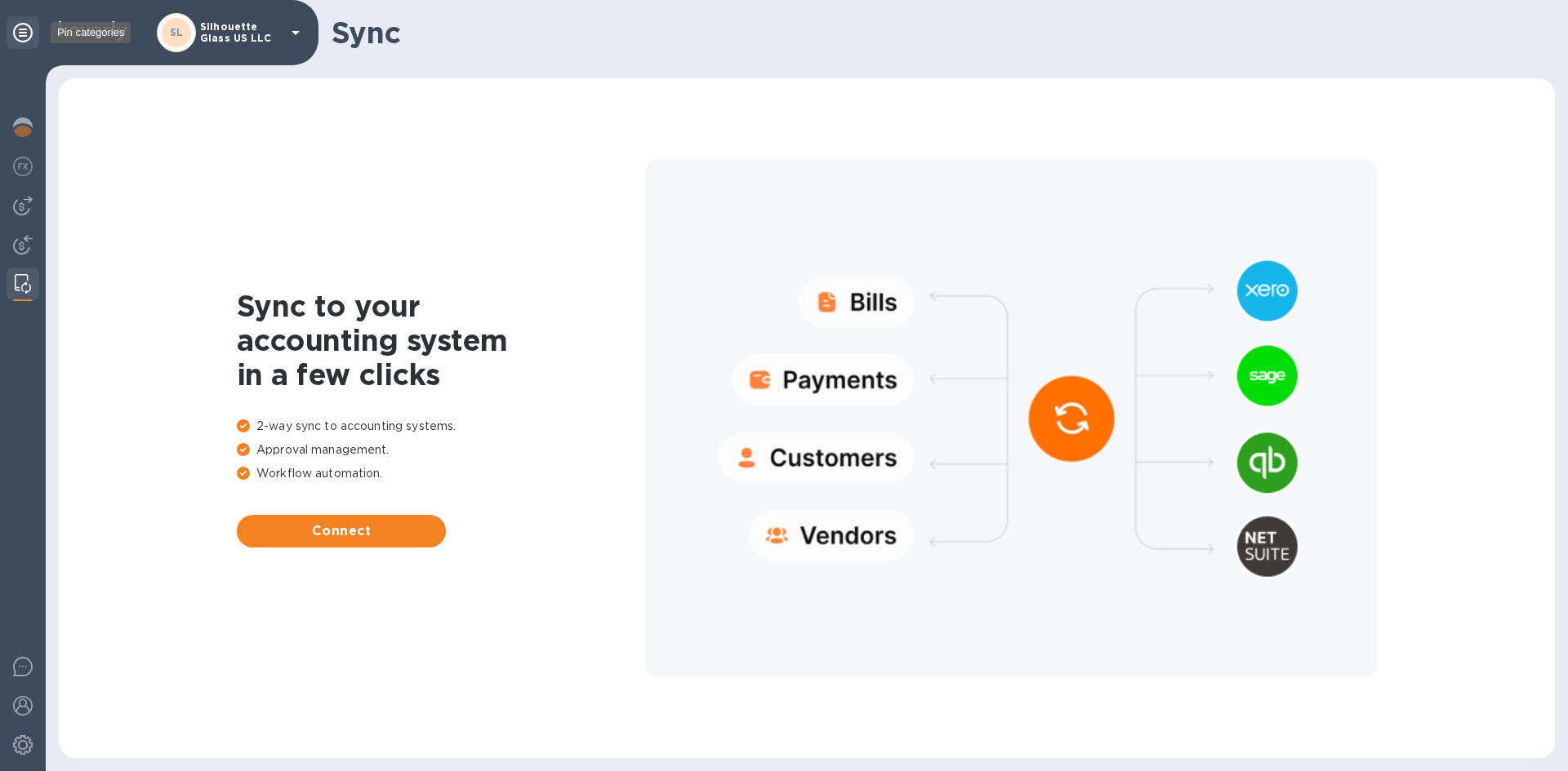
click at [18, 36] on icon at bounding box center [23, 32] width 19 height 19
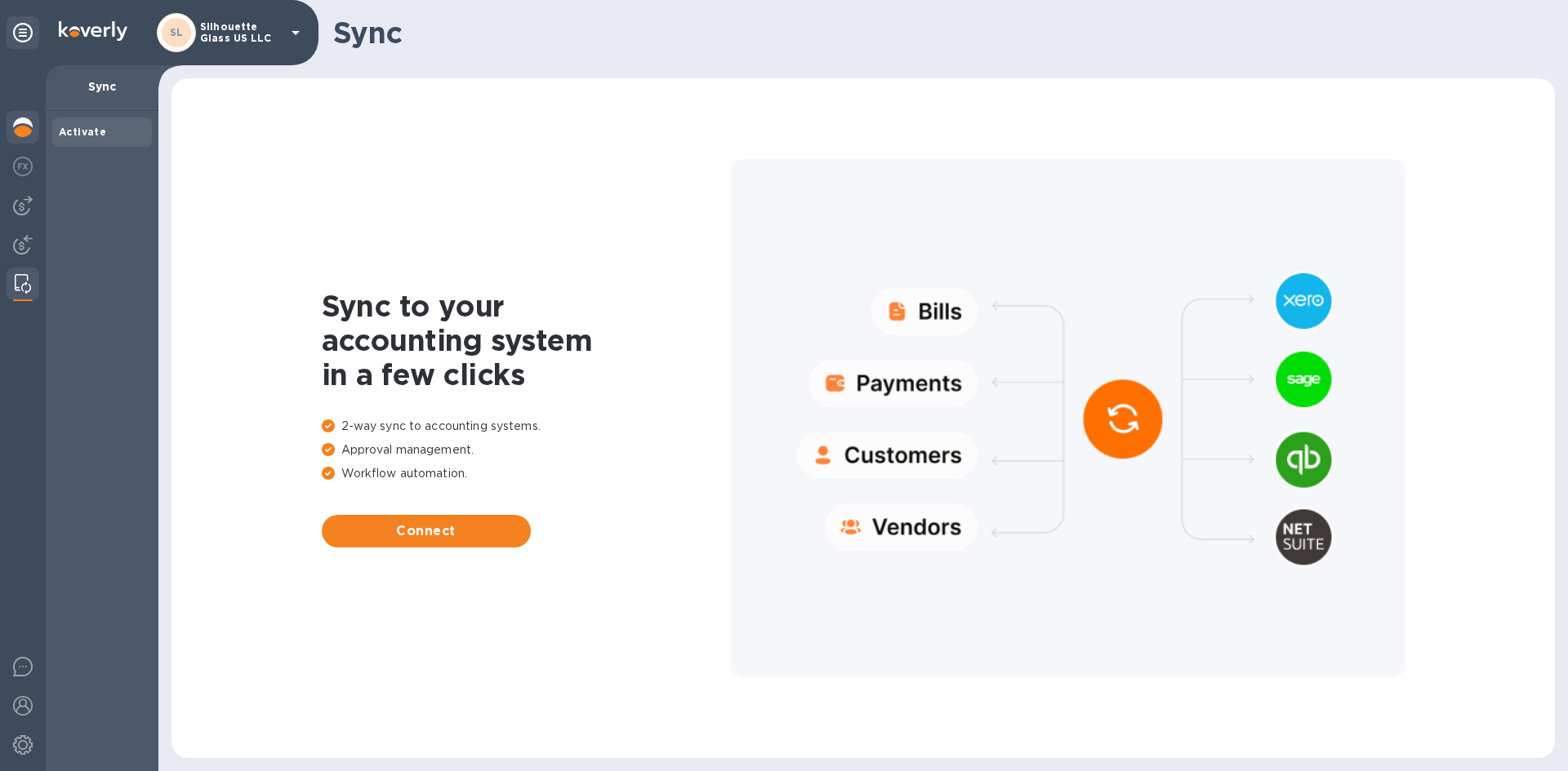
click at [12, 136] on div at bounding box center [22, 129] width 32 height 36
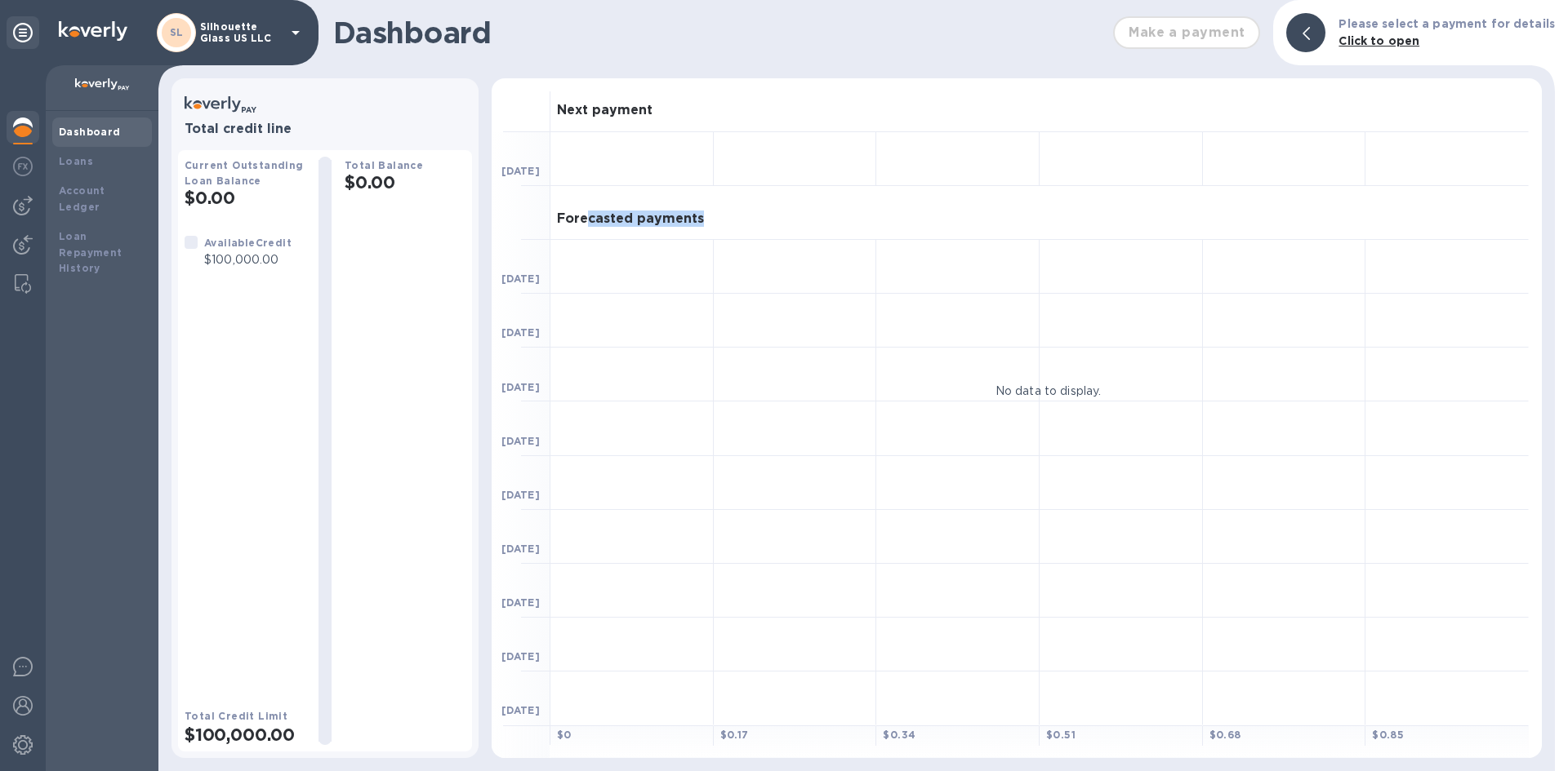
drag, startPoint x: 839, startPoint y: 207, endPoint x: 587, endPoint y: 215, distance: 252.1
click at [587, 215] on div "Forecasted payments" at bounding box center [1039, 214] width 978 height 54
click at [689, 226] on h3 "Forecasted payments" at bounding box center [630, 220] width 147 height 16
click at [301, 33] on icon at bounding box center [295, 32] width 19 height 19
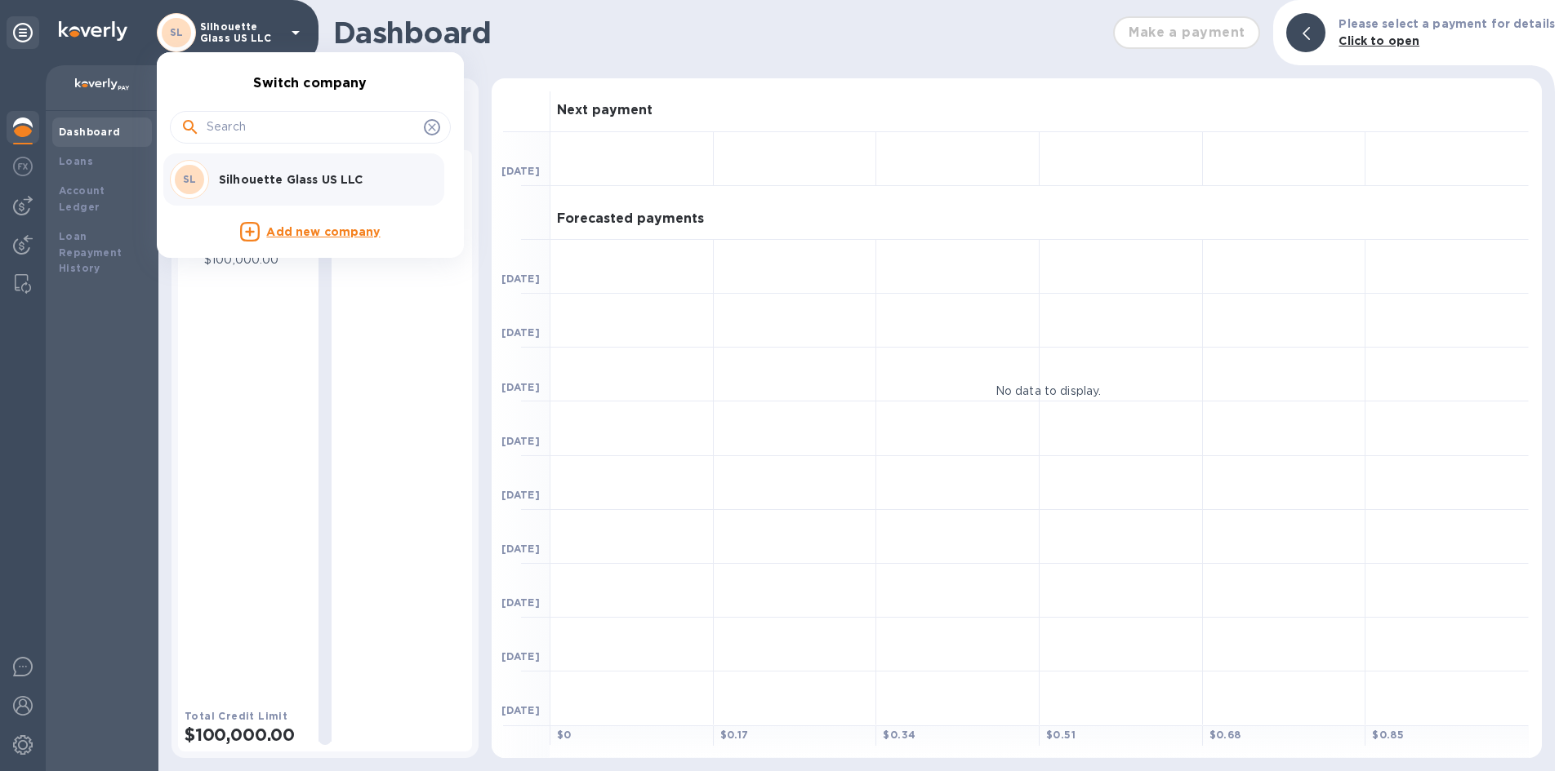
click at [295, 186] on p "Silhouette Glass US LLC" at bounding box center [321, 179] width 206 height 17
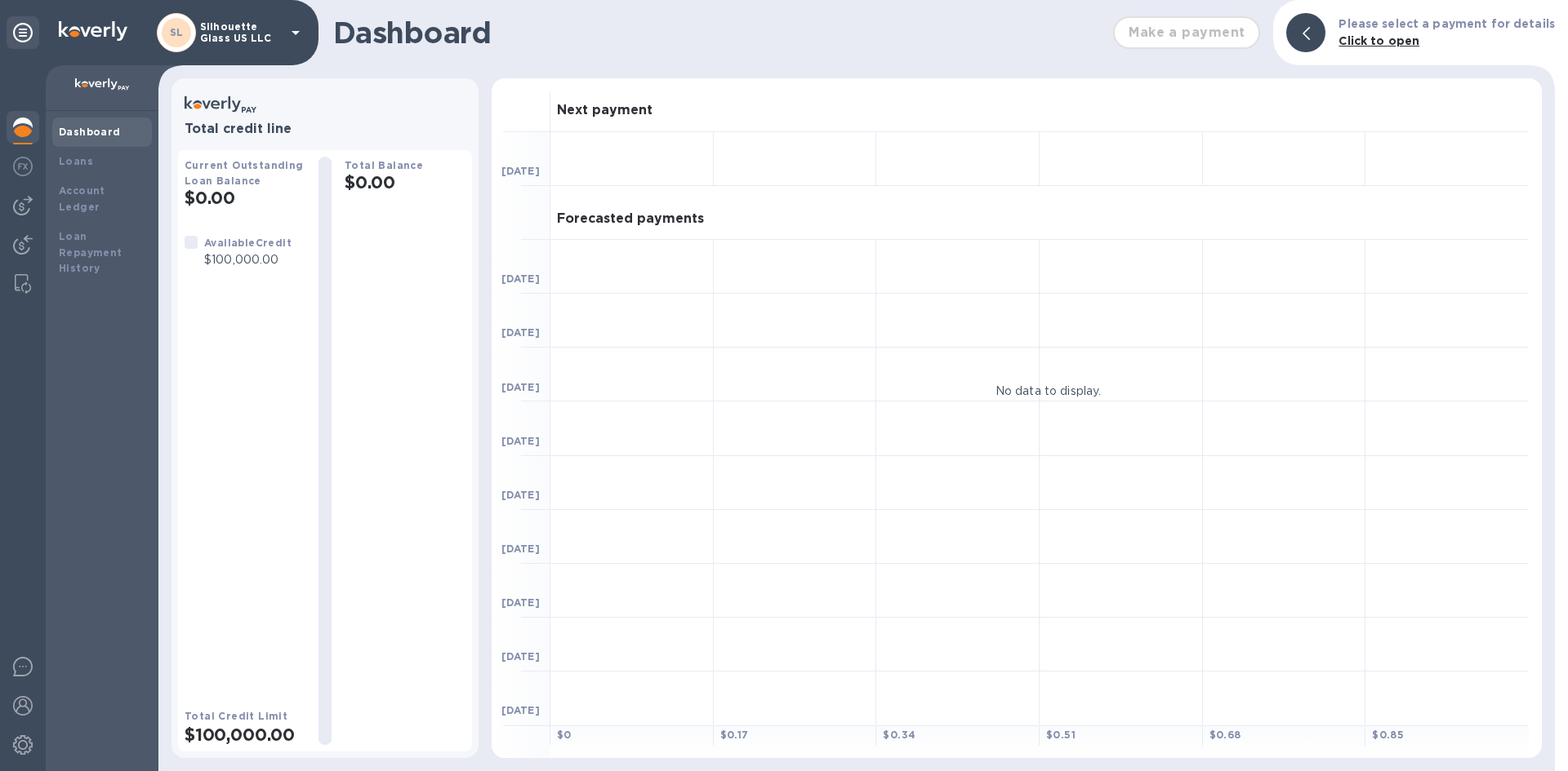
click at [258, 240] on b "Available Credit" at bounding box center [248, 242] width 88 height 12
click at [195, 242] on div at bounding box center [191, 242] width 13 height 13
click at [28, 664] on img at bounding box center [23, 667] width 19 height 19
click at [25, 703] on img at bounding box center [23, 706] width 19 height 19
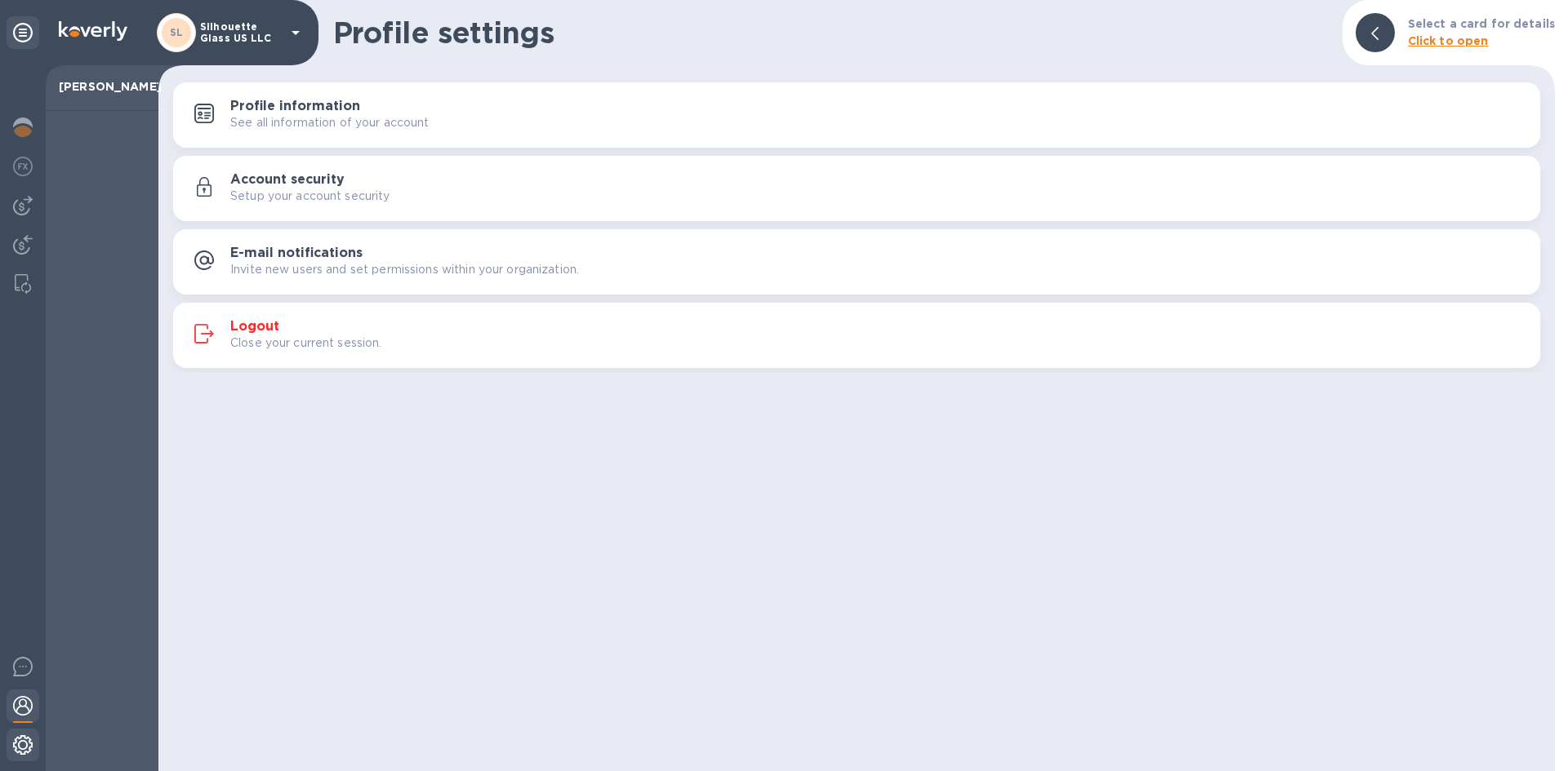
click at [22, 730] on div at bounding box center [22, 746] width 32 height 36
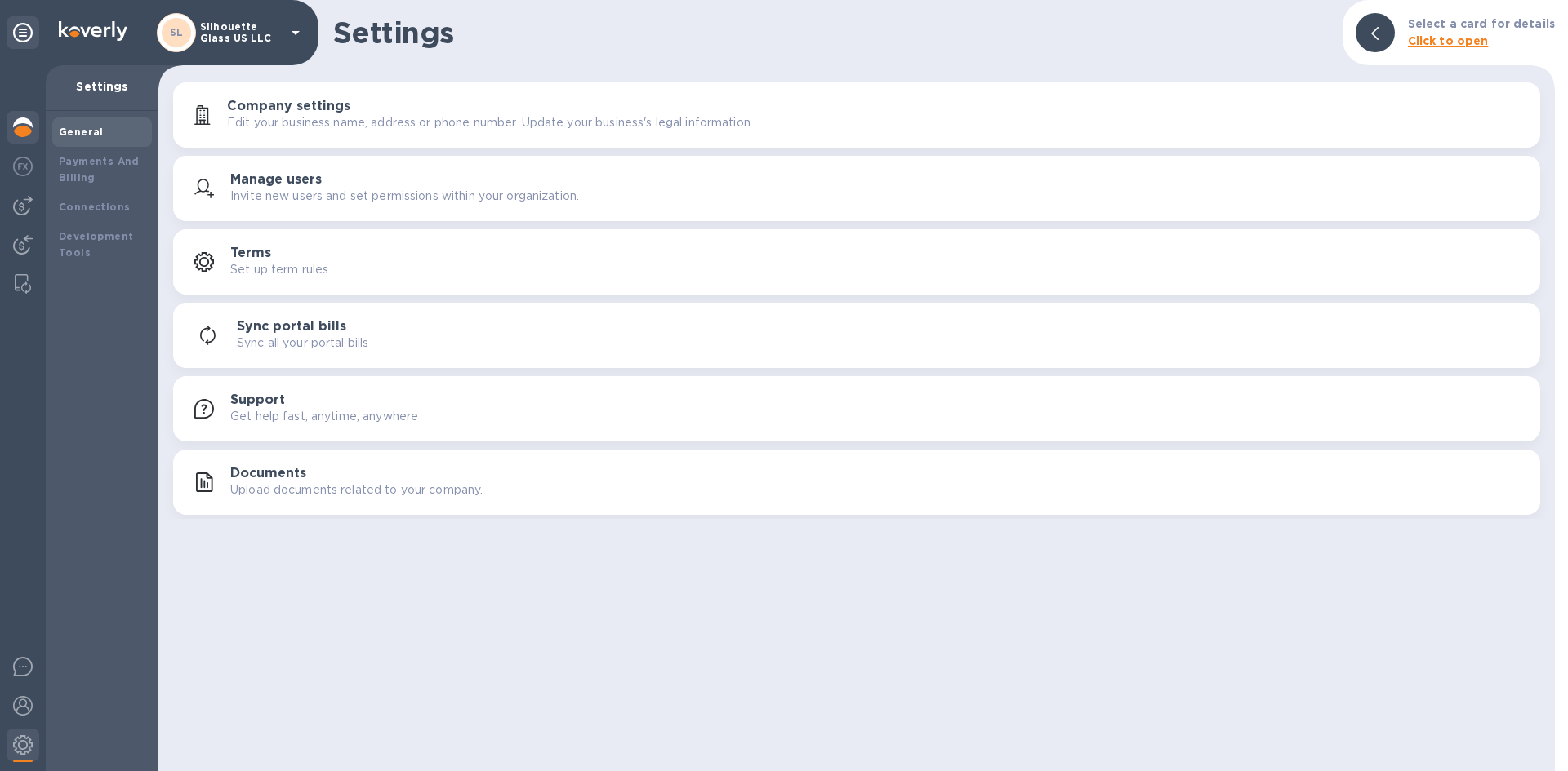
click at [34, 136] on div at bounding box center [22, 129] width 32 height 36
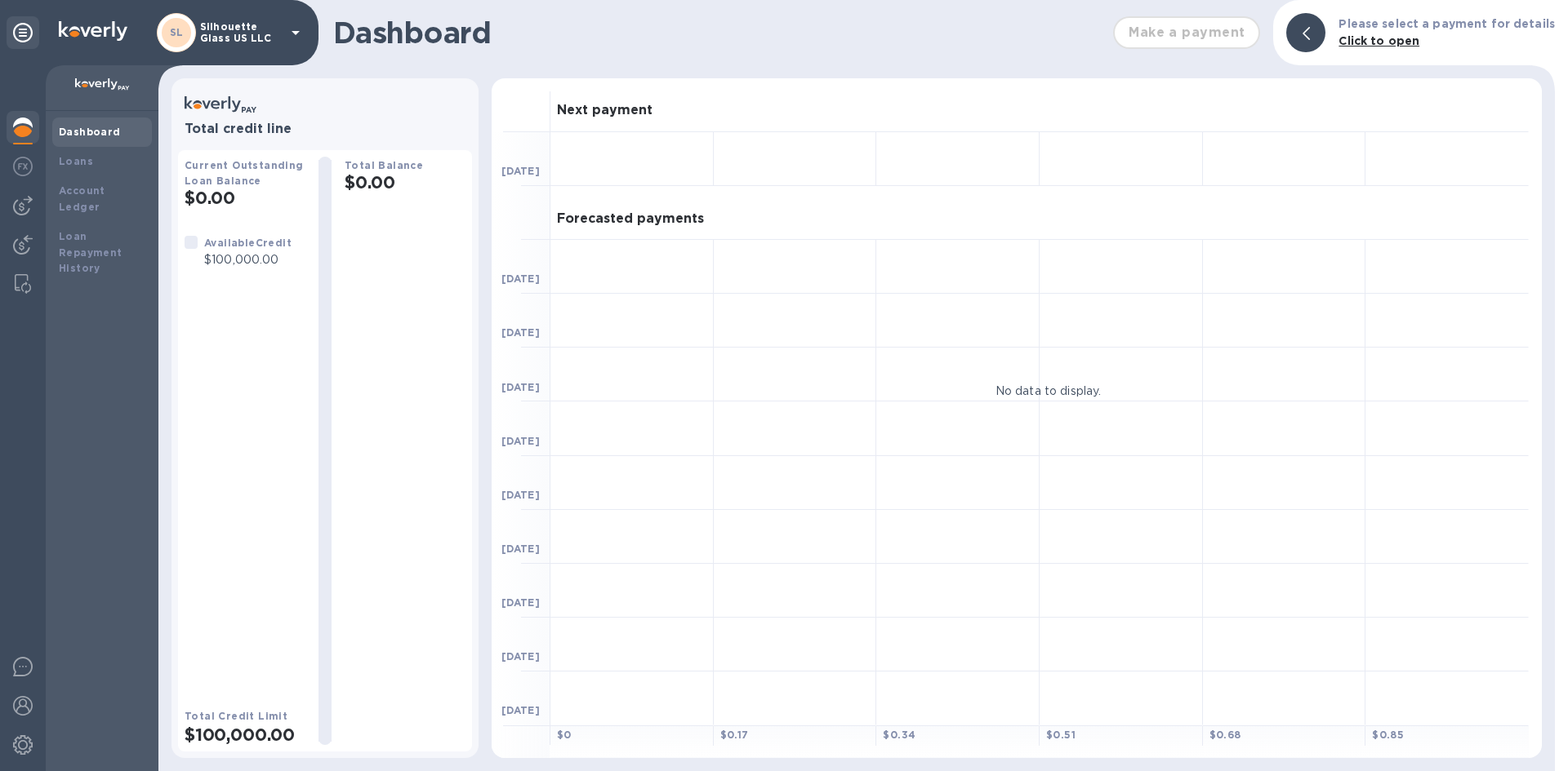
click at [286, 33] on icon at bounding box center [295, 32] width 19 height 19
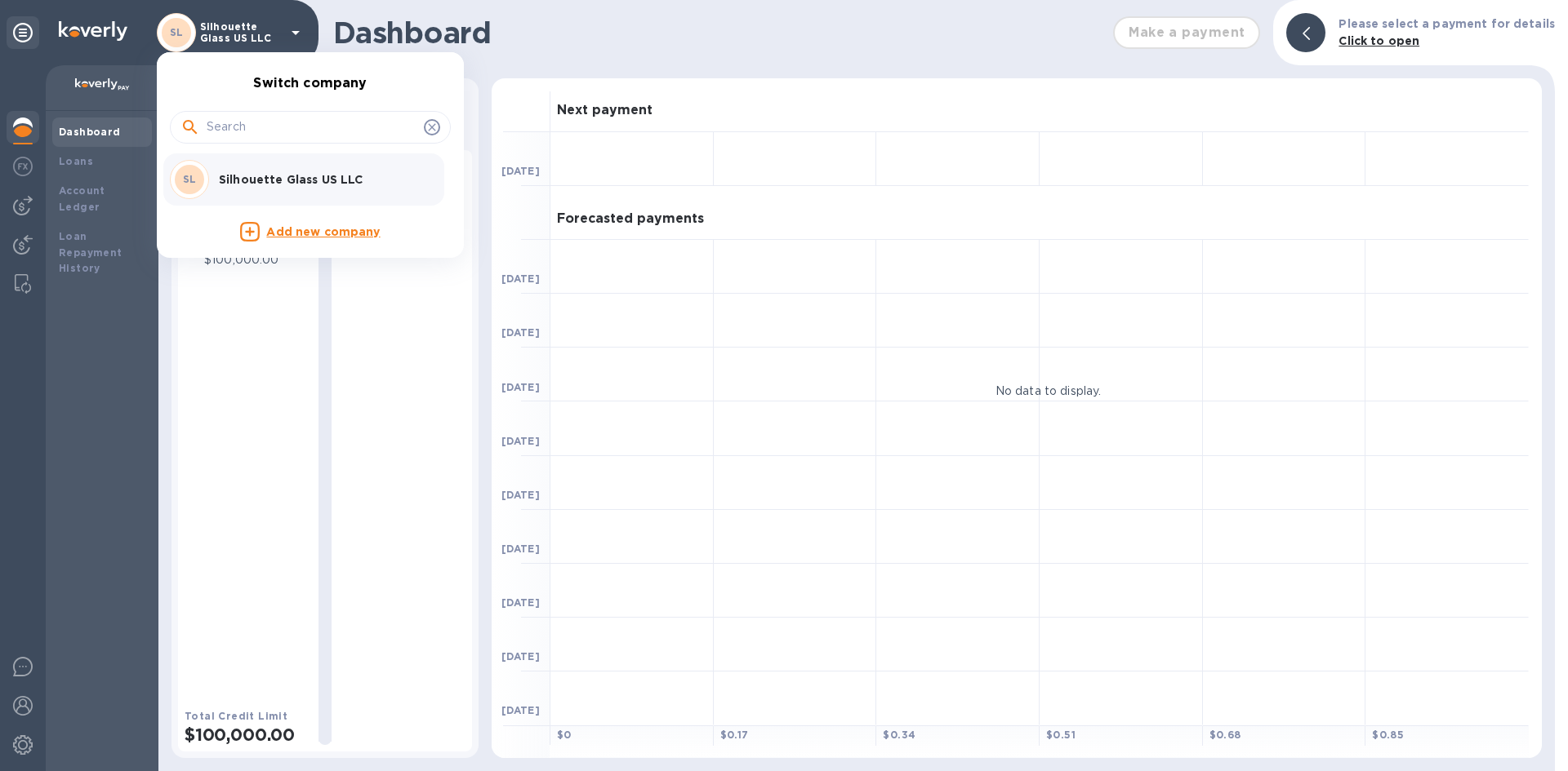
click at [286, 33] on div at bounding box center [784, 385] width 1568 height 771
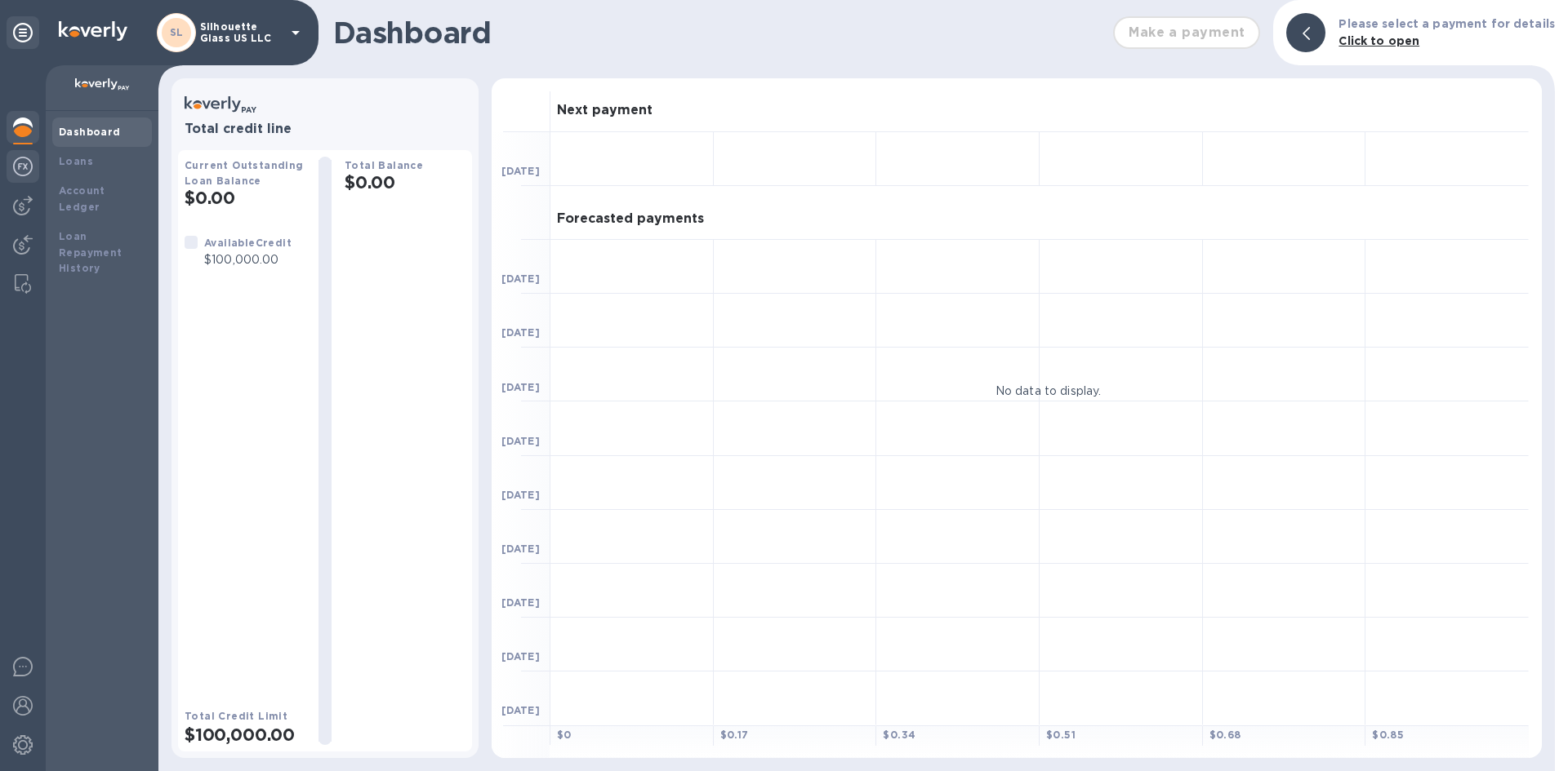
click at [18, 161] on img at bounding box center [23, 166] width 19 height 19
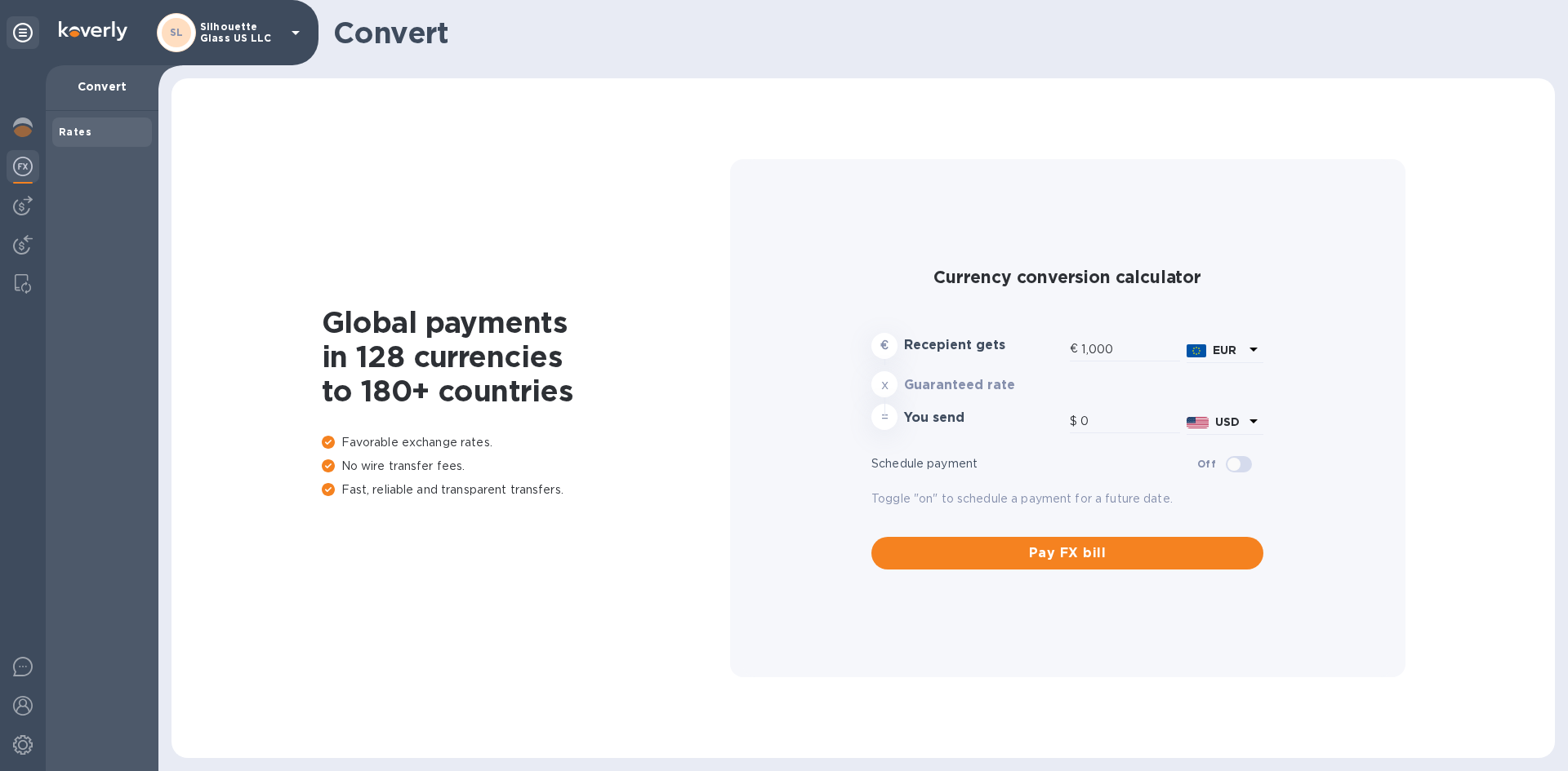
type input "1,179.58"
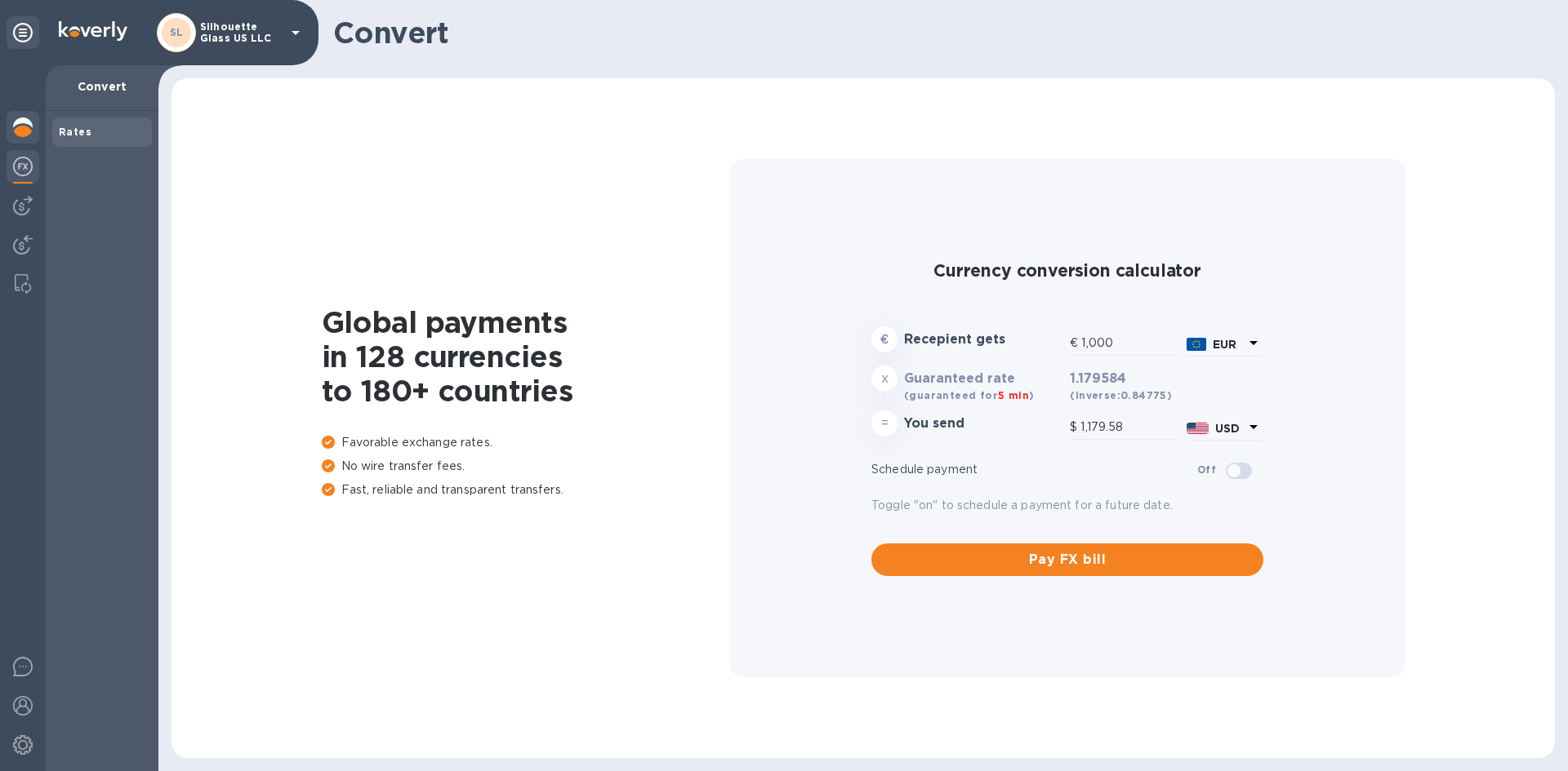
click at [15, 121] on div at bounding box center [22, 129] width 32 height 36
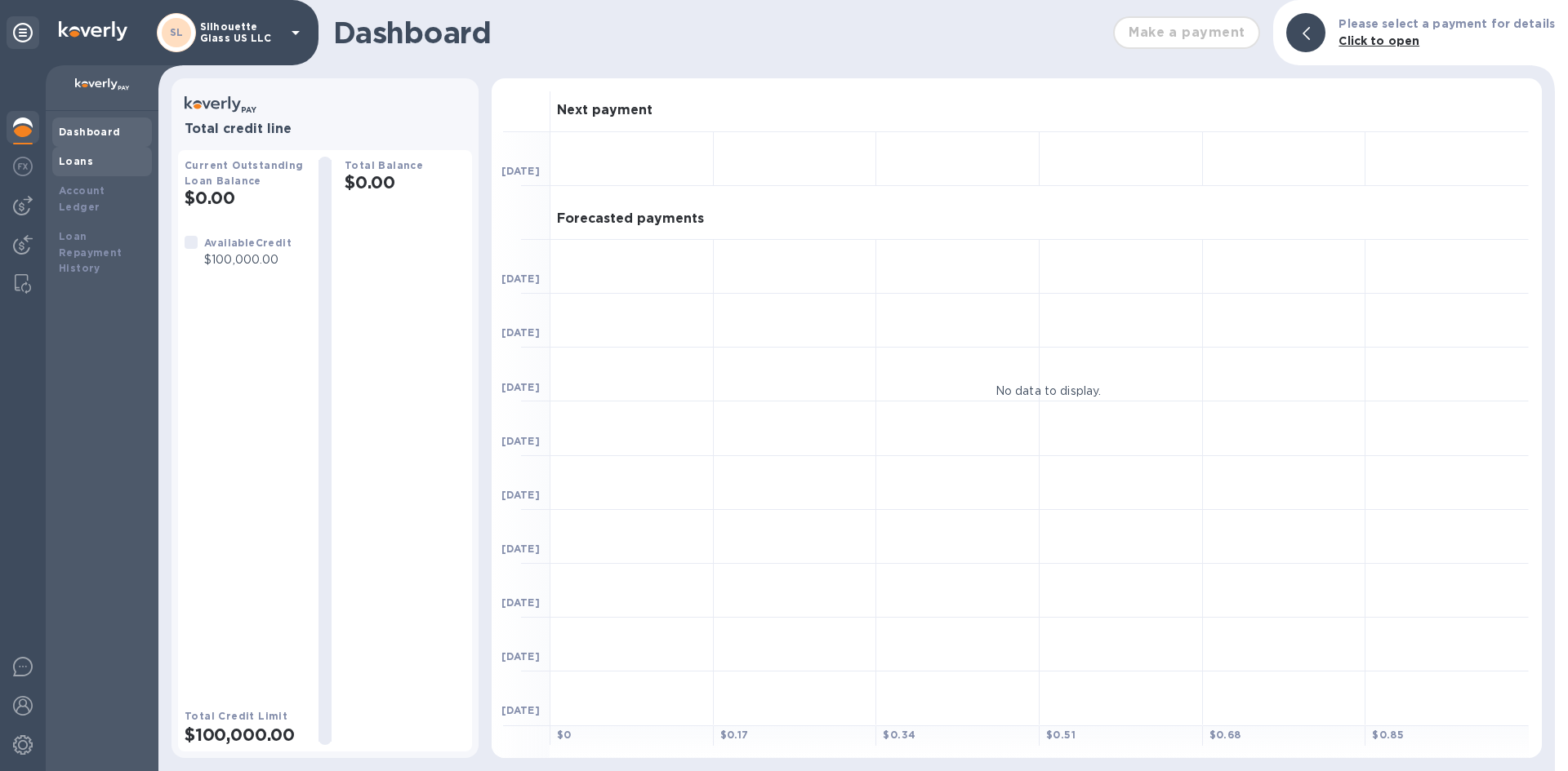
click at [83, 162] on b "Loans" at bounding box center [75, 161] width 34 height 12
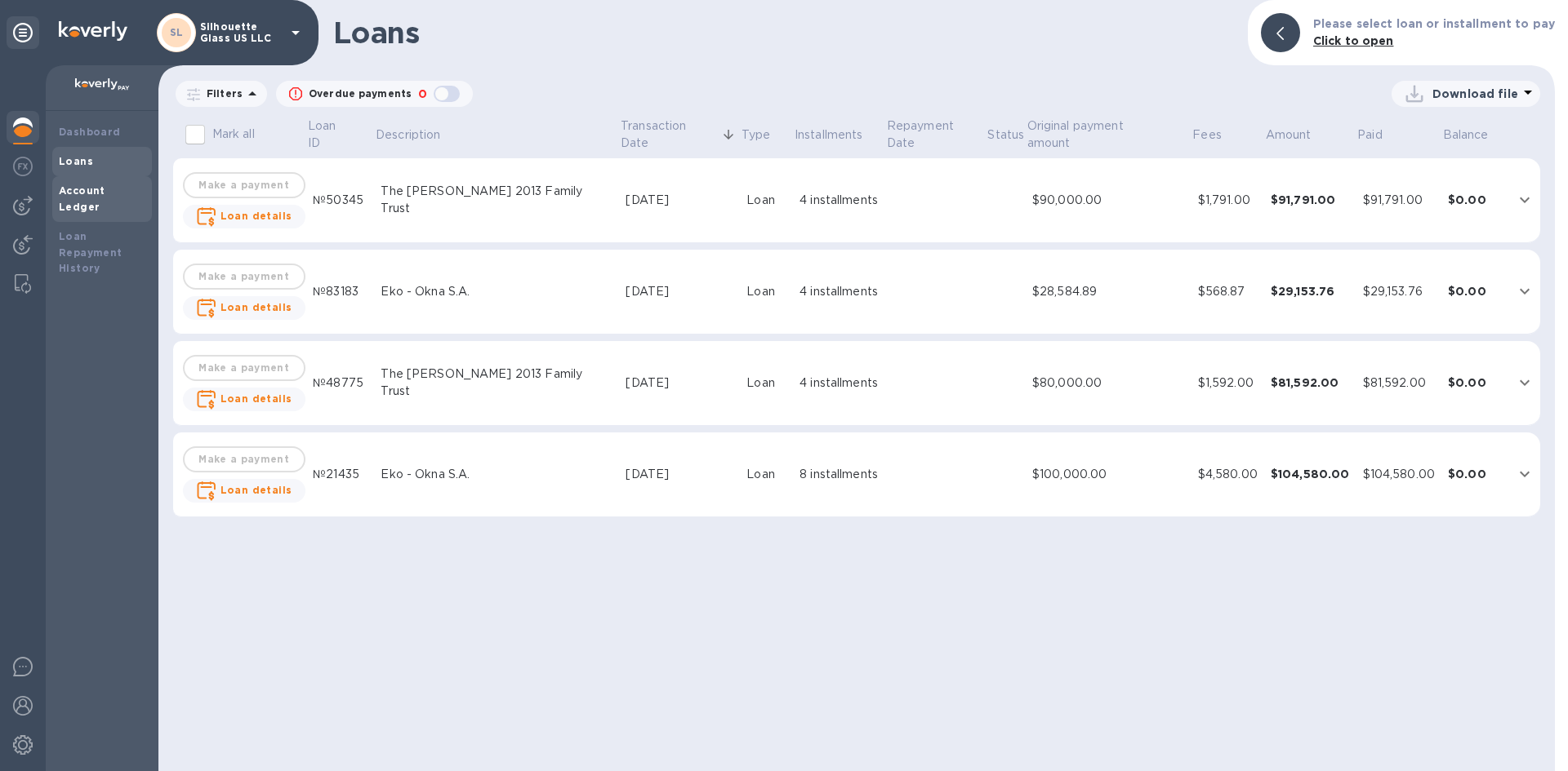
click at [96, 189] on b "Account Ledger" at bounding box center [81, 199] width 46 height 29
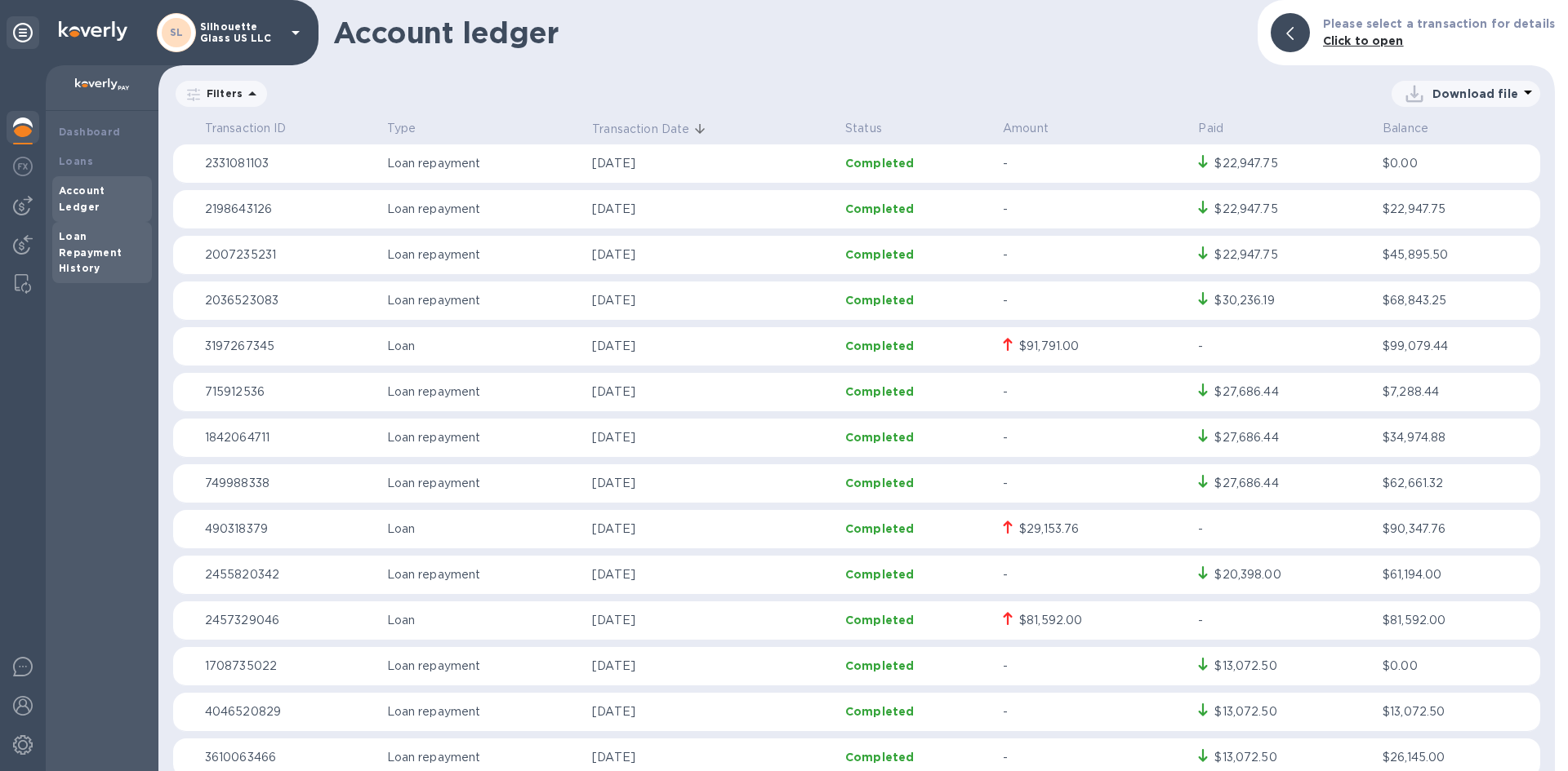
click at [91, 228] on div "Loan Repayment History" at bounding box center [102, 253] width 87 height 49
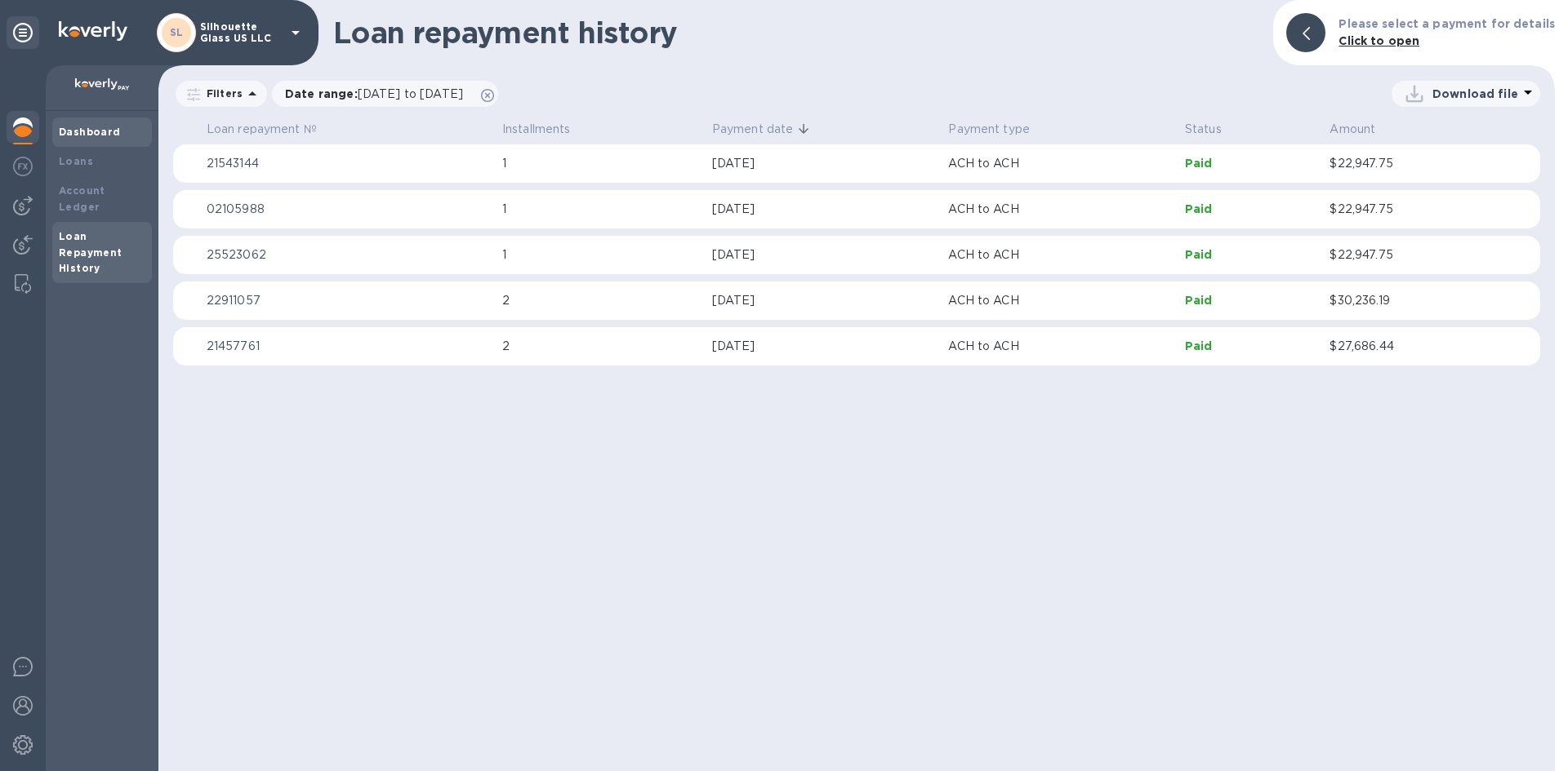
click at [80, 121] on div "Dashboard" at bounding box center [102, 132] width 100 height 30
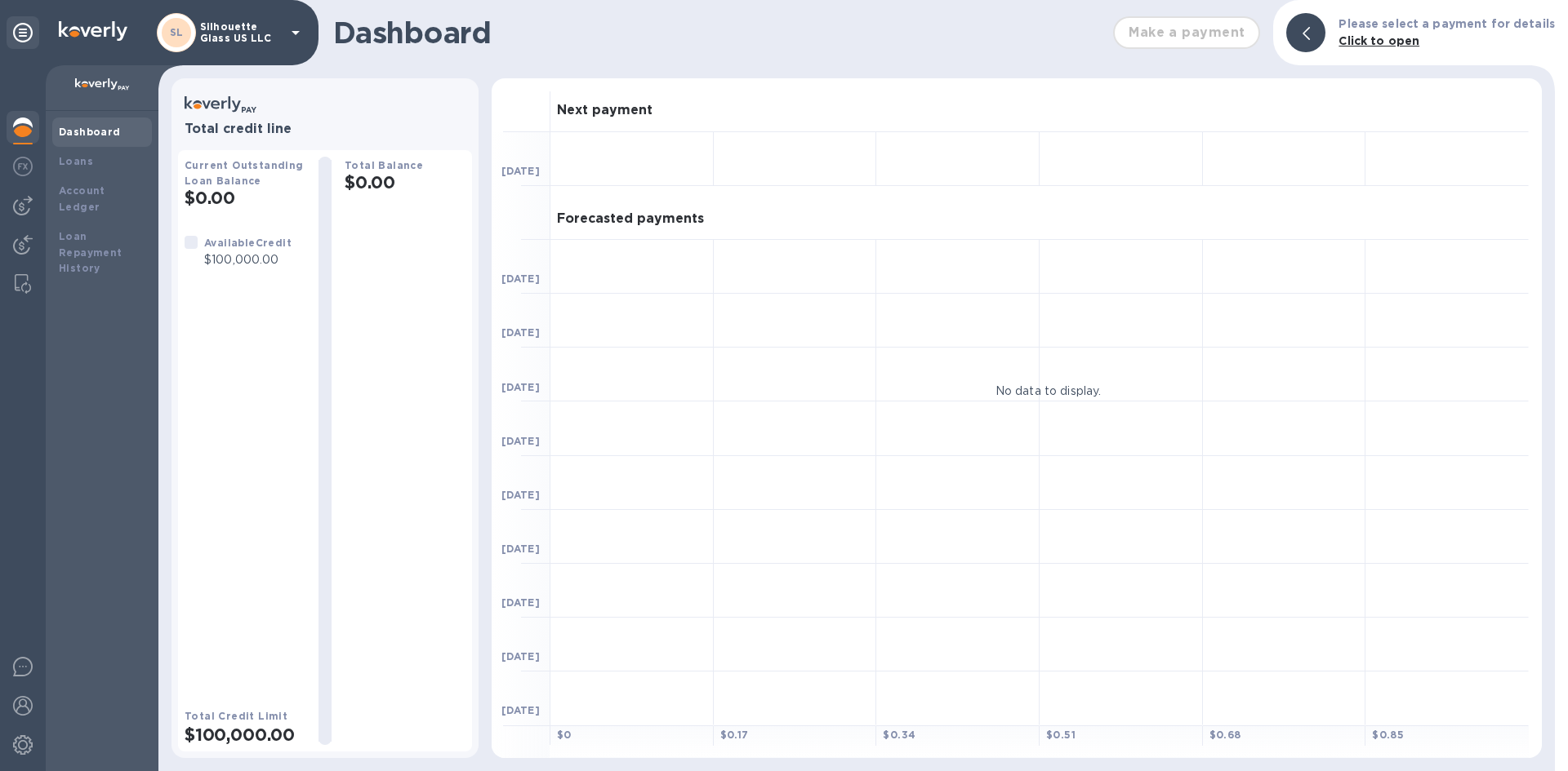
click at [1175, 36] on div "Make a payment" at bounding box center [1186, 32] width 160 height 46
click at [18, 165] on img at bounding box center [23, 166] width 19 height 19
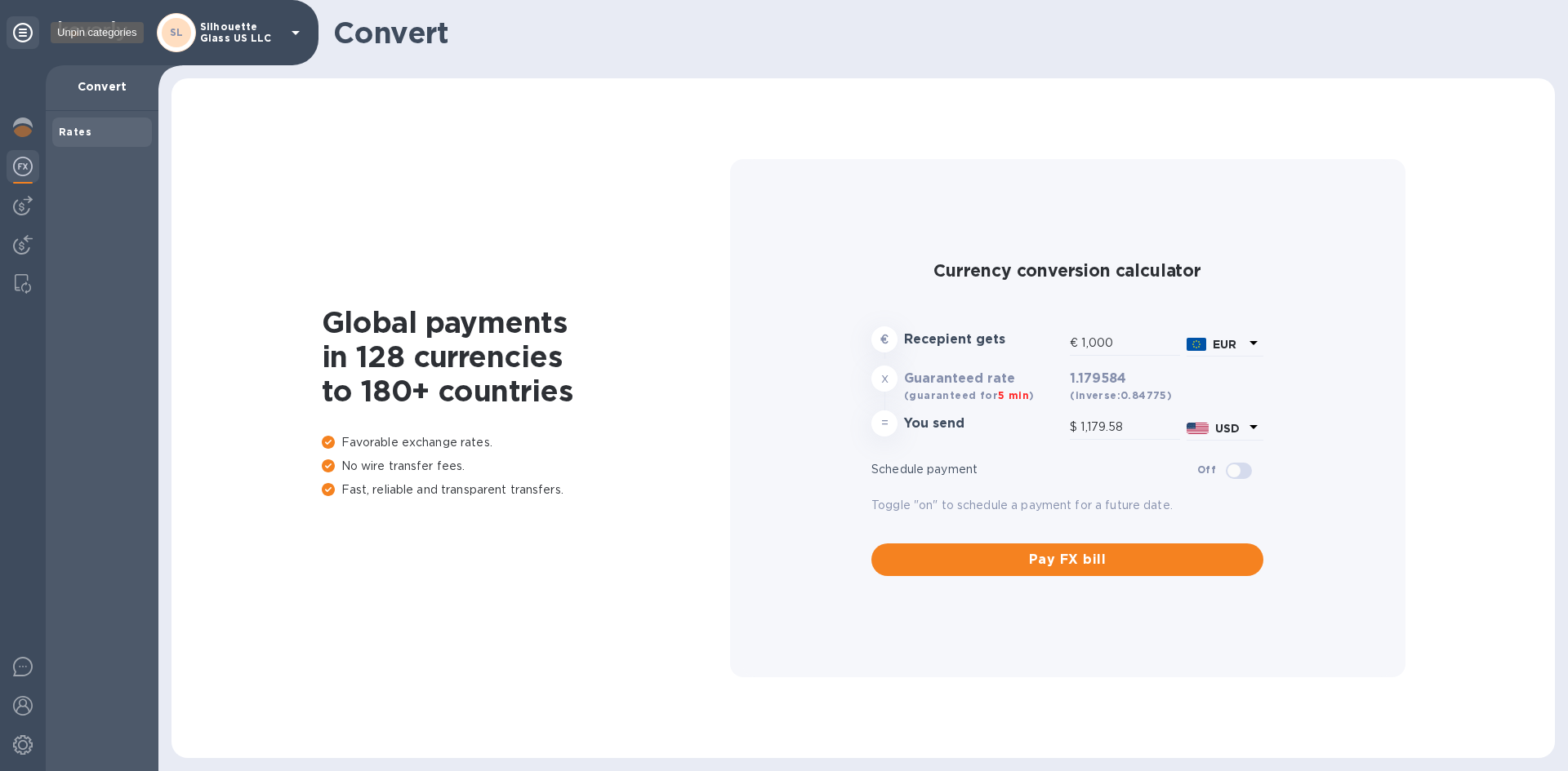
click at [17, 23] on icon at bounding box center [23, 32] width 19 height 19
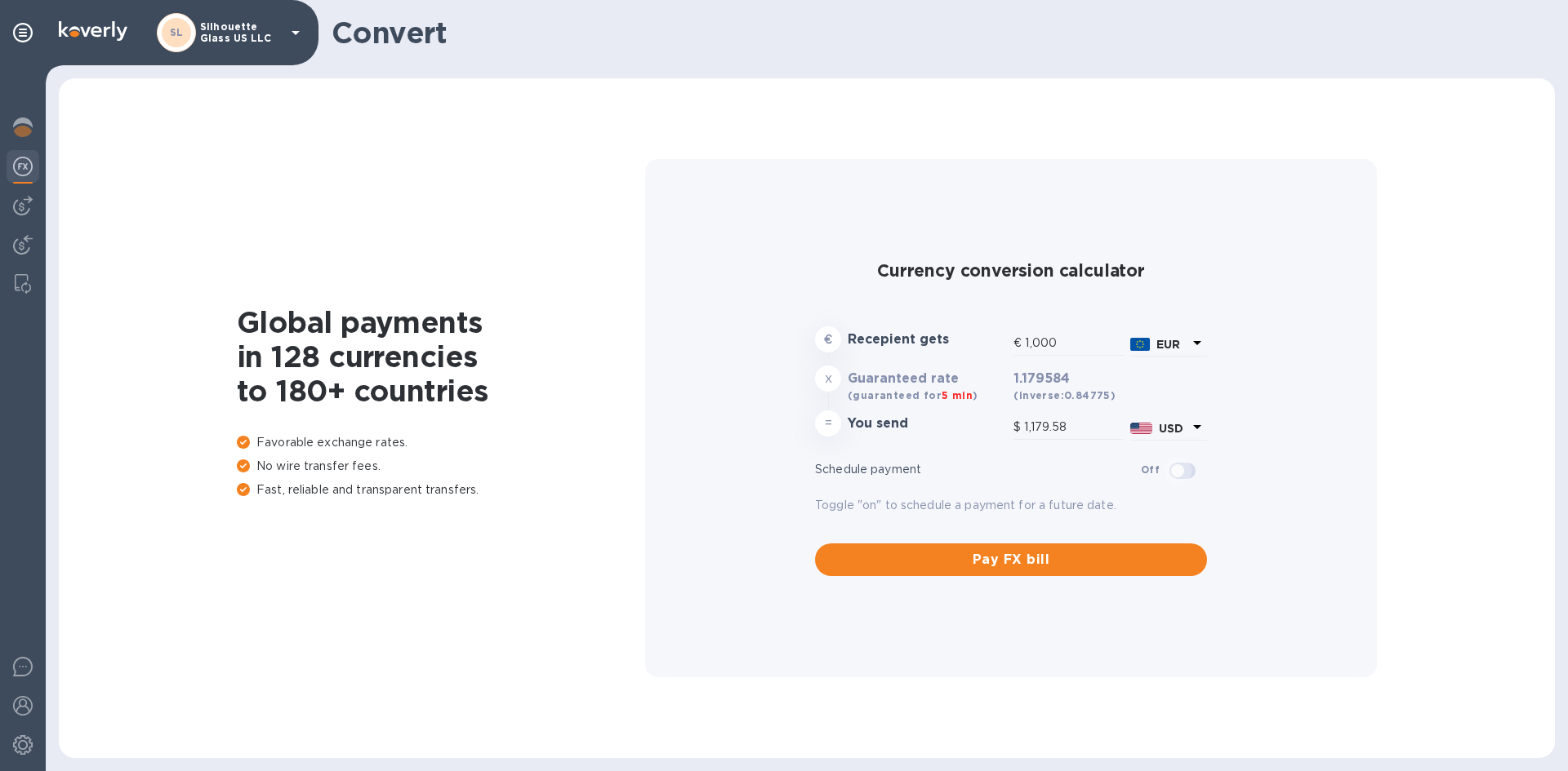
click at [1194, 469] on input "checkbox" at bounding box center [1177, 471] width 83 height 28
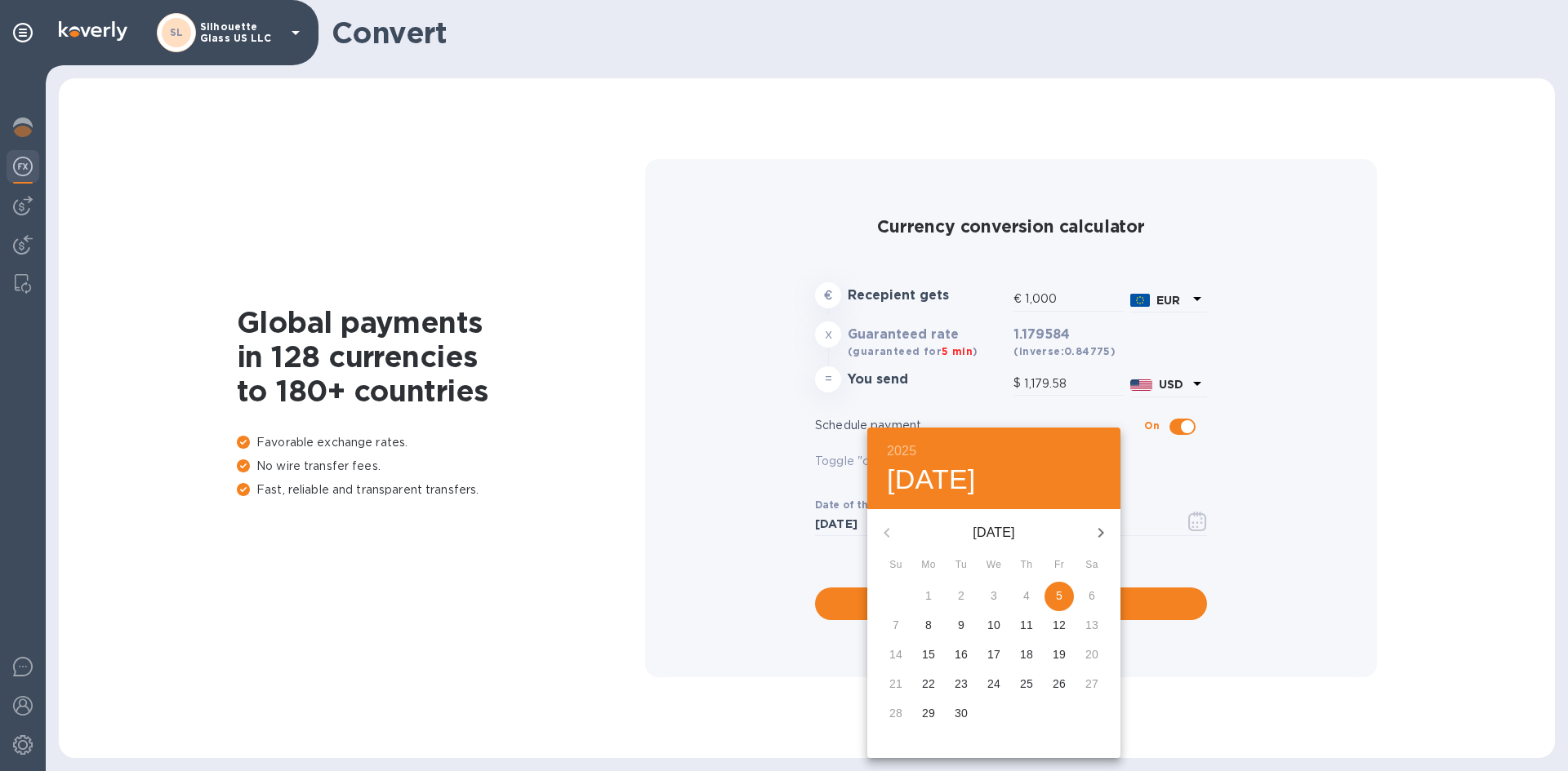
click at [1284, 541] on div at bounding box center [784, 385] width 1568 height 771
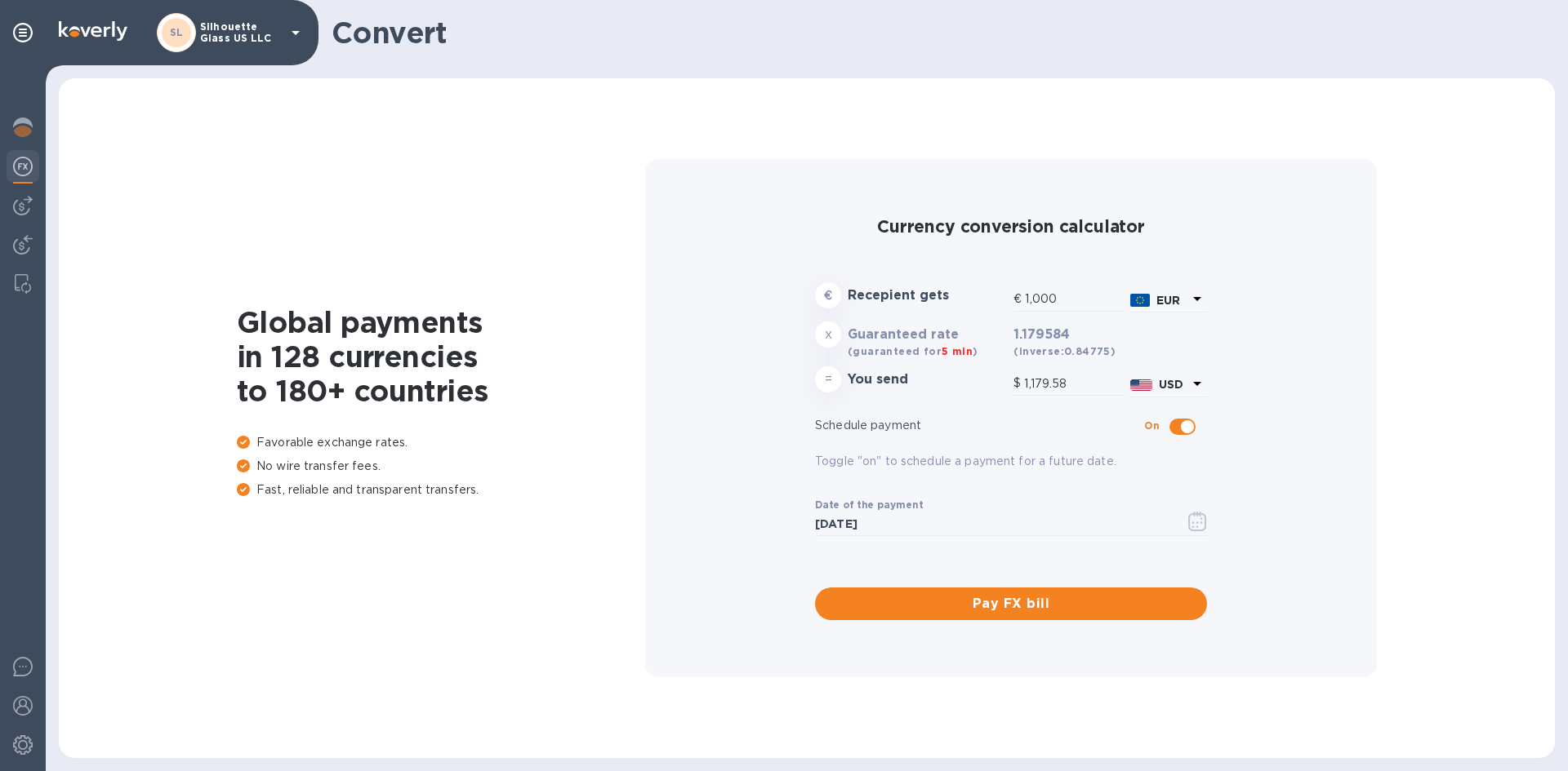
scroll to position [1, 0]
click at [1197, 424] on input "checkbox" at bounding box center [1187, 426] width 83 height 28
checkbox input "false"
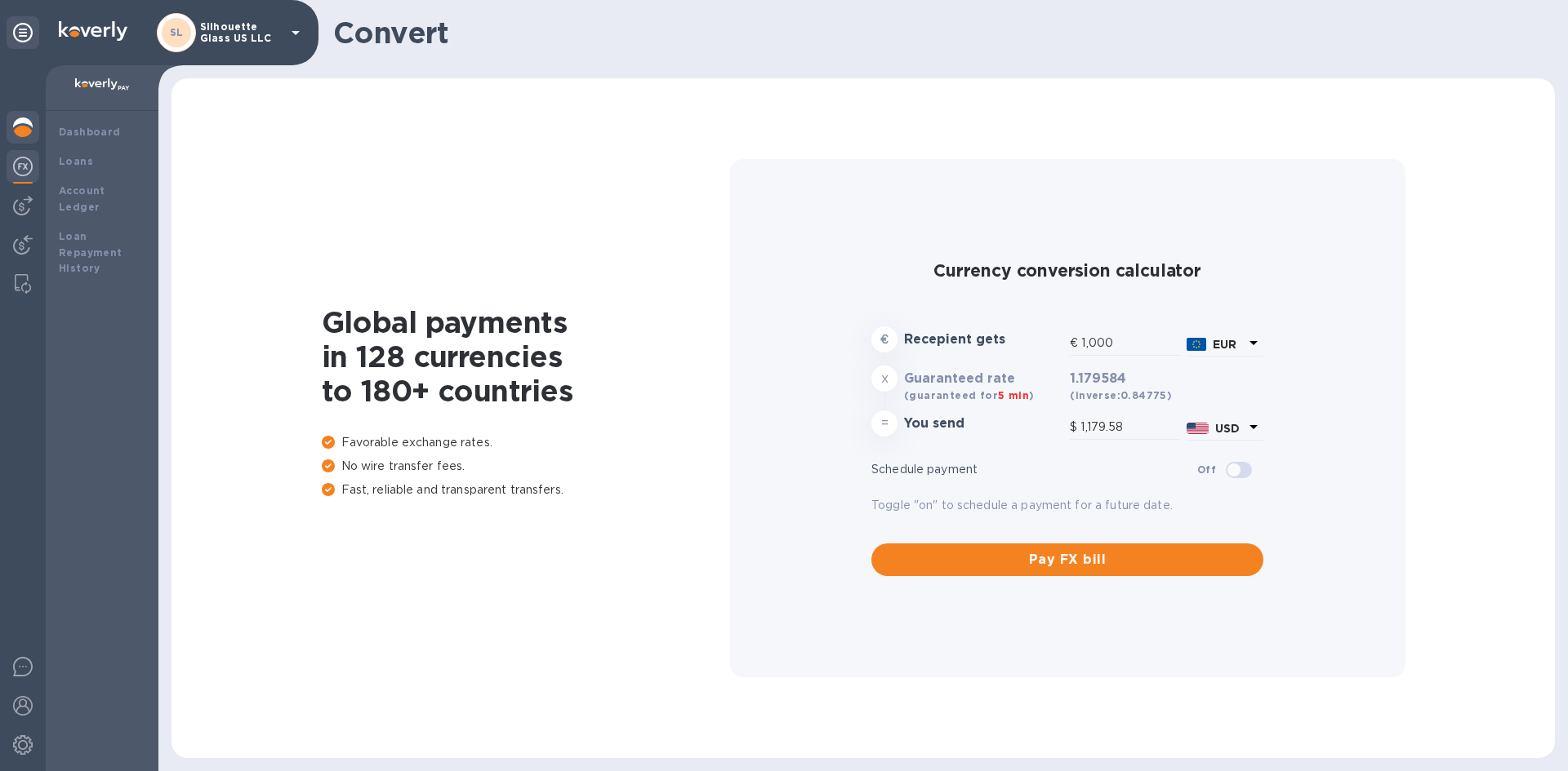
click at [21, 131] on img at bounding box center [23, 127] width 19 height 19
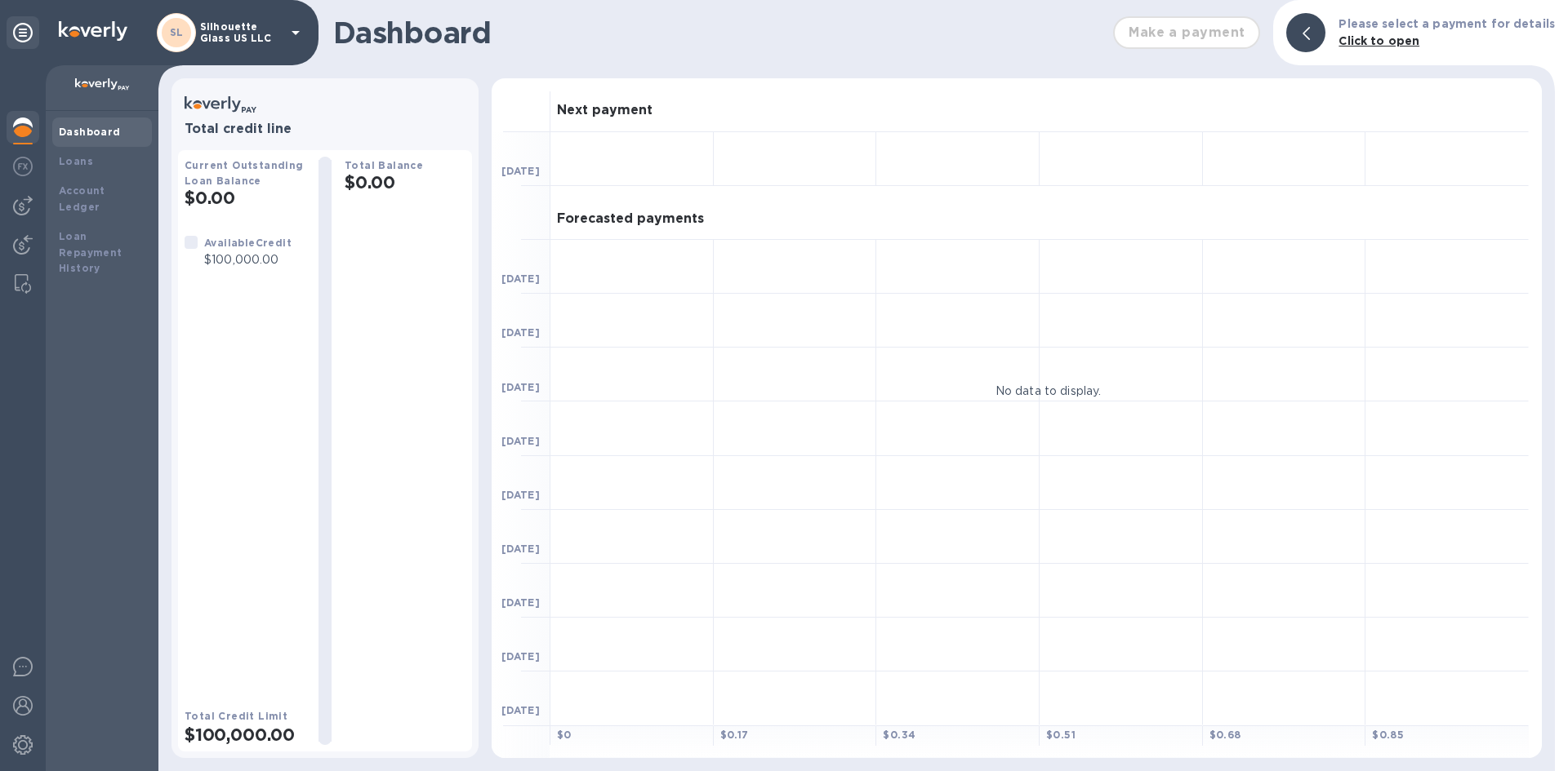
click at [79, 135] on b "Dashboard" at bounding box center [89, 132] width 62 height 12
click at [80, 135] on b "Dashboard" at bounding box center [89, 132] width 62 height 12
click at [15, 135] on img at bounding box center [23, 127] width 19 height 19
click at [15, 128] on img at bounding box center [23, 127] width 19 height 19
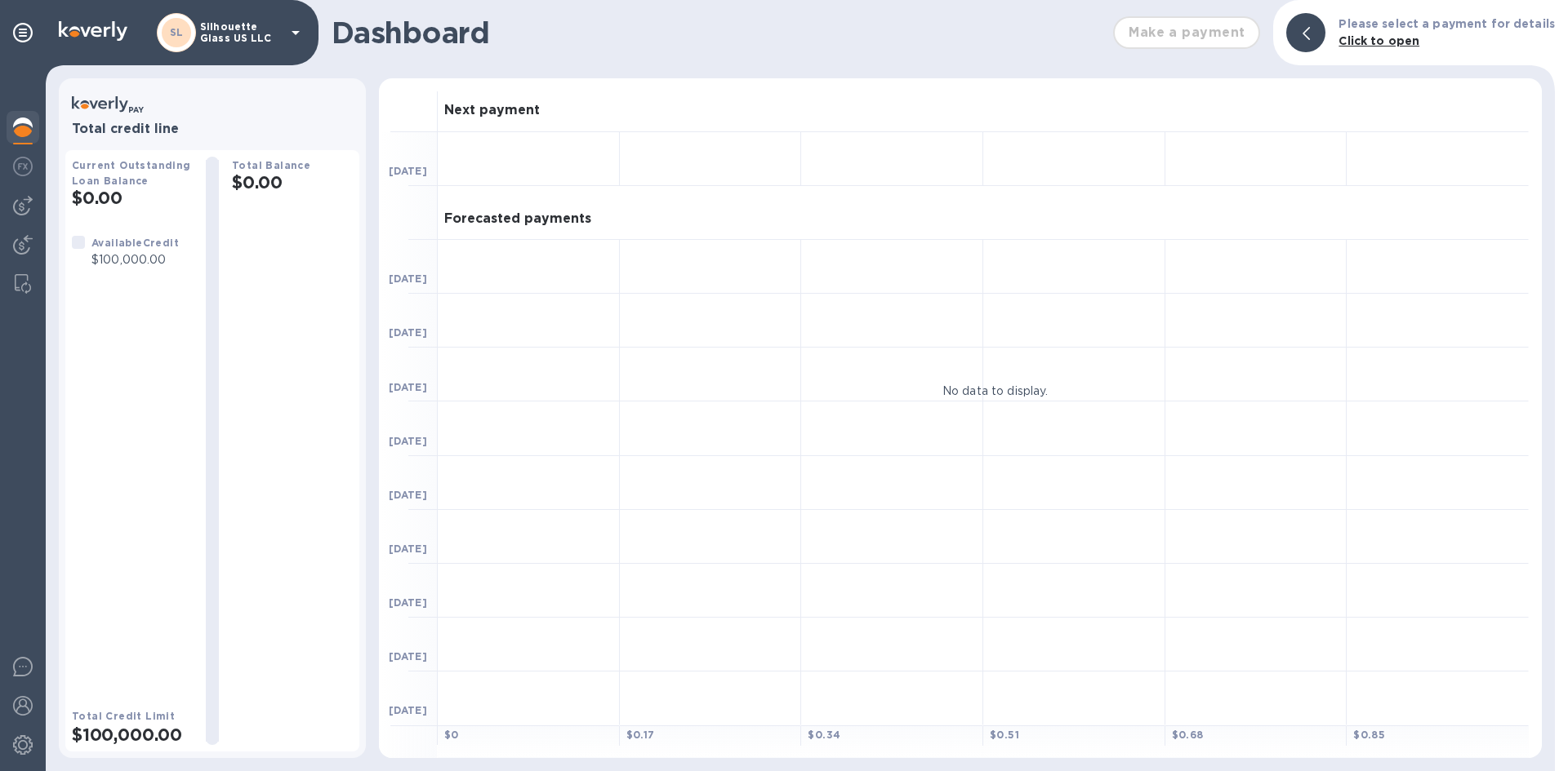
click at [16, 128] on img at bounding box center [23, 127] width 19 height 19
click at [295, 39] on icon at bounding box center [295, 32] width 19 height 19
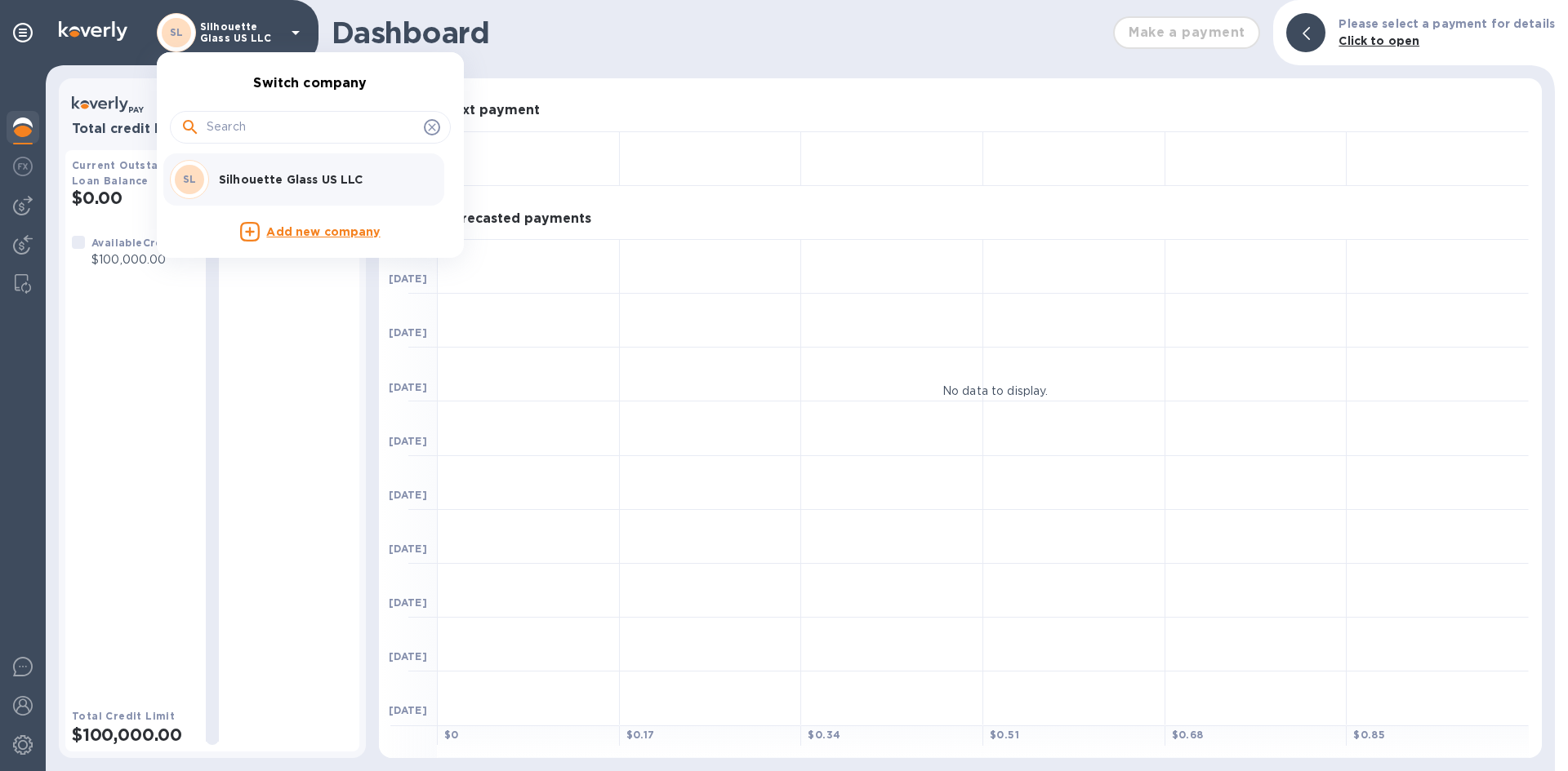
click at [25, 30] on div at bounding box center [784, 385] width 1568 height 771
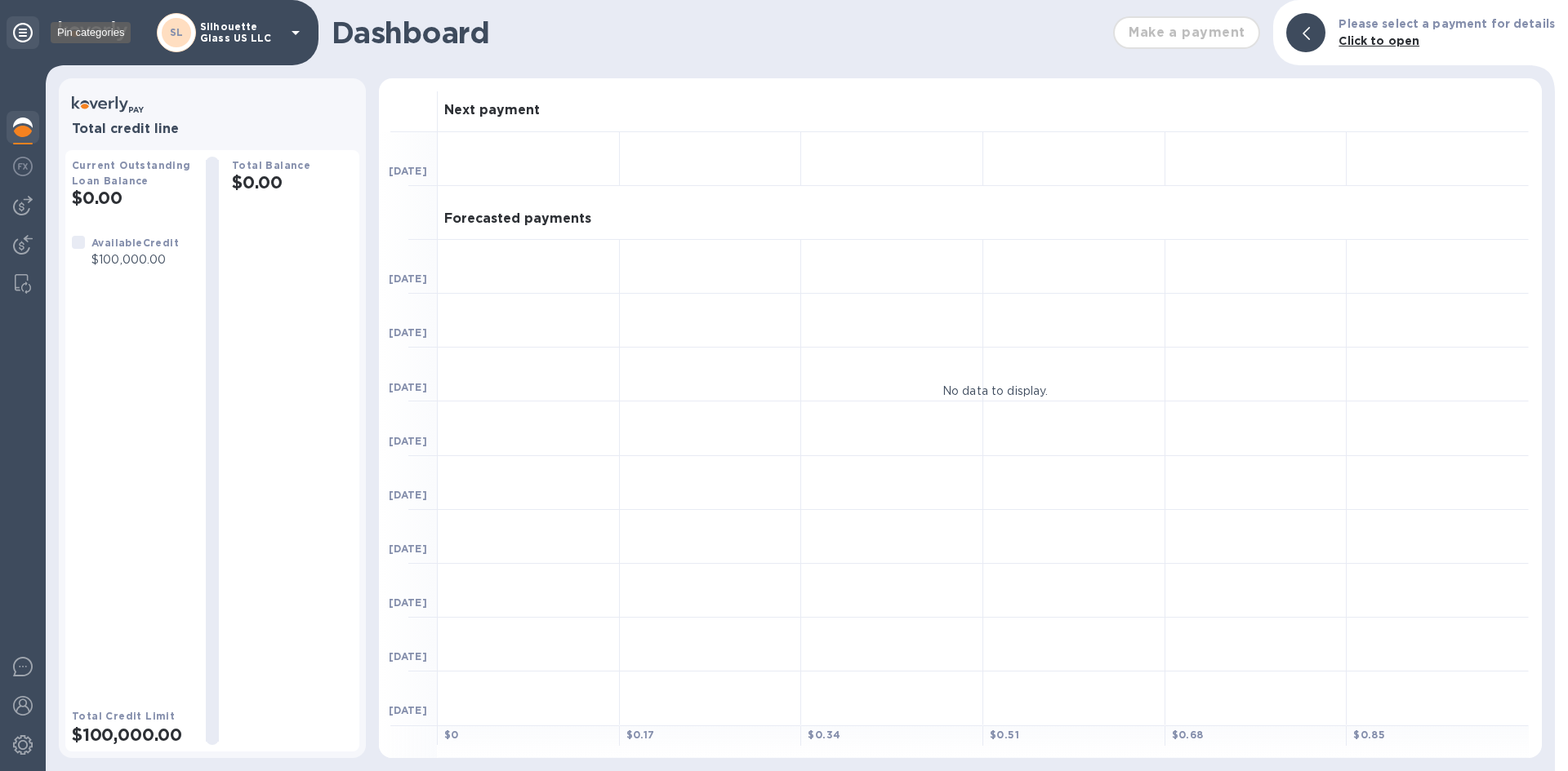
click at [24, 30] on icon at bounding box center [23, 32] width 19 height 19
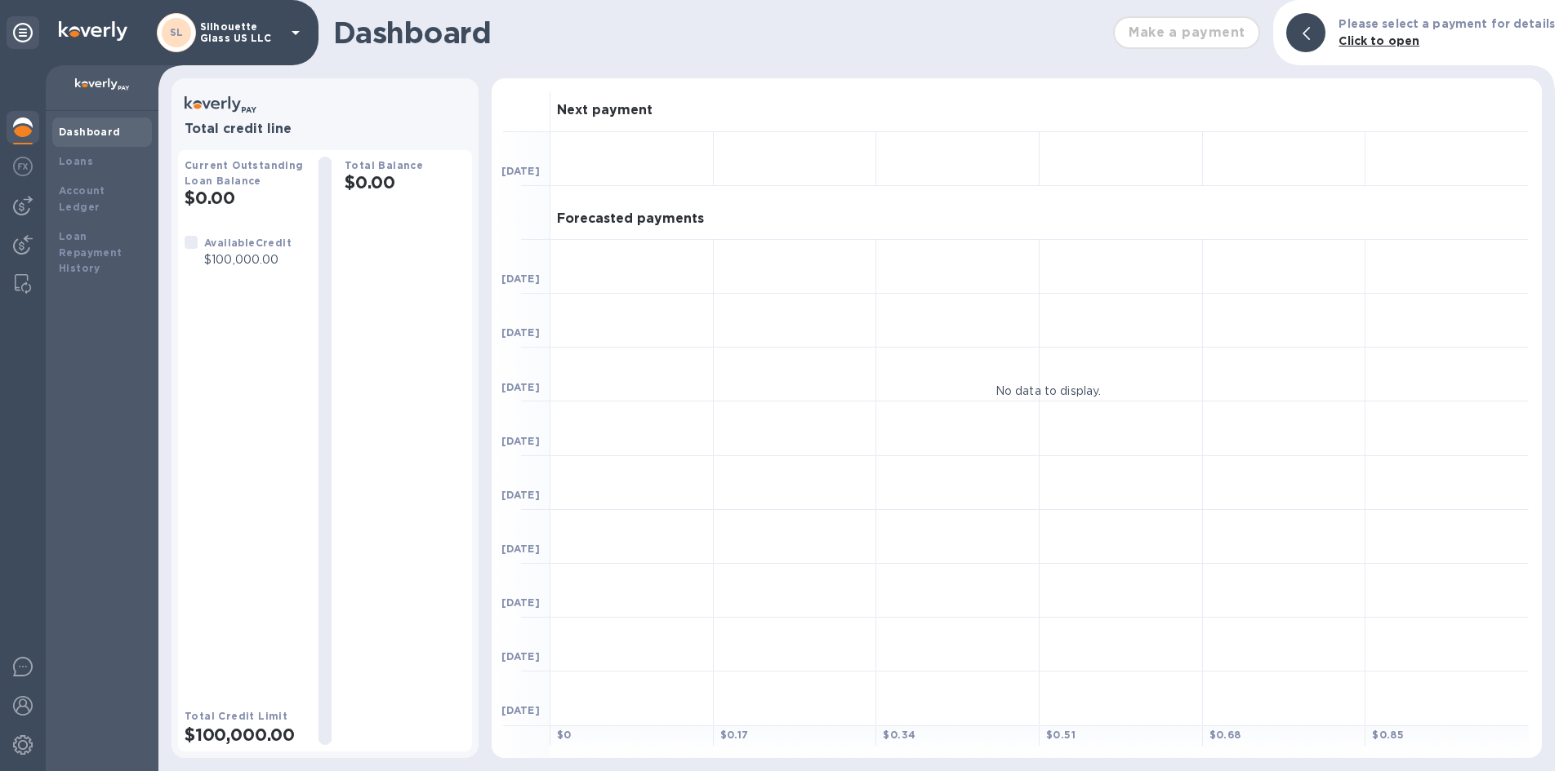
click at [116, 91] on img at bounding box center [102, 85] width 54 height 13
click at [120, 93] on p at bounding box center [102, 88] width 87 height 18
click at [81, 164] on b "Loans" at bounding box center [75, 161] width 34 height 12
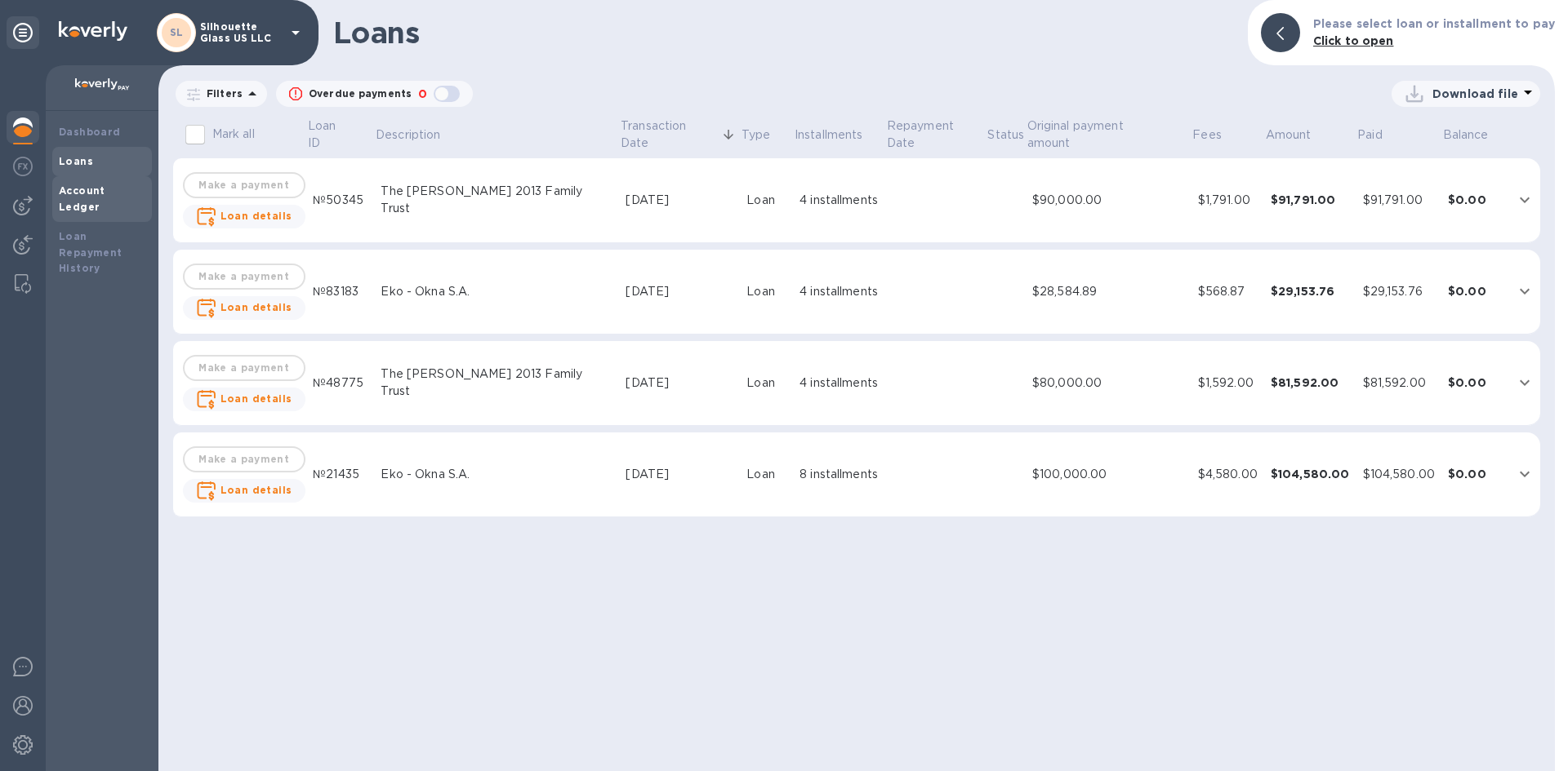
click at [81, 193] on b "Account Ledger" at bounding box center [81, 199] width 46 height 29
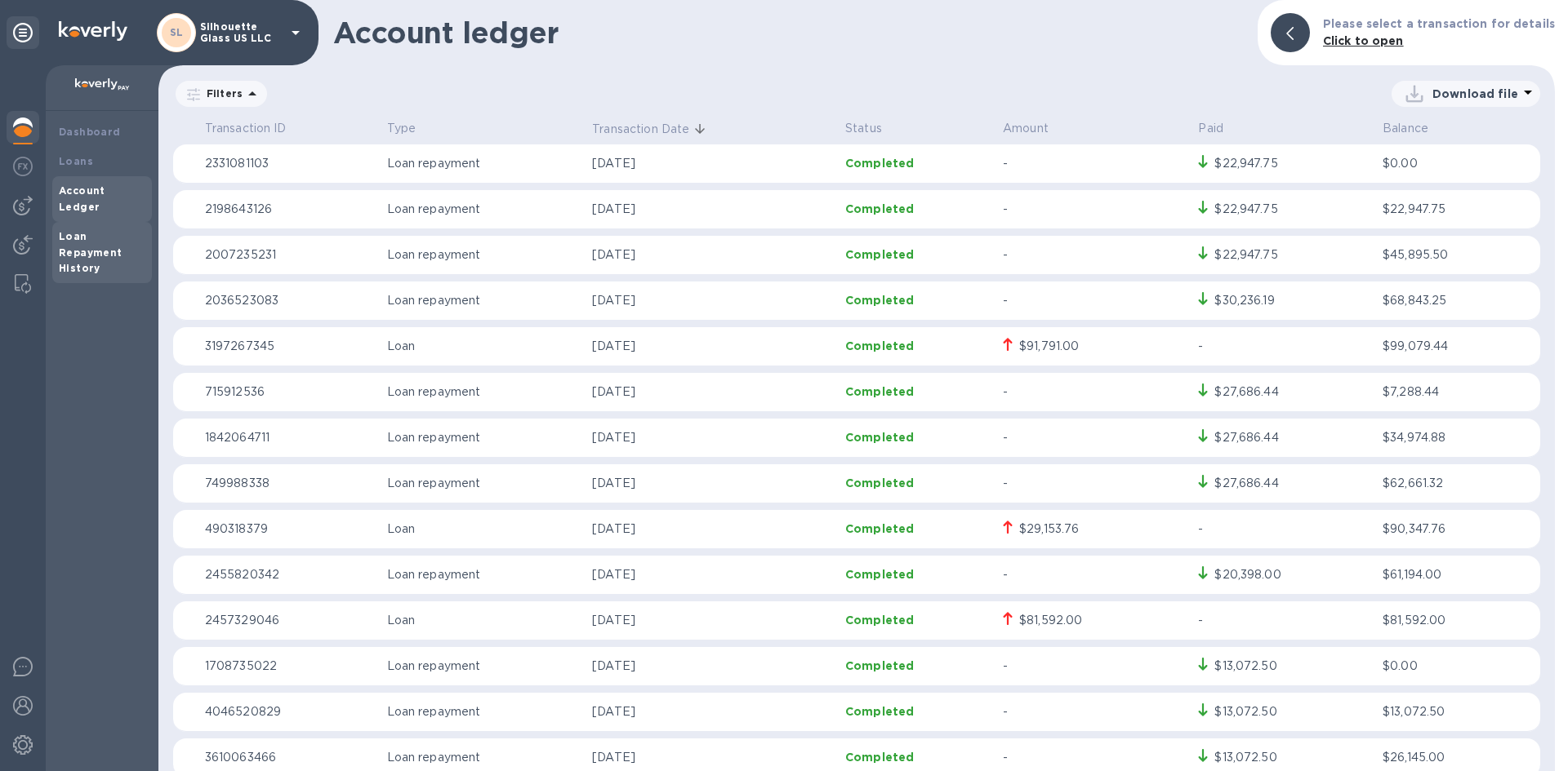
click at [69, 245] on div "Loan Repayment History" at bounding box center [102, 253] width 87 height 49
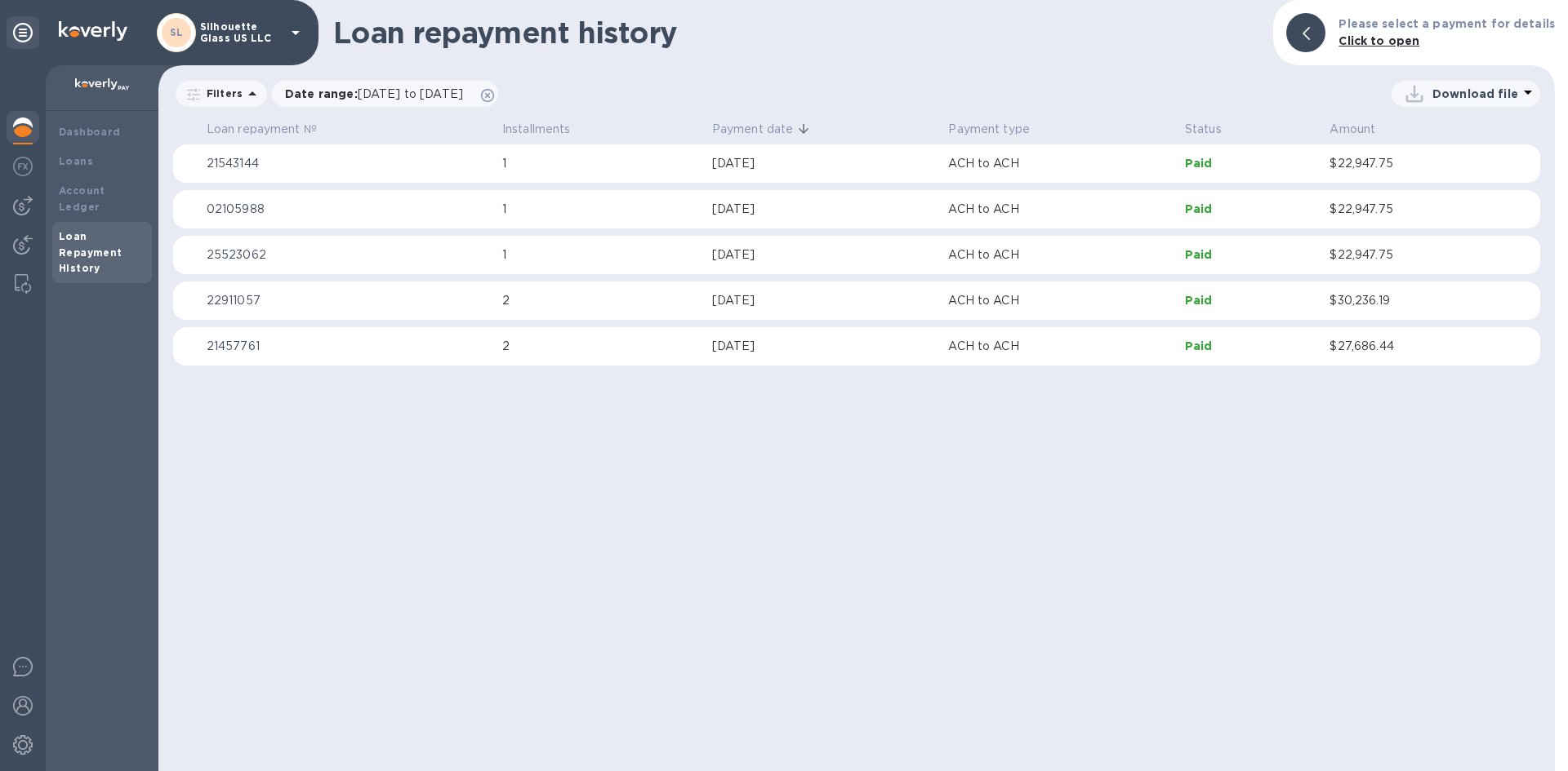
click at [0, 137] on div at bounding box center [23, 418] width 46 height 706
click at [22, 136] on img at bounding box center [23, 127] width 19 height 19
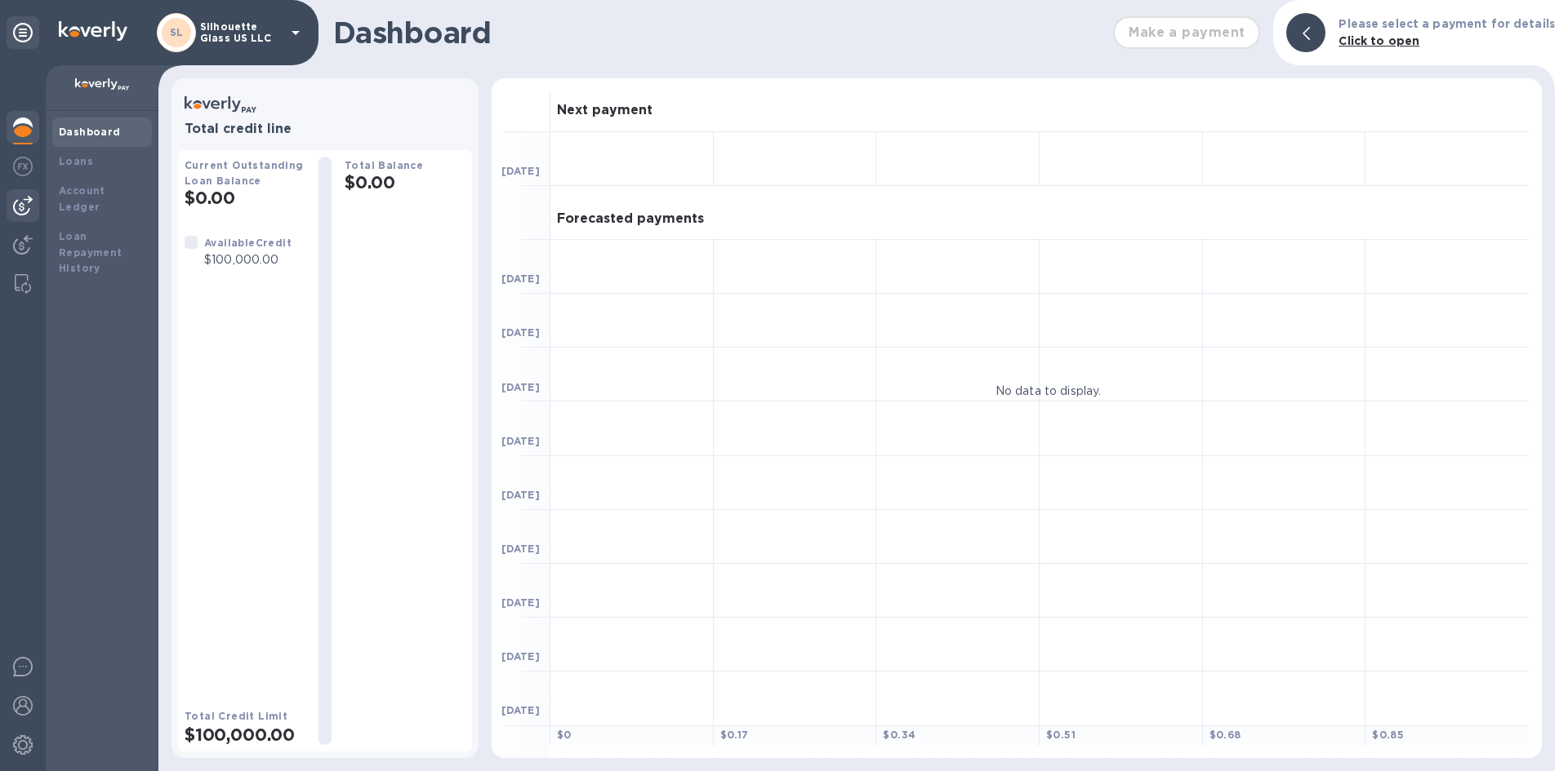
click at [22, 214] on img at bounding box center [23, 206] width 19 height 19
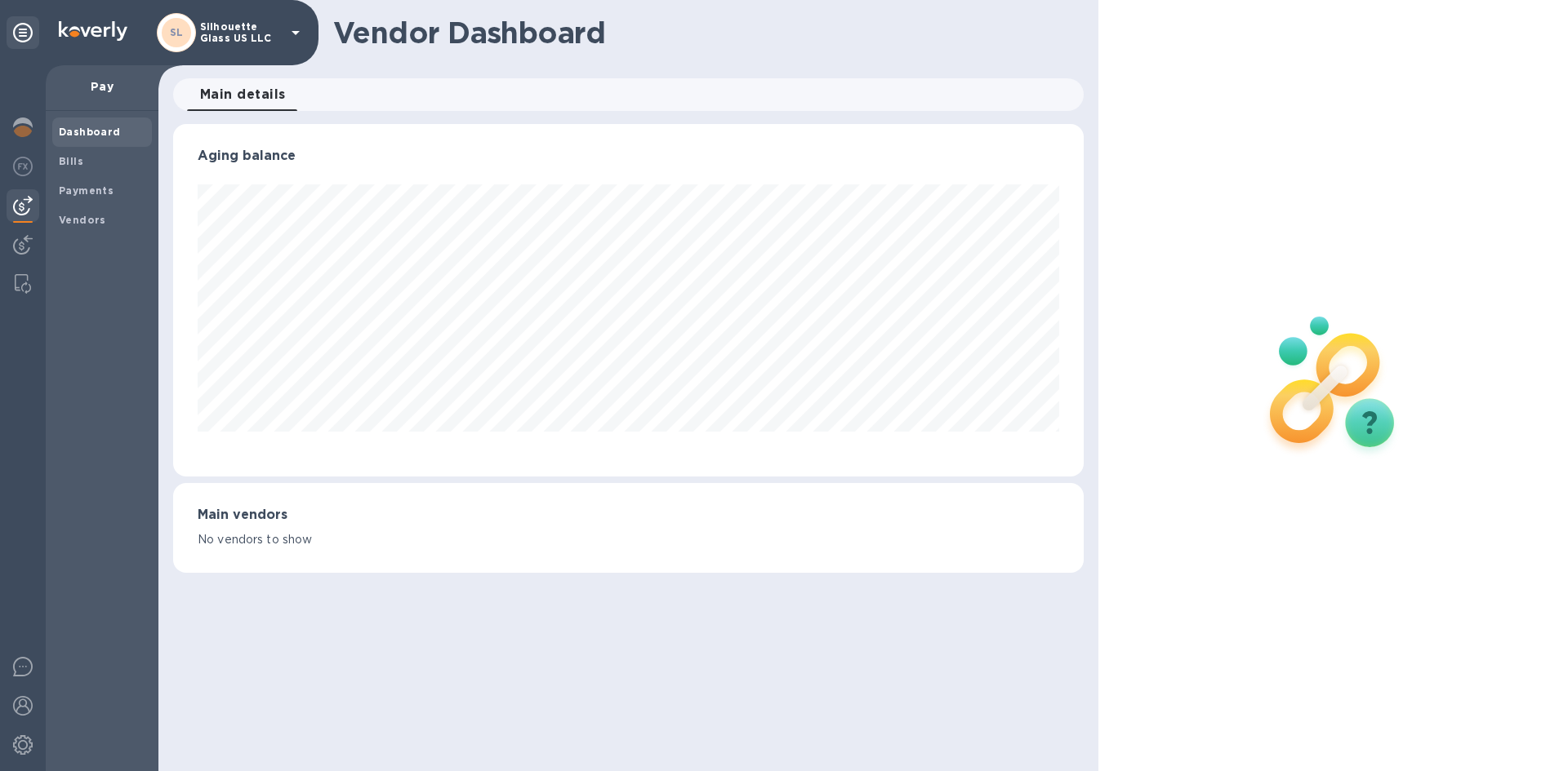
scroll to position [353, 910]
click at [249, 99] on span "Main details 0" at bounding box center [243, 95] width 86 height 23
click at [1322, 375] on img at bounding box center [1332, 384] width 215 height 215
click at [1325, 378] on img at bounding box center [1332, 384] width 215 height 215
click at [1369, 422] on img at bounding box center [1332, 384] width 215 height 215
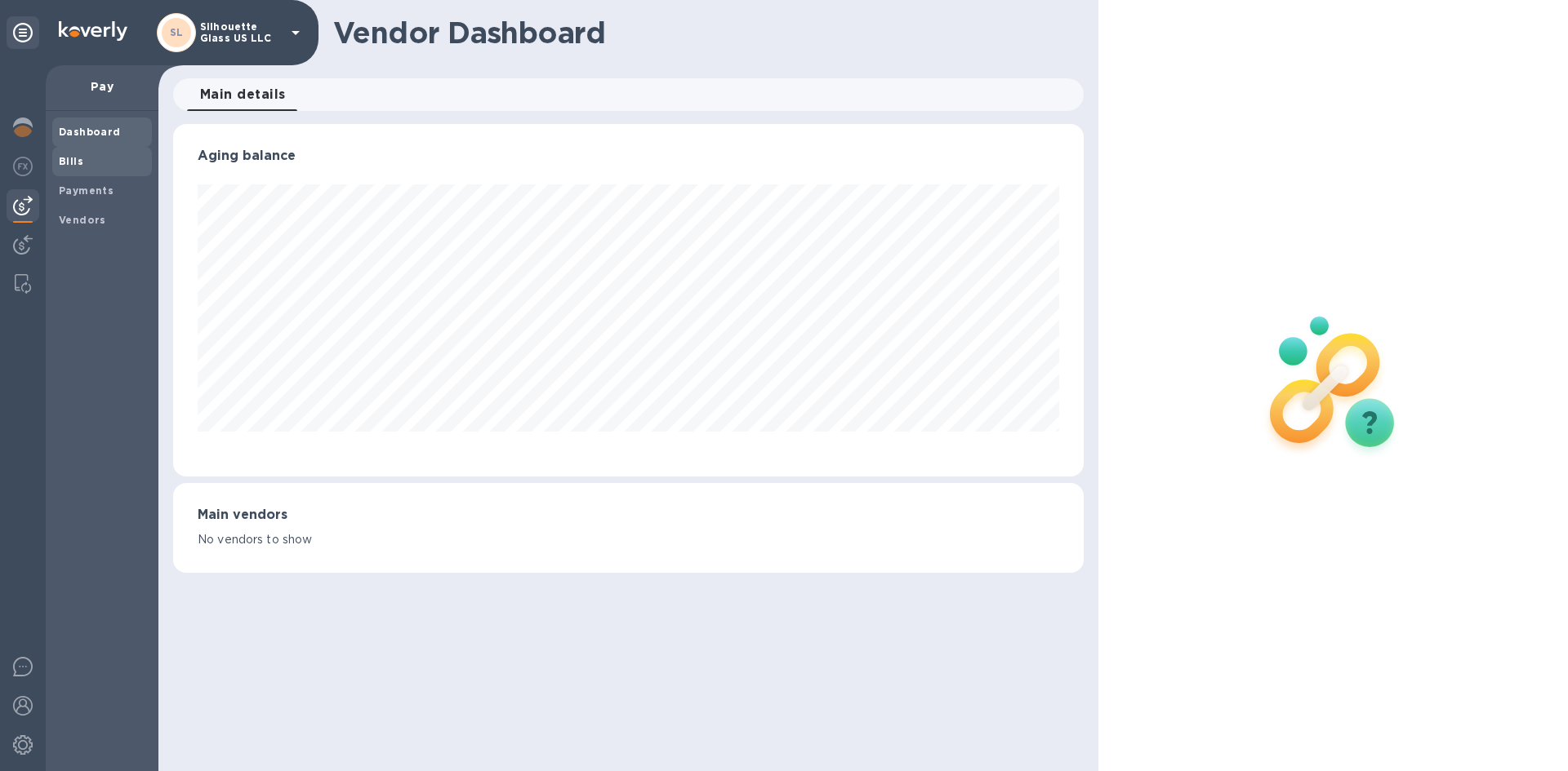
click at [88, 154] on span "Bills" at bounding box center [102, 161] width 87 height 17
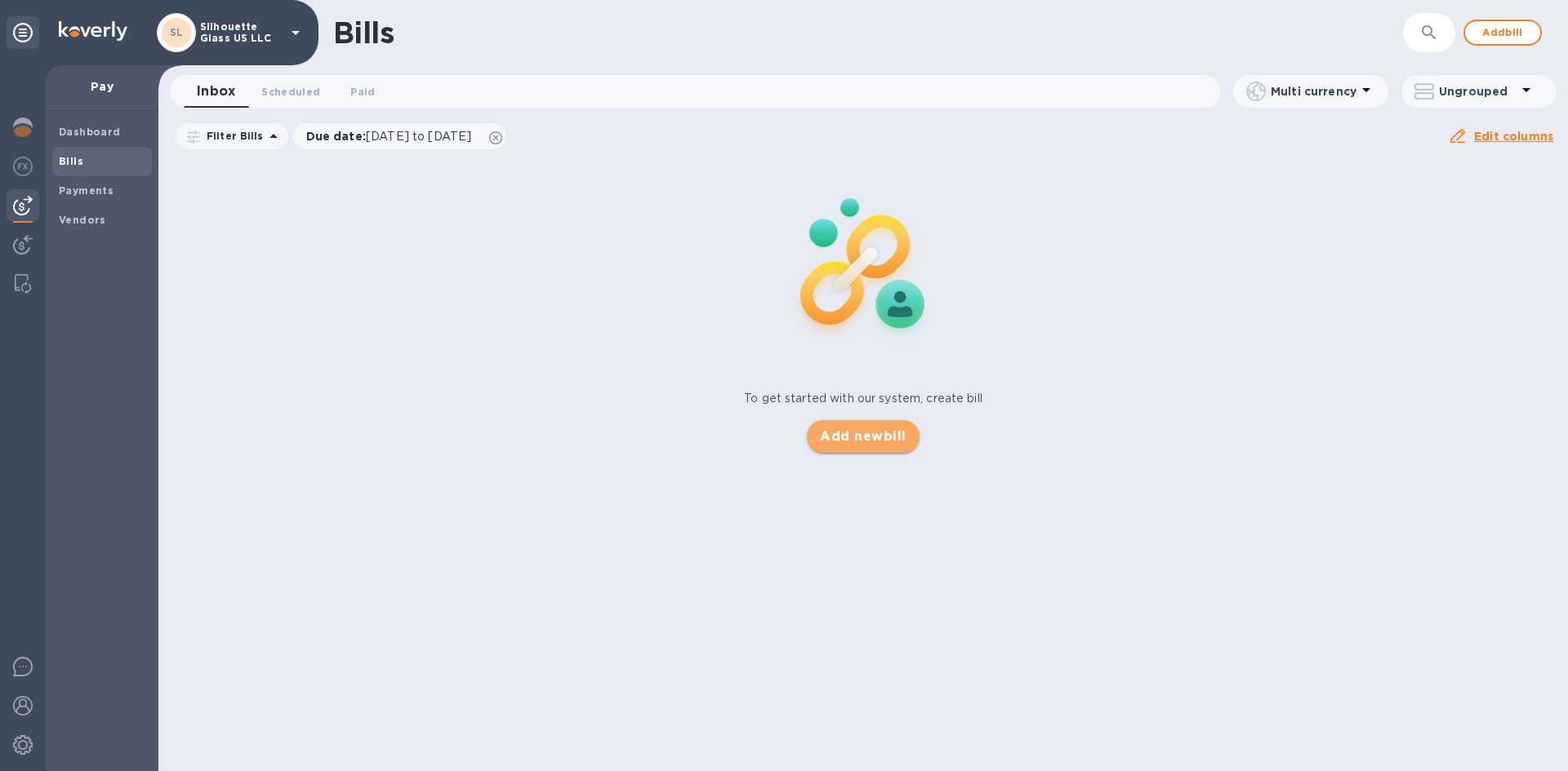
click at [870, 427] on span "Add new bill" at bounding box center [862, 437] width 86 height 19
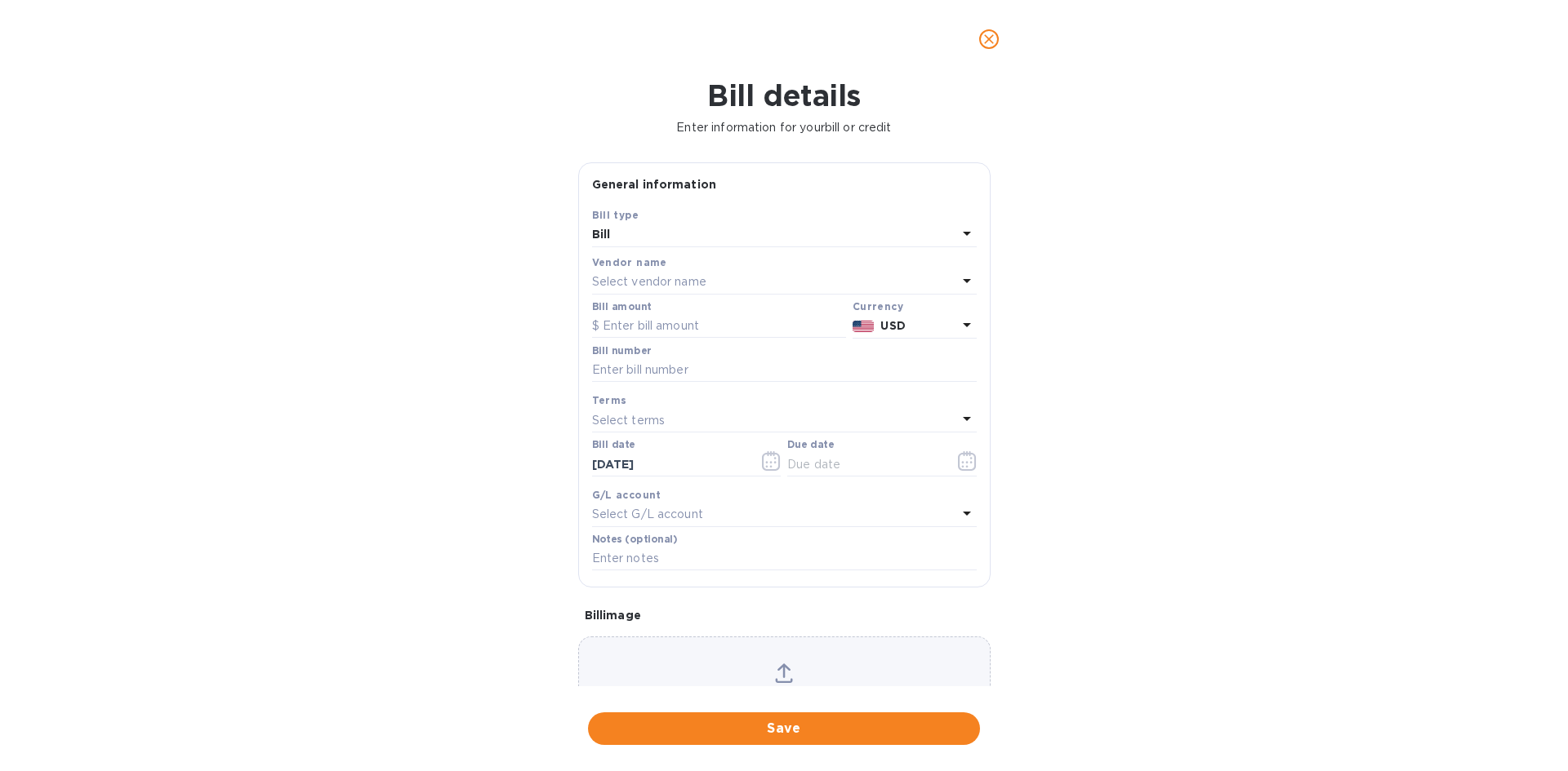
click at [921, 229] on div "Bill" at bounding box center [774, 235] width 365 height 23
click at [768, 273] on p "Bill" at bounding box center [777, 273] width 346 height 18
click at [862, 274] on div "Select vendor name" at bounding box center [774, 283] width 365 height 23
click at [624, 379] on p "Eko - Okna S.A." at bounding box center [777, 375] width 346 height 18
click at [701, 324] on input "text" at bounding box center [719, 326] width 254 height 25
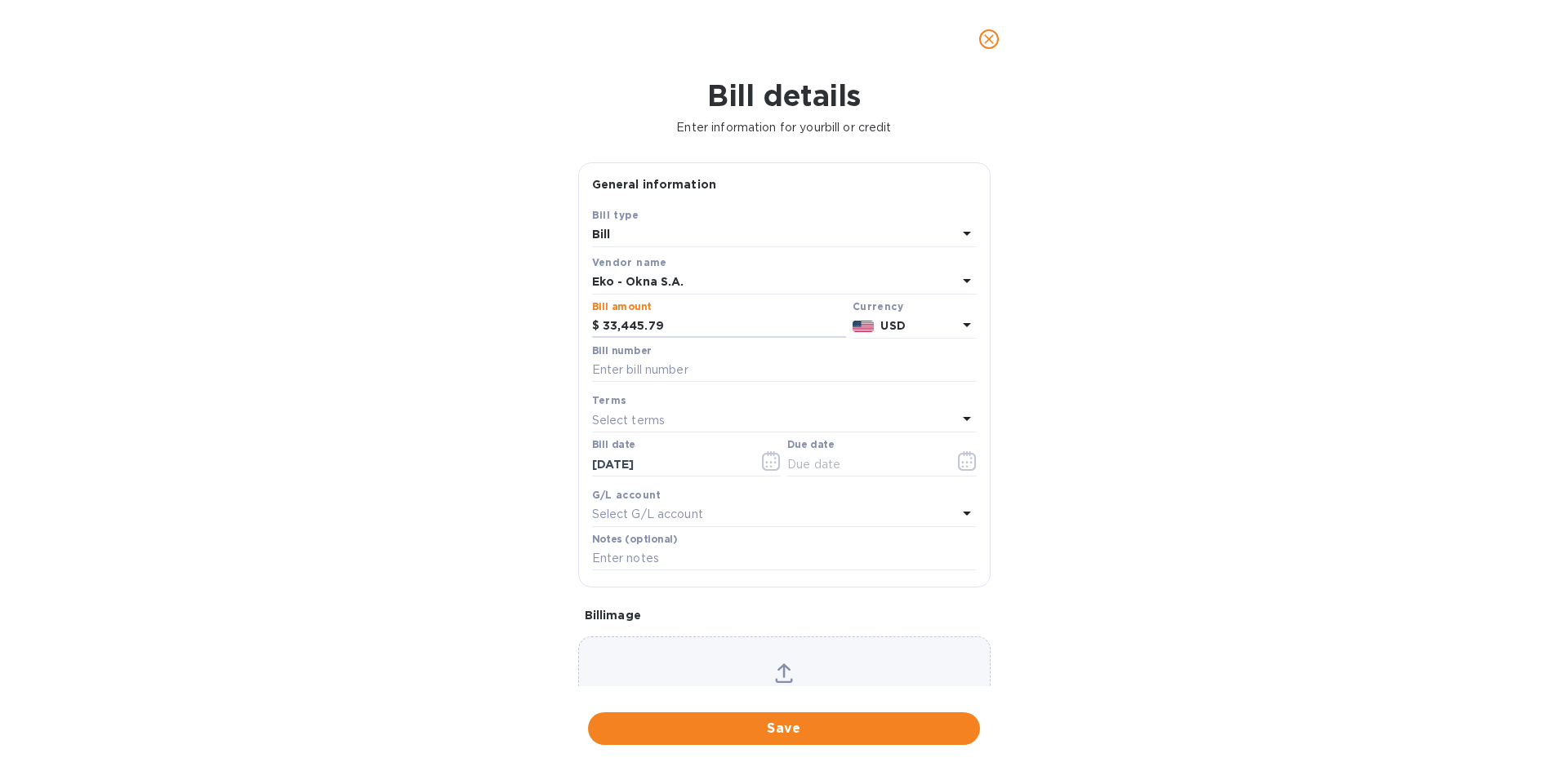
type input "33,445.79"
click at [672, 368] on input "text" at bounding box center [784, 370] width 384 height 25
type input "o"
type input "OF/25/1469405"
click at [757, 422] on div "Select terms" at bounding box center [774, 420] width 365 height 23
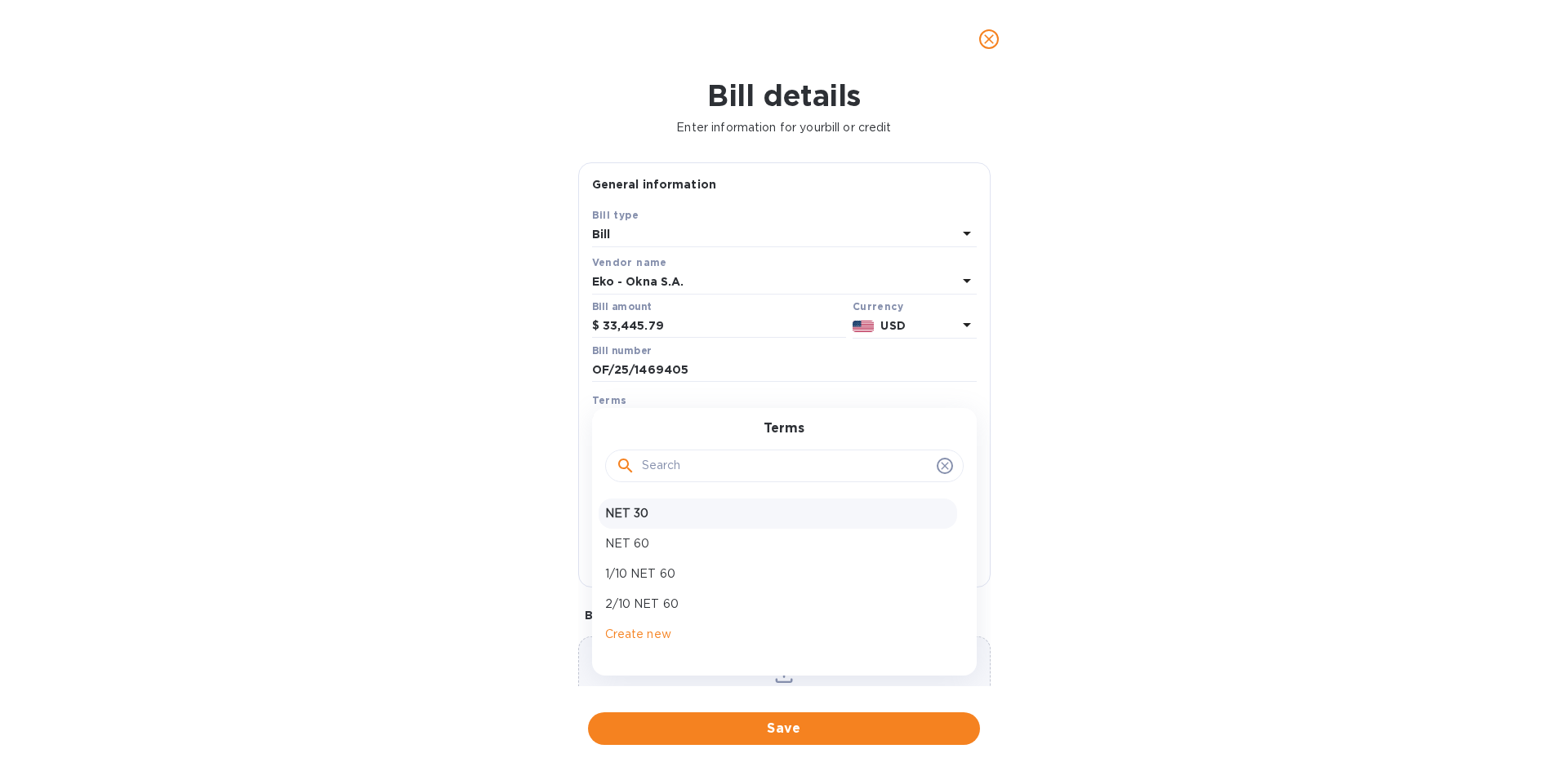
click at [664, 516] on p "NET 30" at bounding box center [777, 514] width 346 height 18
type input "[DATE]"
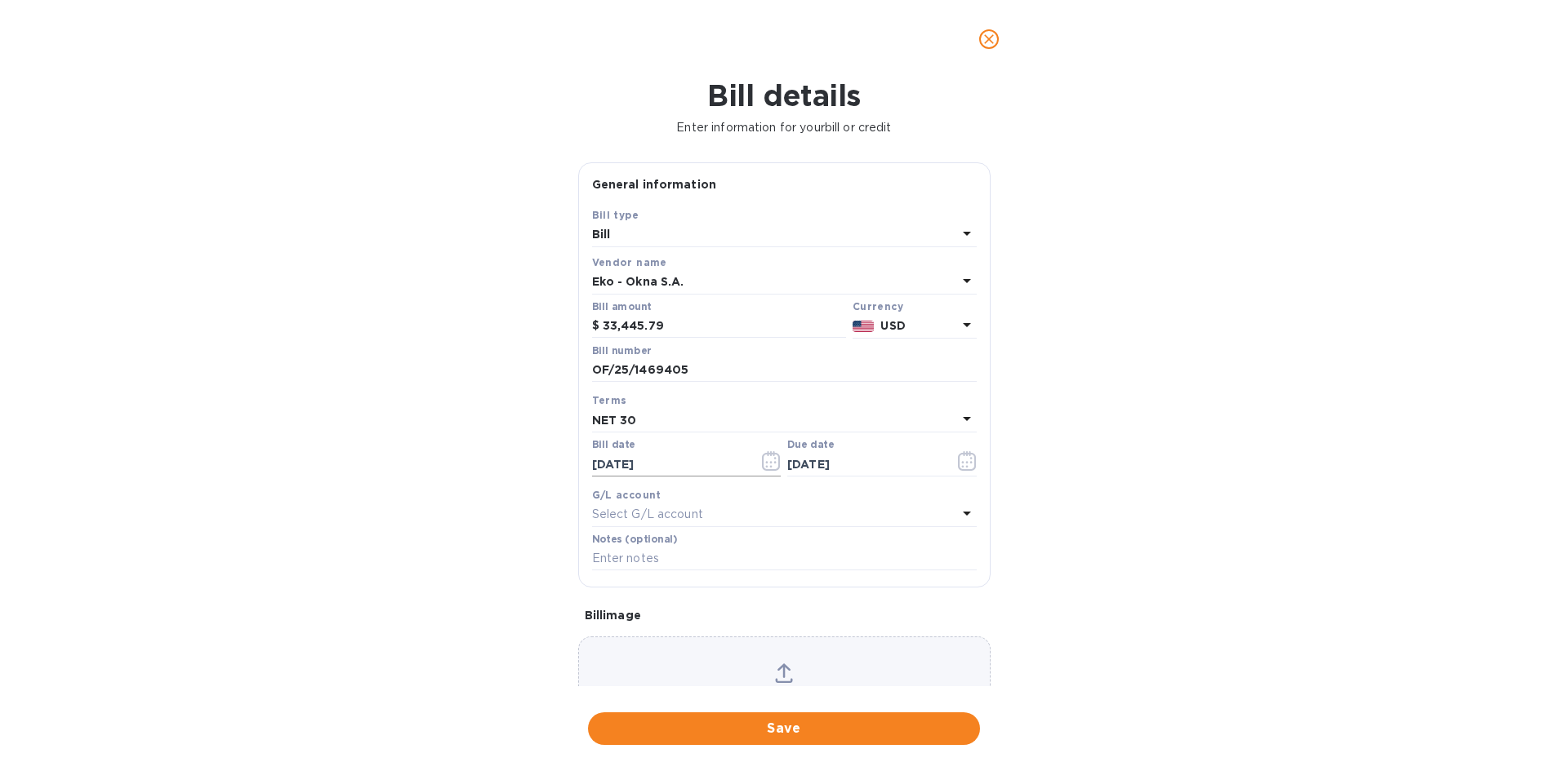
click at [705, 461] on input "[DATE]" at bounding box center [669, 465] width 154 height 25
click at [935, 417] on div "NET 30" at bounding box center [774, 420] width 365 height 23
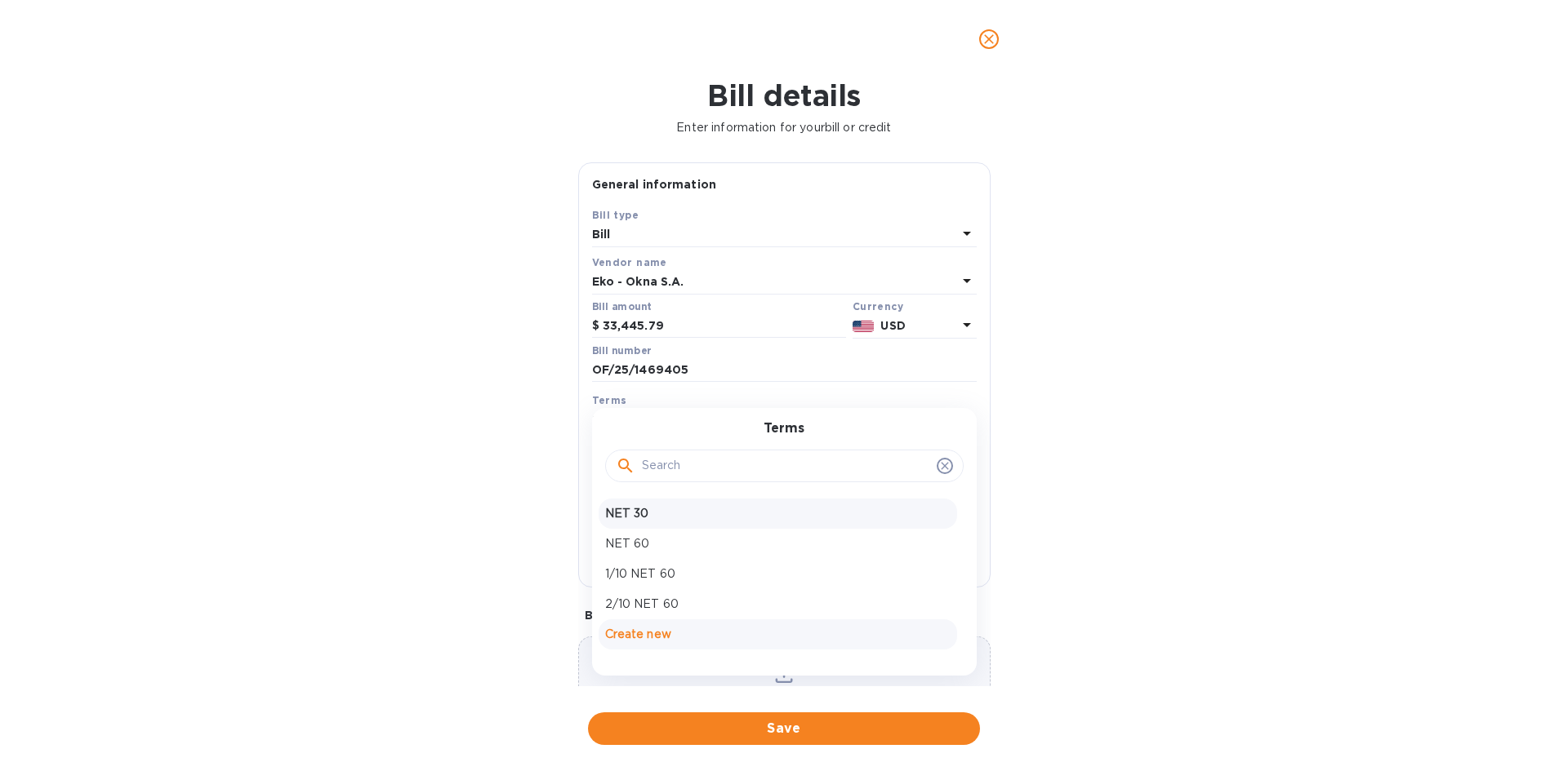
click at [662, 642] on p "Create new" at bounding box center [777, 634] width 346 height 18
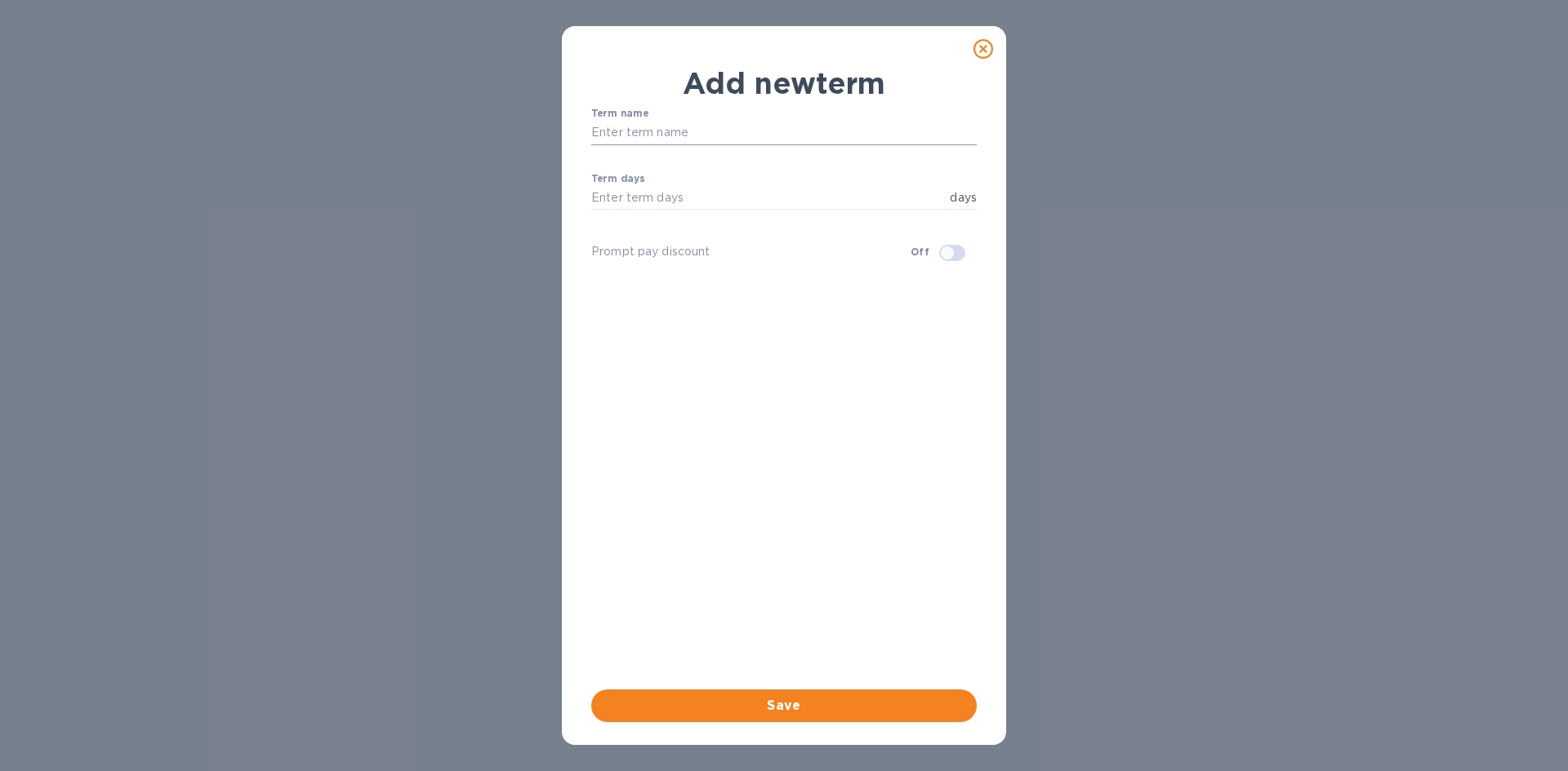
click at [787, 130] on input "text" at bounding box center [784, 133] width 385 height 25
type input "Deposit"
type input "4"
click at [992, 39] on icon at bounding box center [983, 49] width 19 height 19
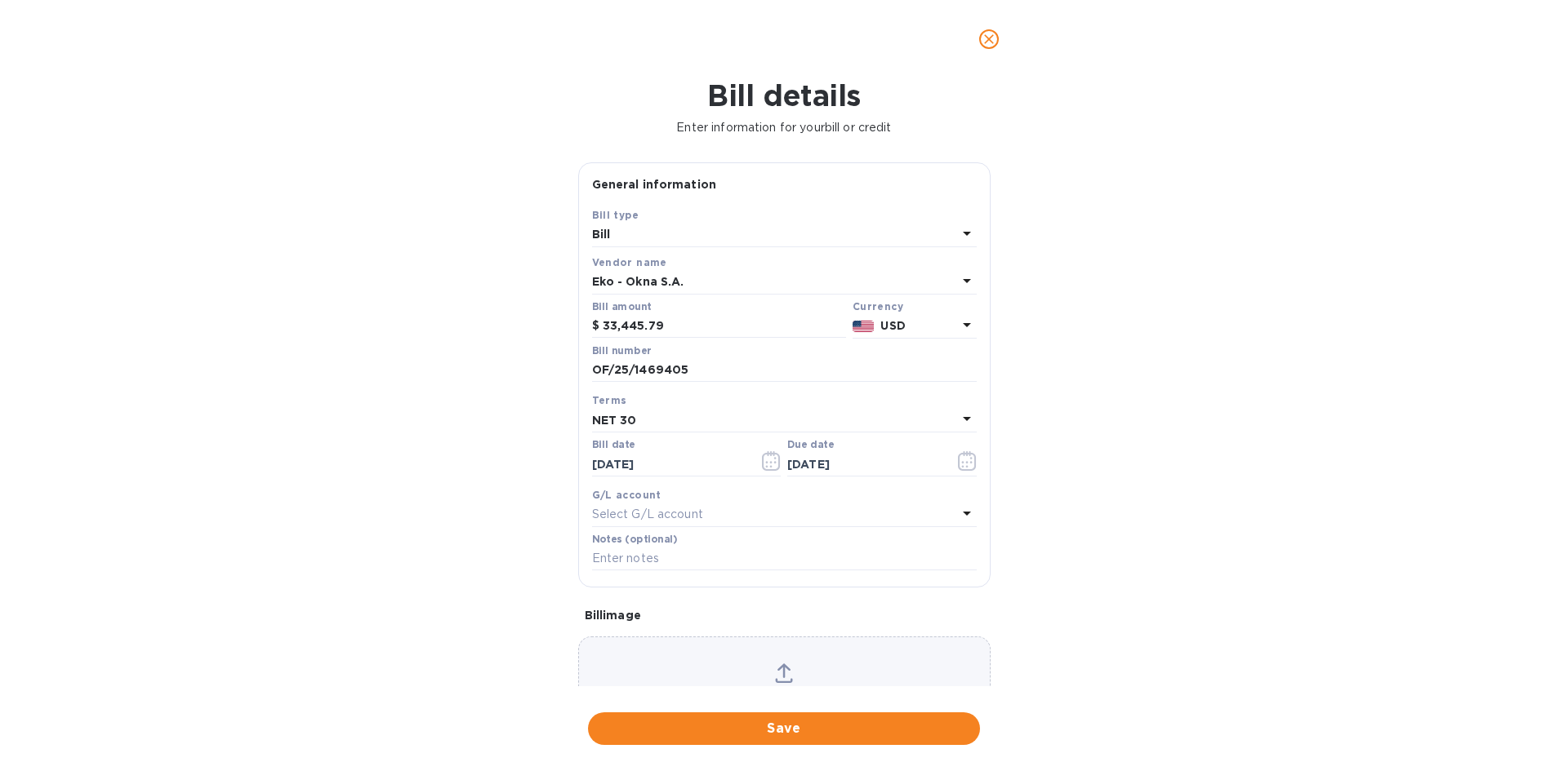
click at [867, 508] on div "Select G/L account" at bounding box center [774, 515] width 365 height 23
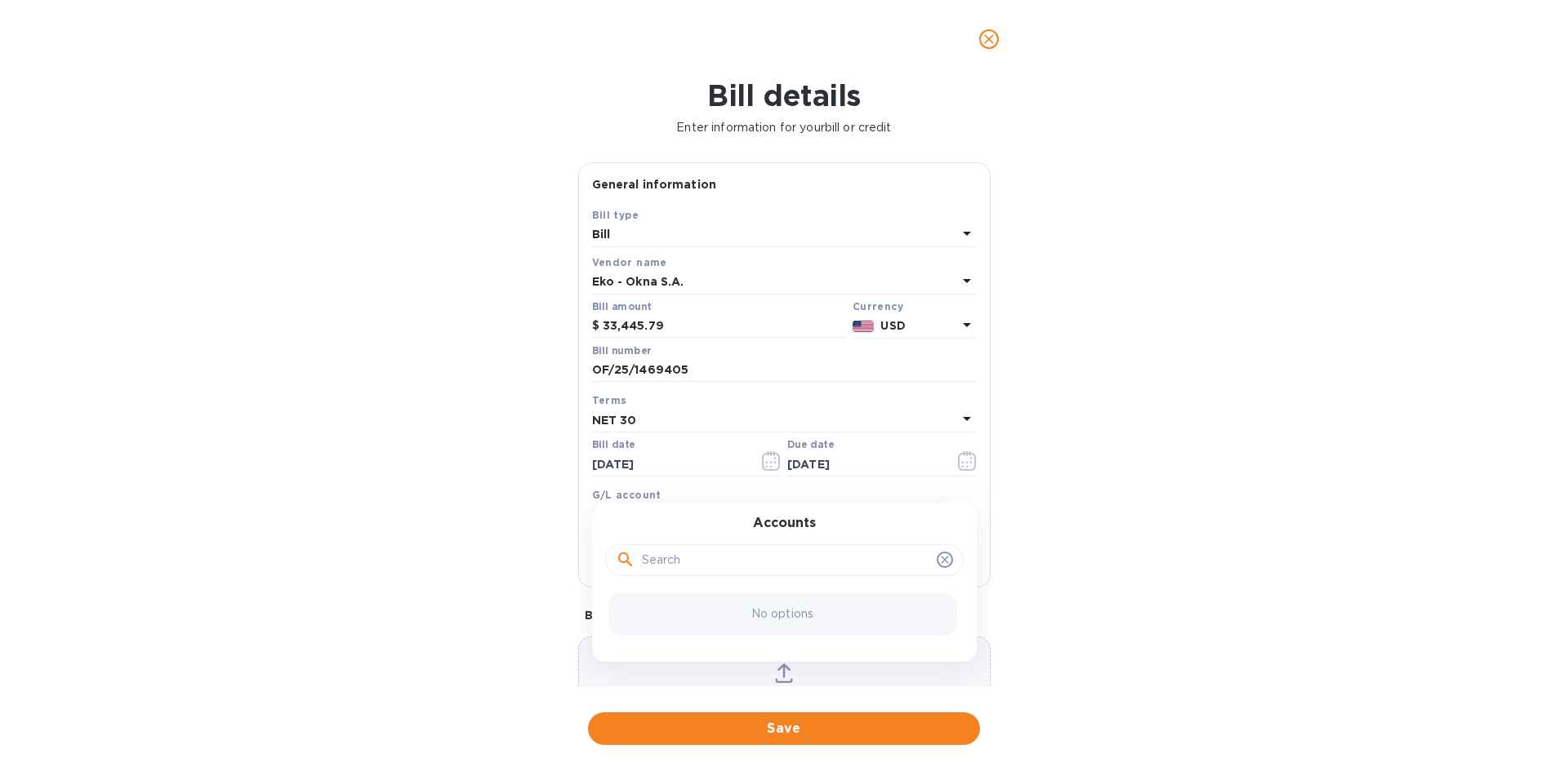
click at [939, 556] on icon at bounding box center [945, 559] width 13 height 13
click at [941, 566] on icon at bounding box center [945, 559] width 13 height 13
click at [939, 563] on icon at bounding box center [945, 559] width 13 height 13
click at [796, 603] on div "No options" at bounding box center [783, 613] width 348 height 43
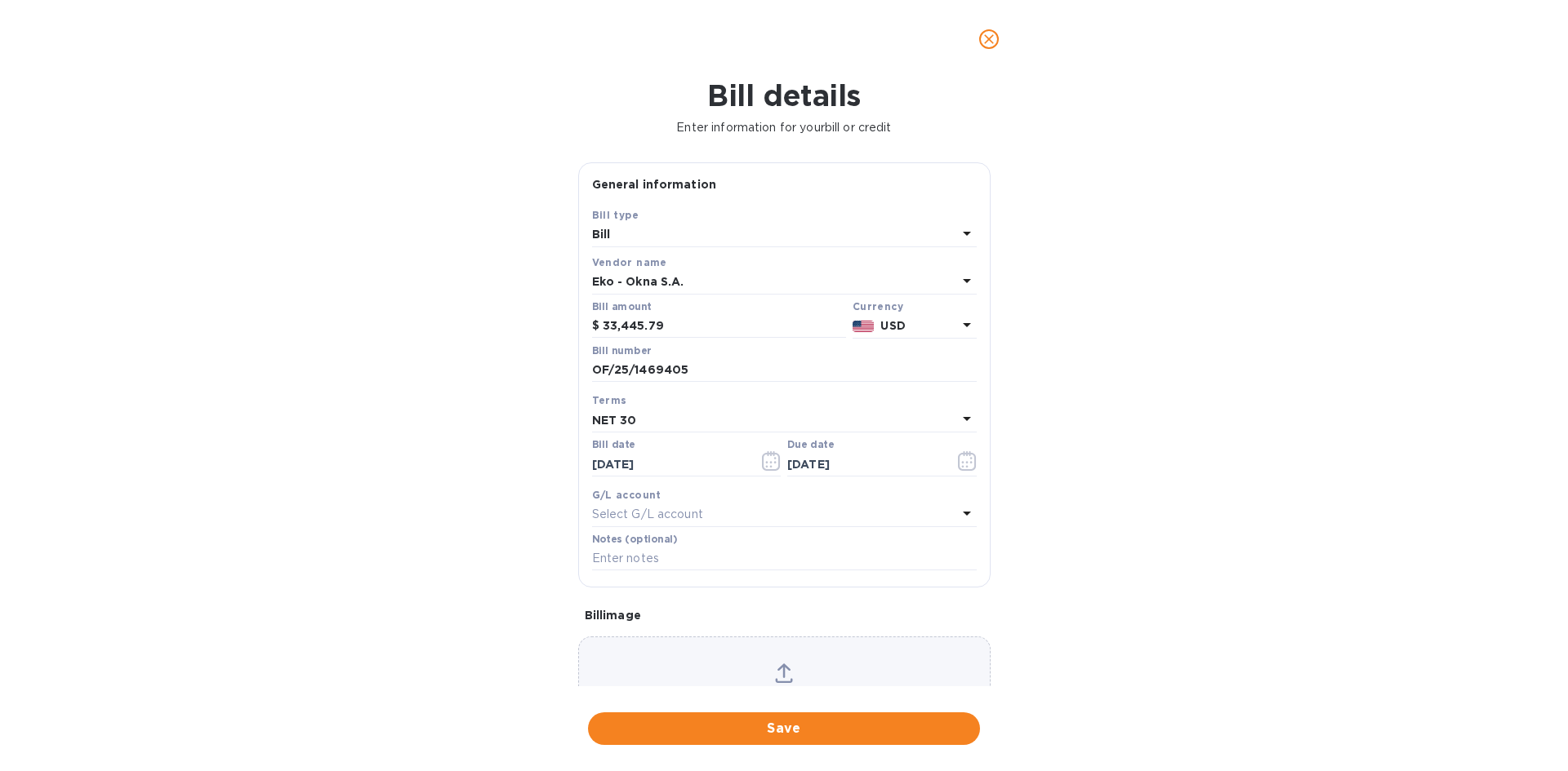
click at [706, 487] on div "G/L account" at bounding box center [784, 495] width 384 height 18
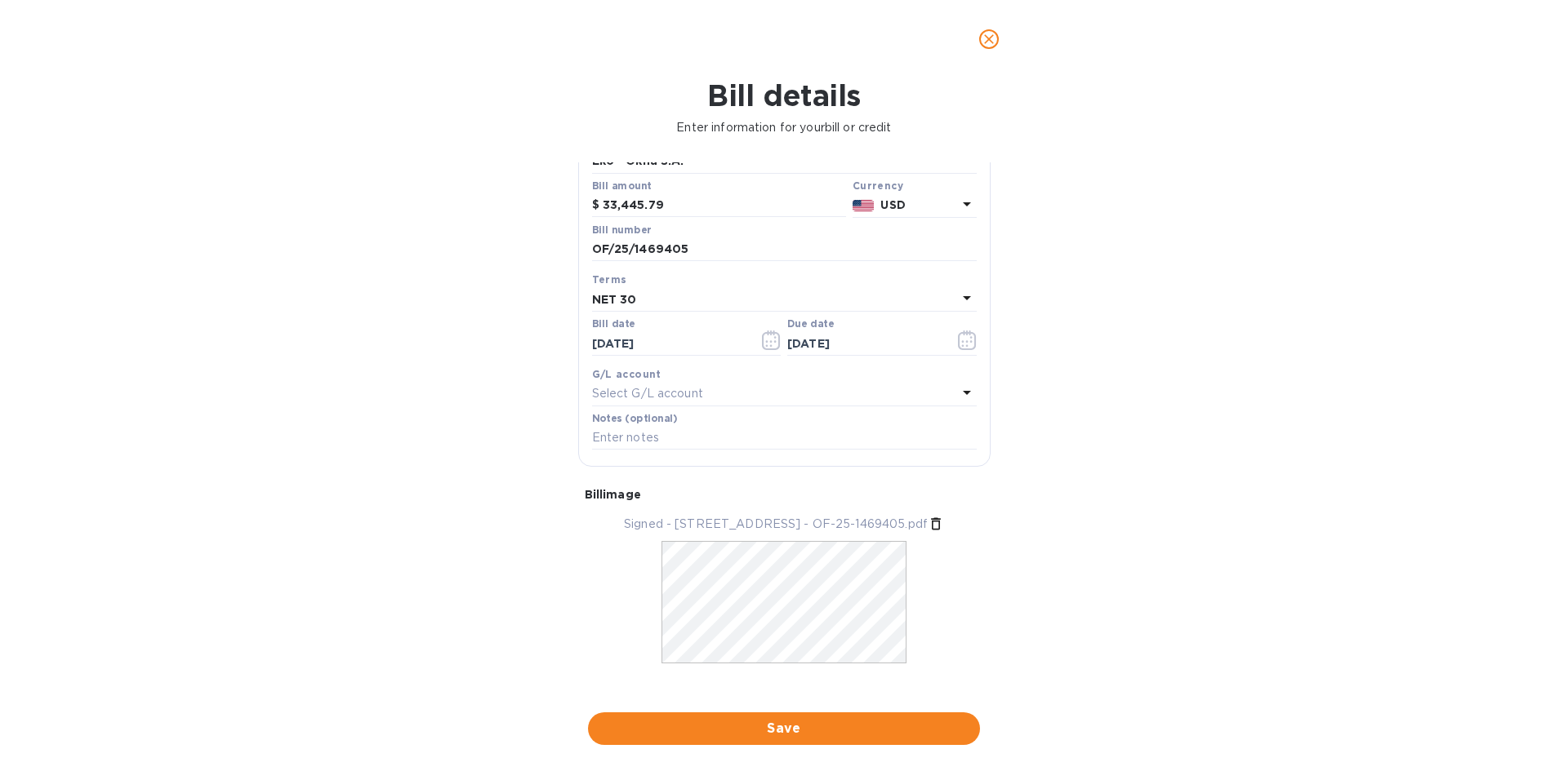
scroll to position [137, 0]
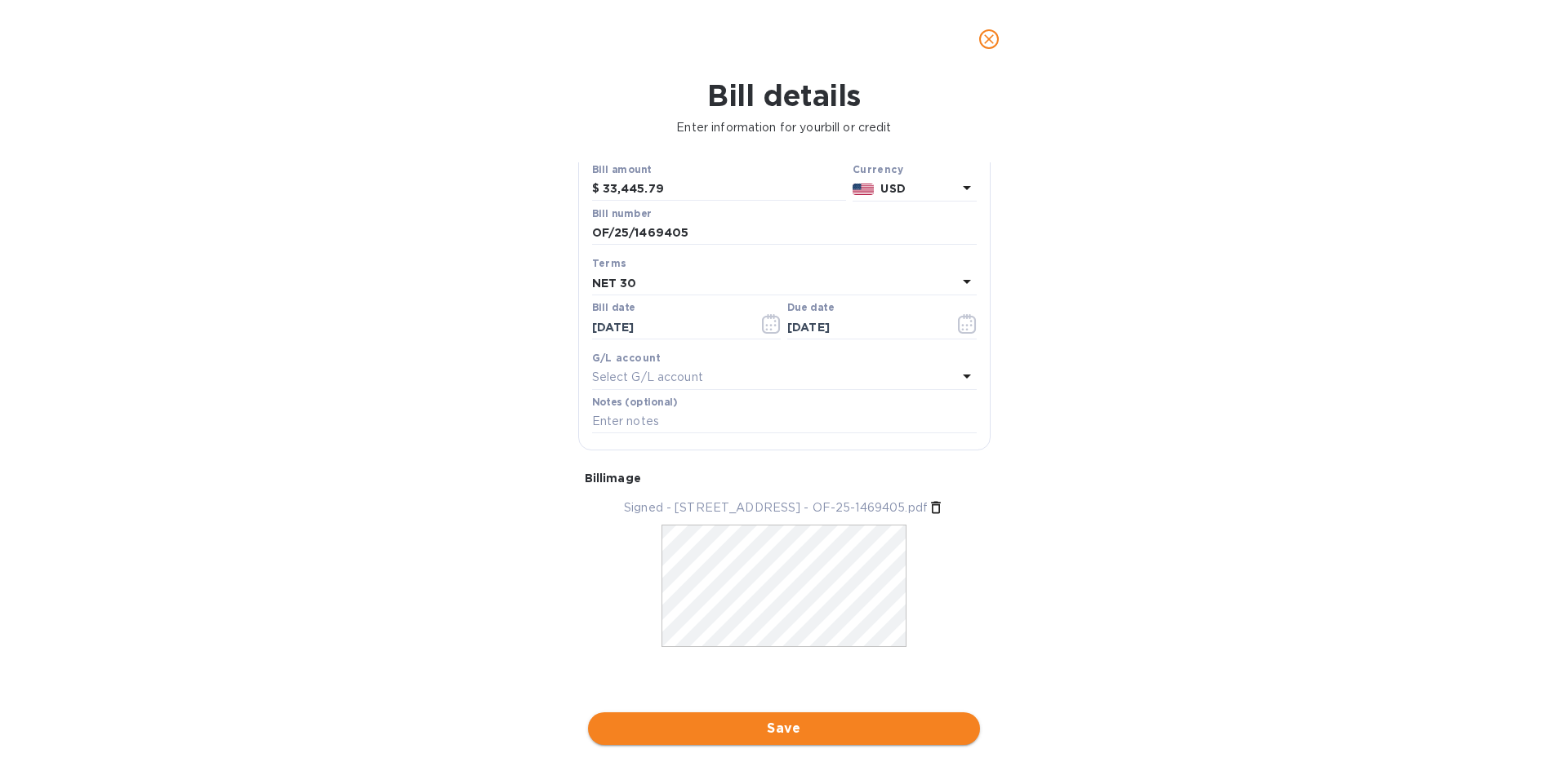
click at [772, 731] on span "Save" at bounding box center [784, 729] width 366 height 19
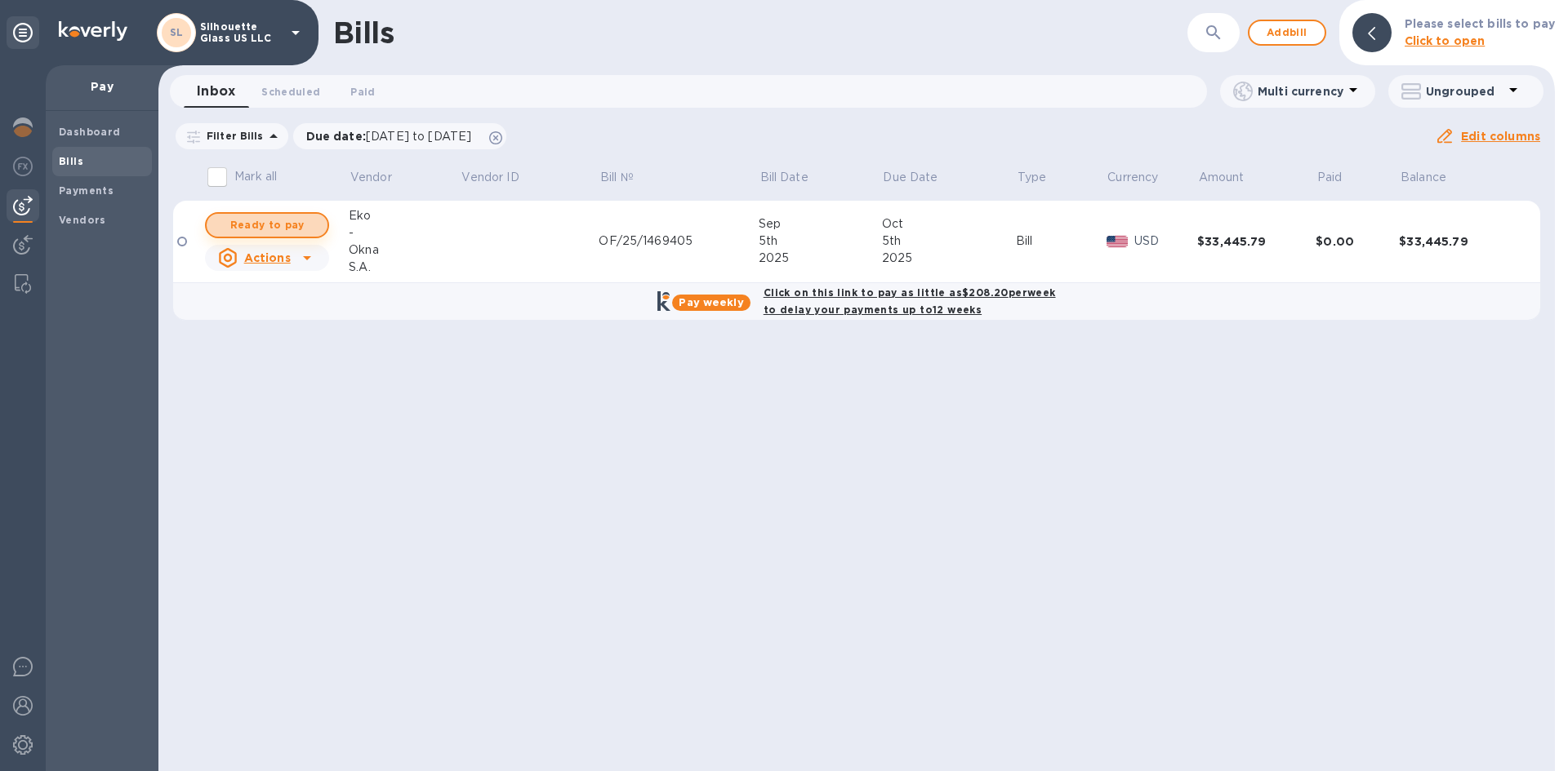
click at [275, 223] on span "Ready to pay" at bounding box center [267, 225] width 95 height 19
checkbox input "true"
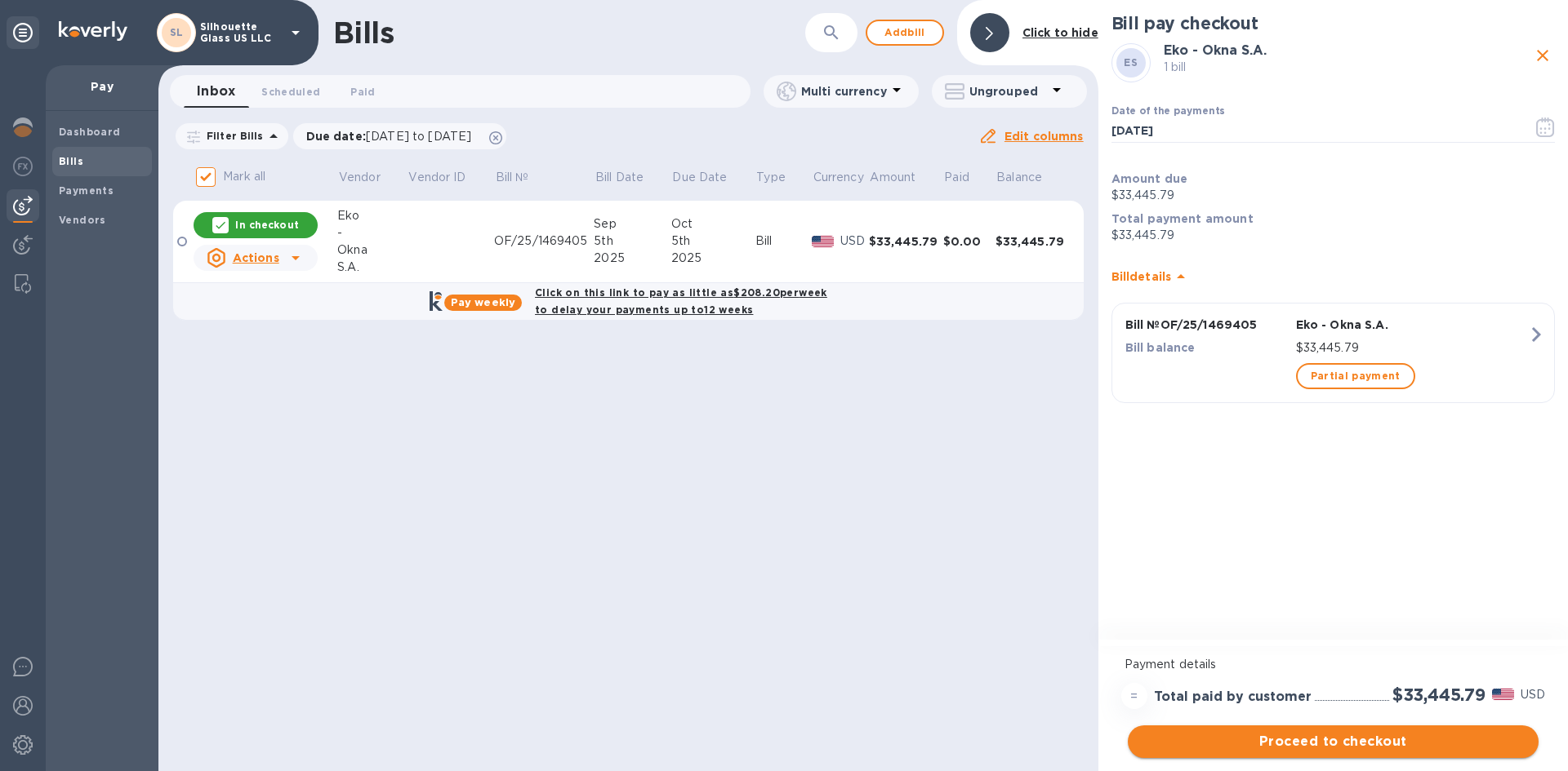
click at [1347, 734] on span "Proceed to checkout" at bounding box center [1332, 742] width 384 height 19
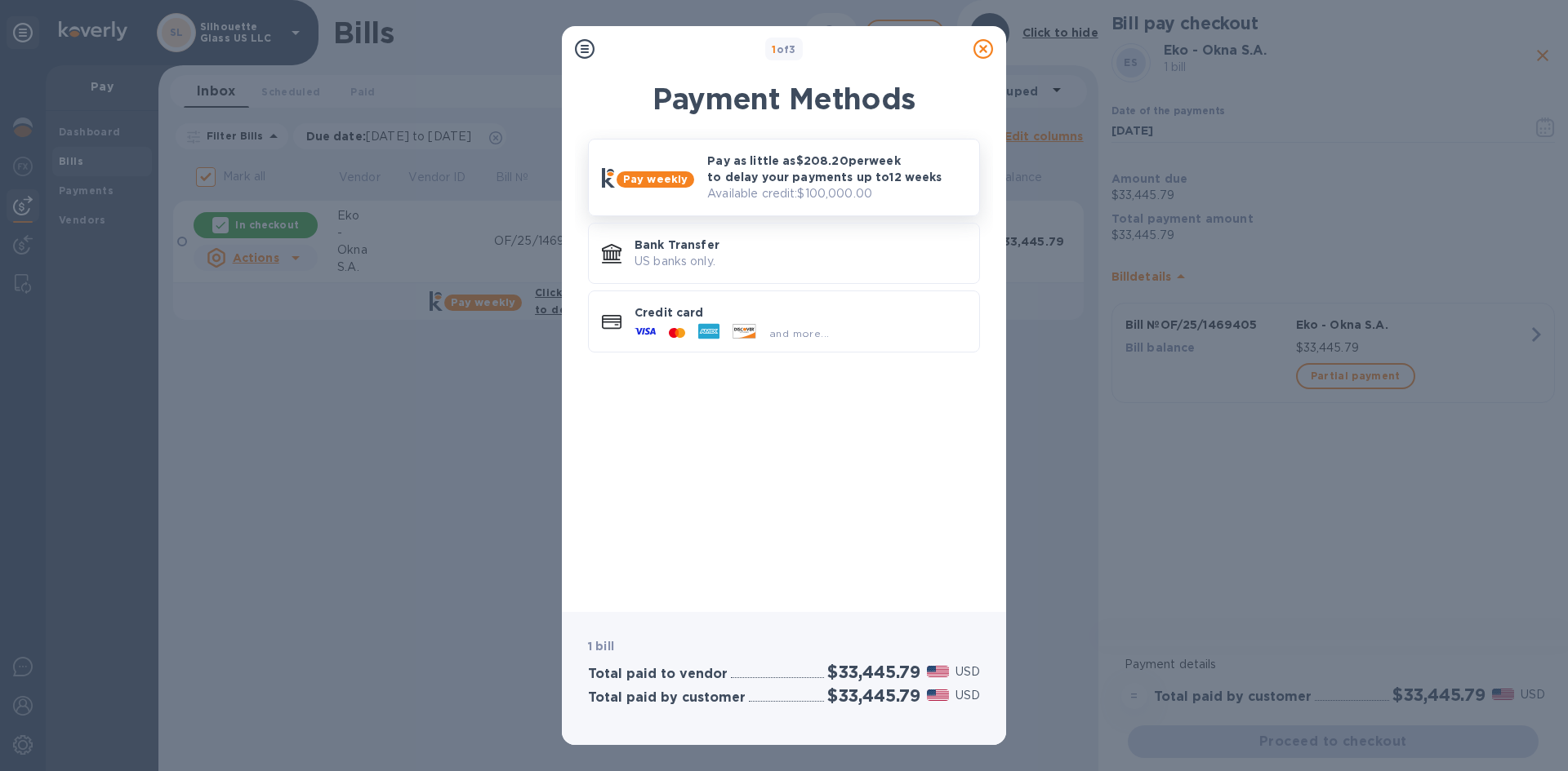
click at [819, 164] on p "Pay as little as $208.20 per week to delay your payments up to 12 weeks" at bounding box center [837, 168] width 259 height 32
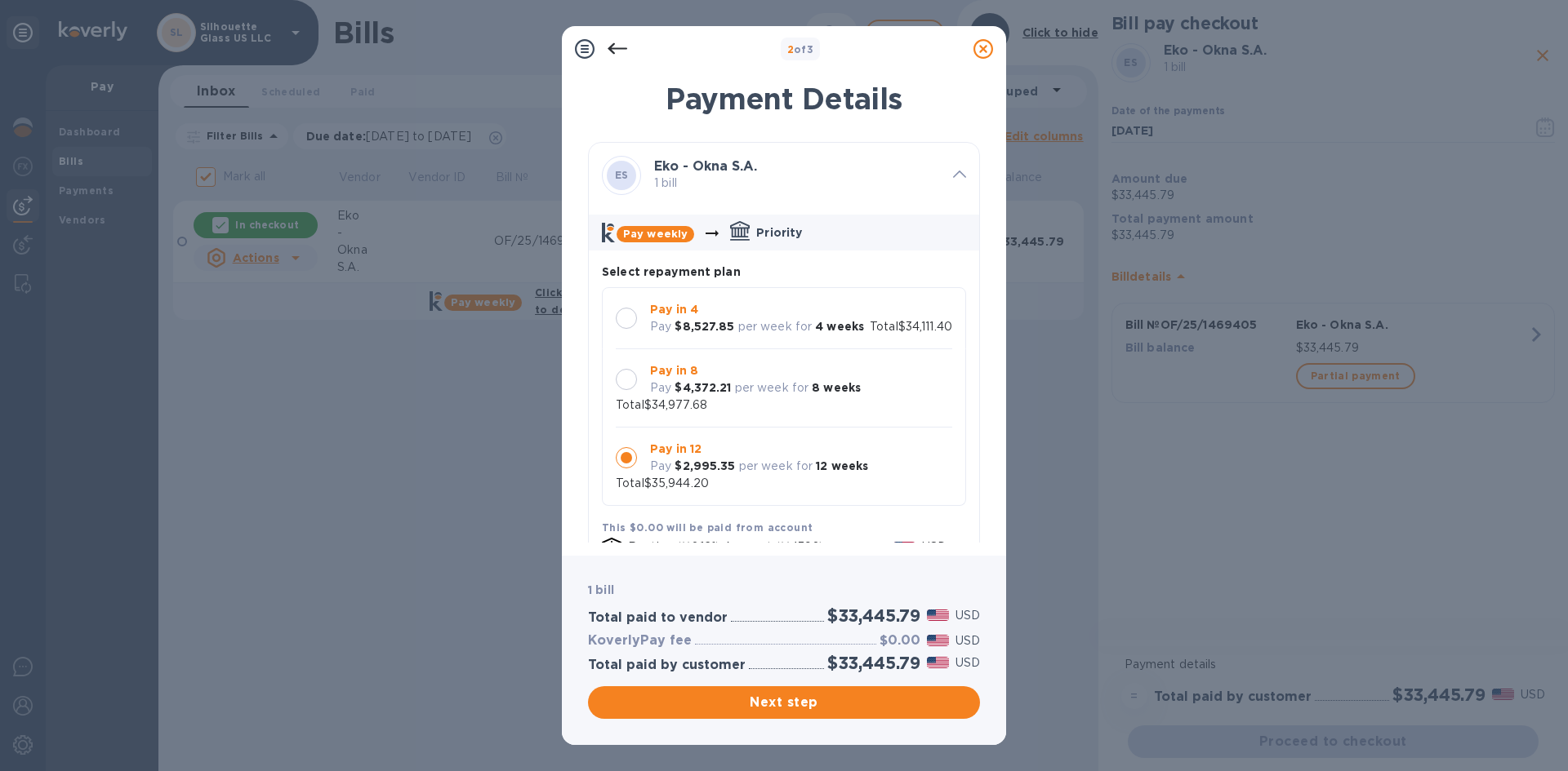
scroll to position [16, 0]
click at [626, 379] on div at bounding box center [626, 380] width 21 height 21
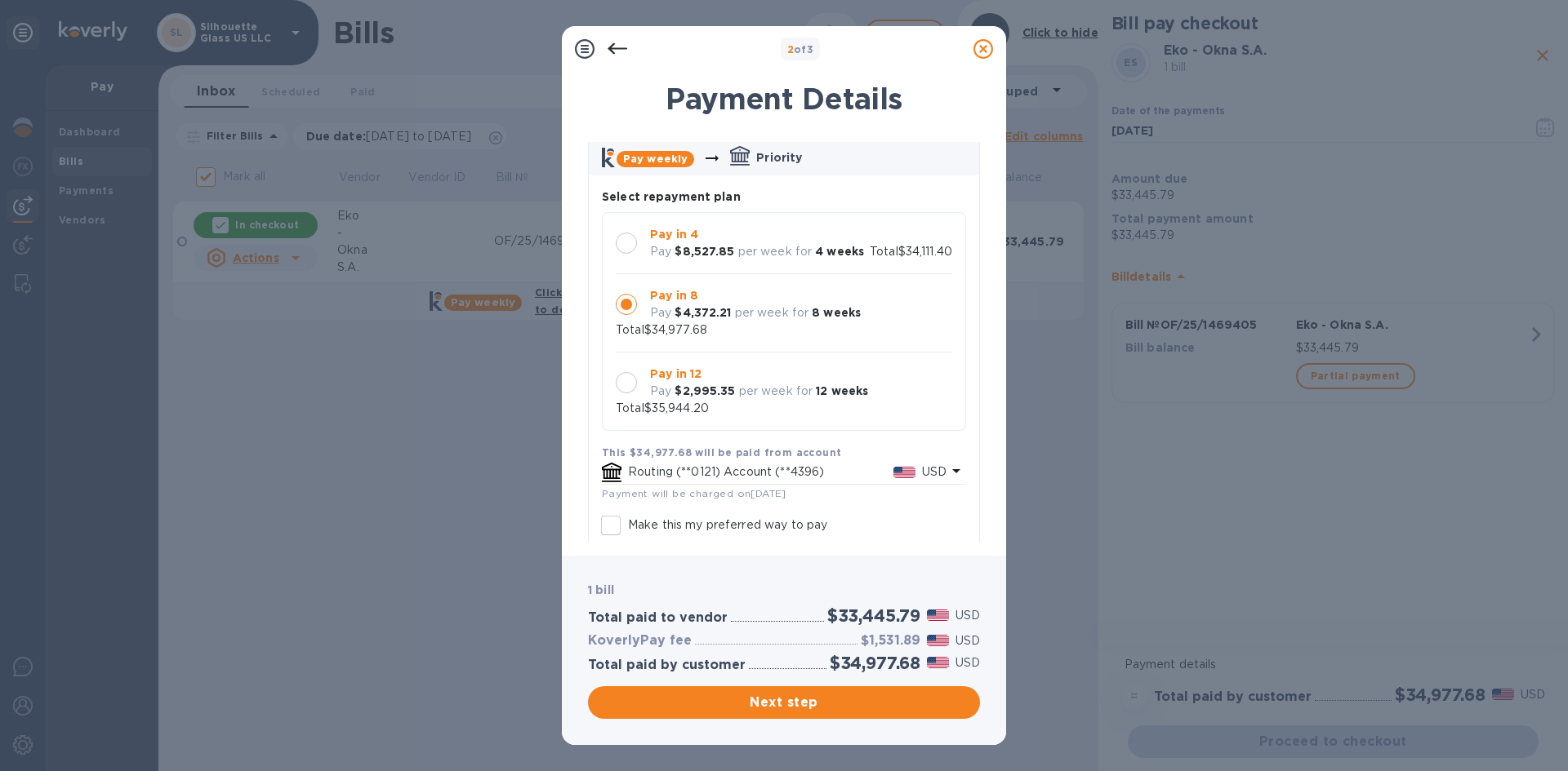
scroll to position [40, 0]
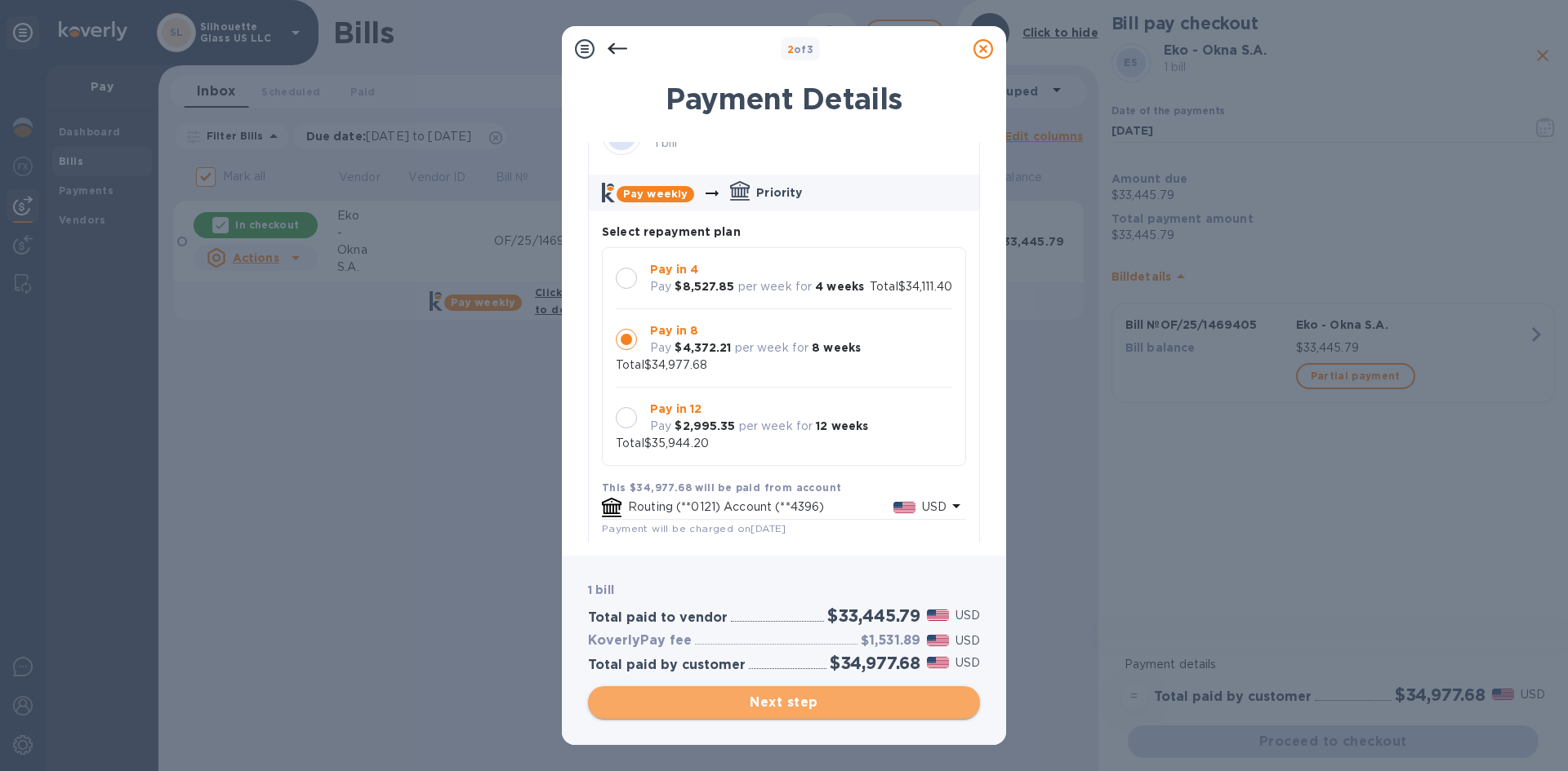
click at [780, 704] on span "Next step" at bounding box center [784, 703] width 366 height 19
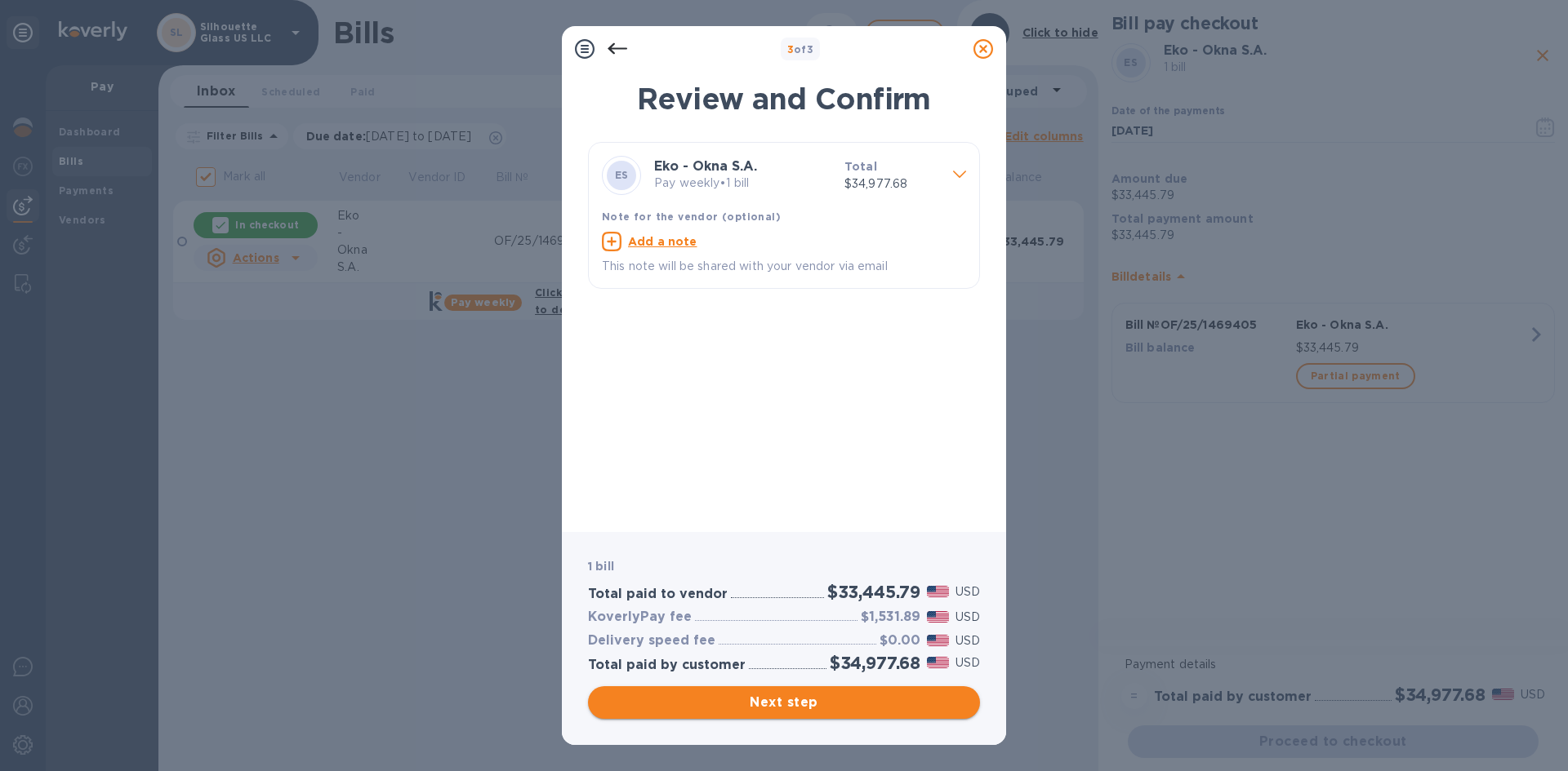
click at [779, 697] on span "Next step" at bounding box center [784, 703] width 366 height 19
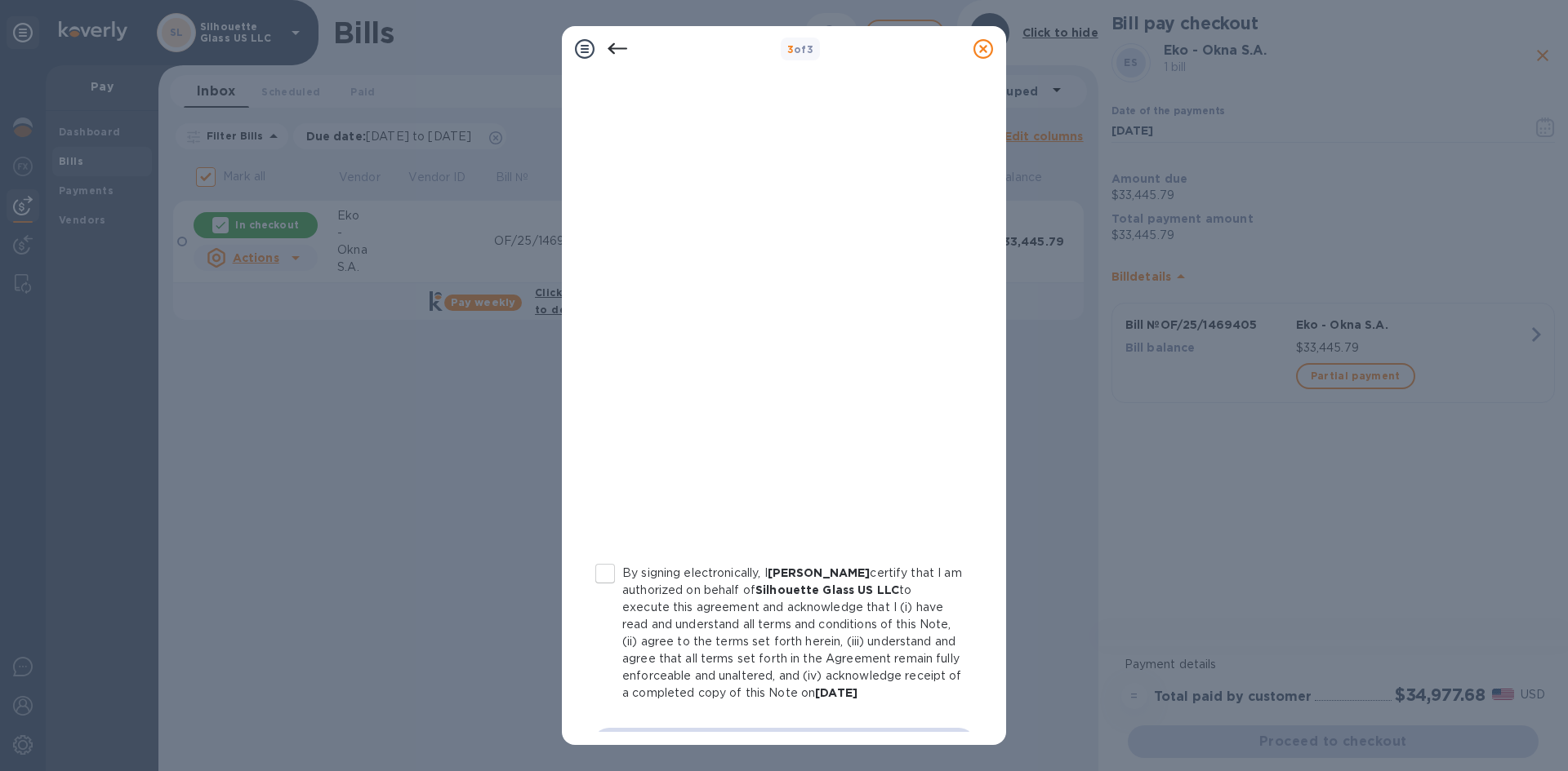
scroll to position [158, 0]
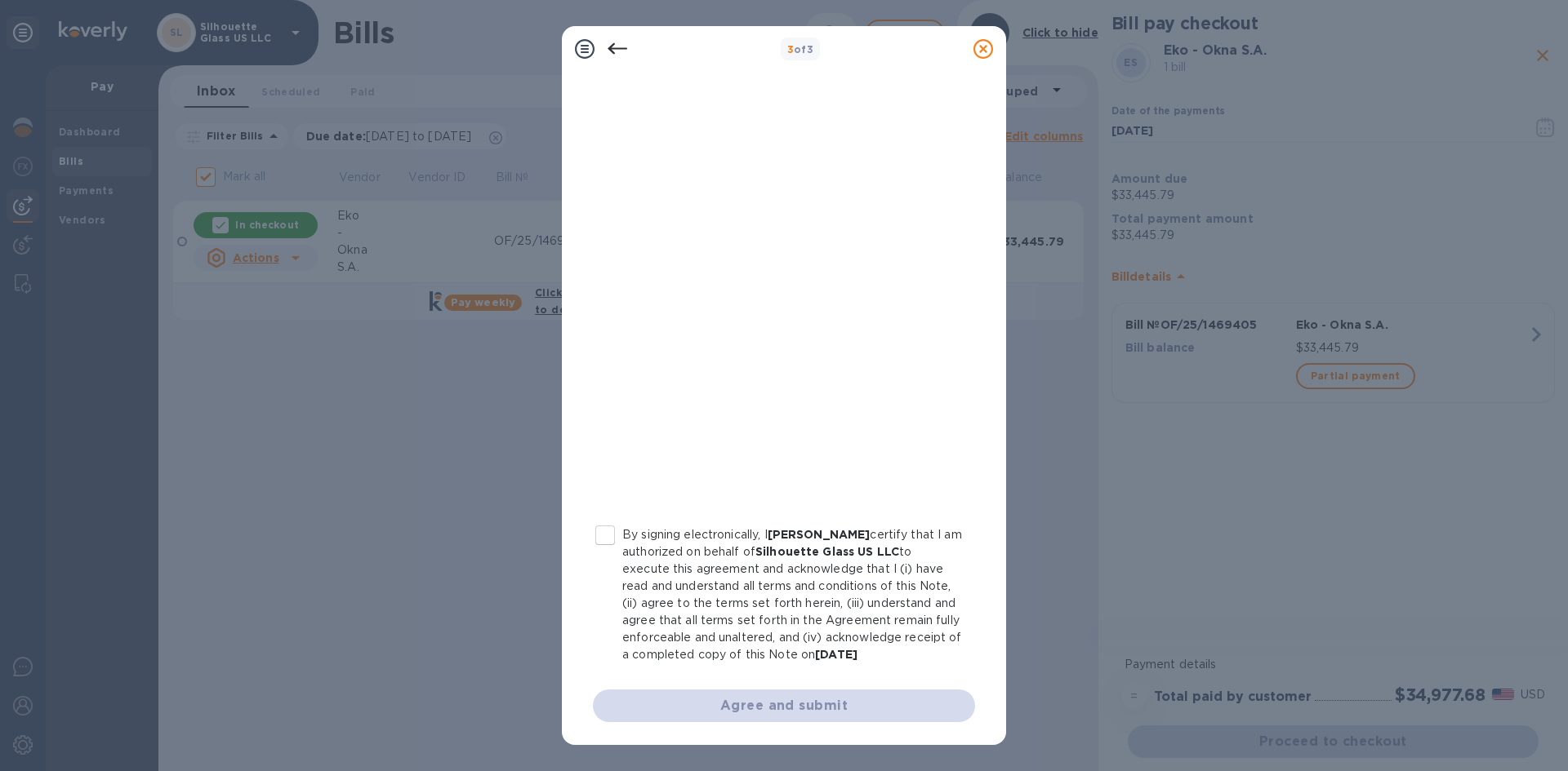
click at [598, 522] on input "By signing electronically, I [PERSON_NAME] certify that I am authorized on beha…" at bounding box center [605, 535] width 34 height 34
checkbox input "true"
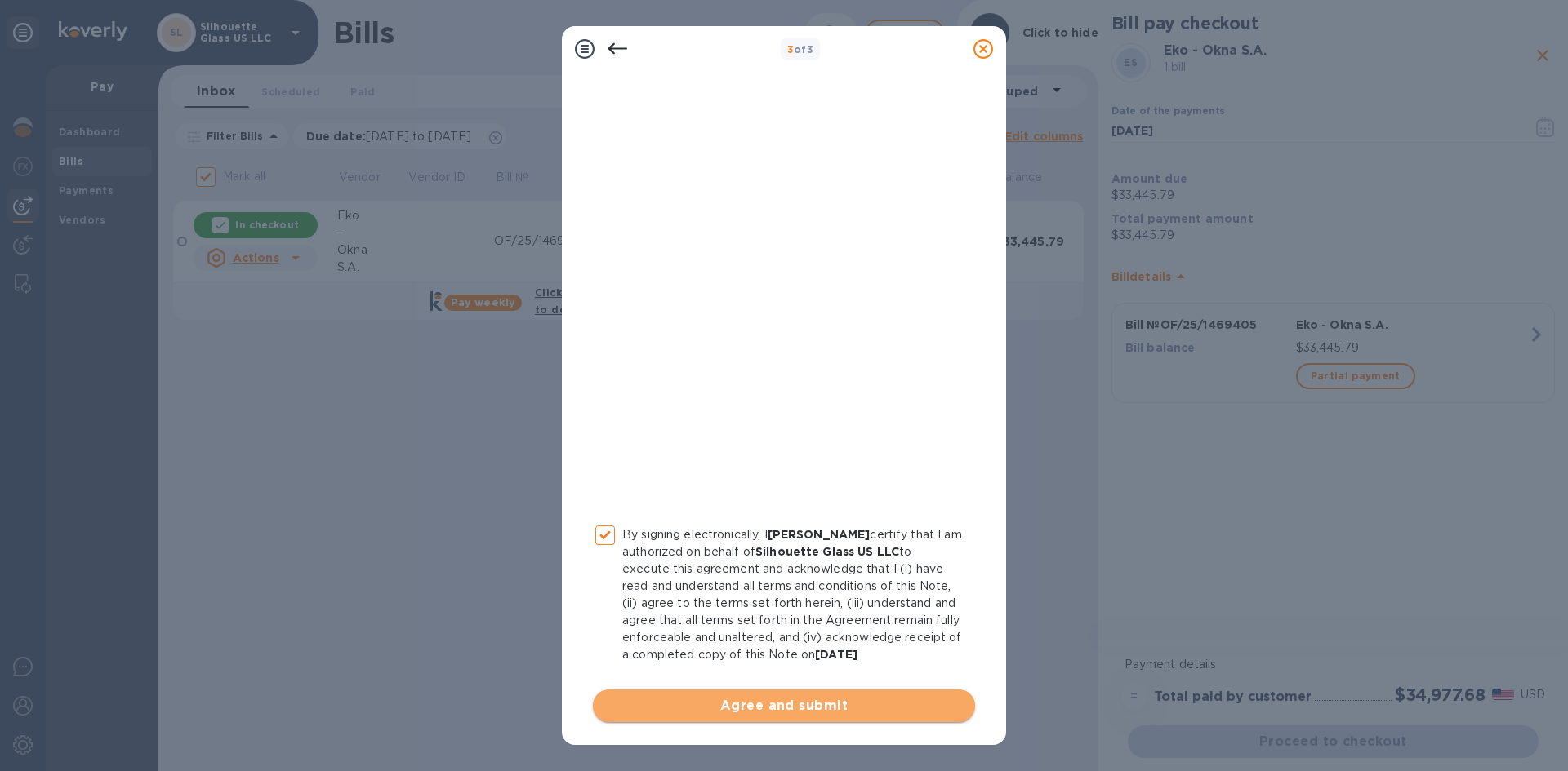
click at [829, 694] on button "Agree and submit" at bounding box center [784, 705] width 382 height 32
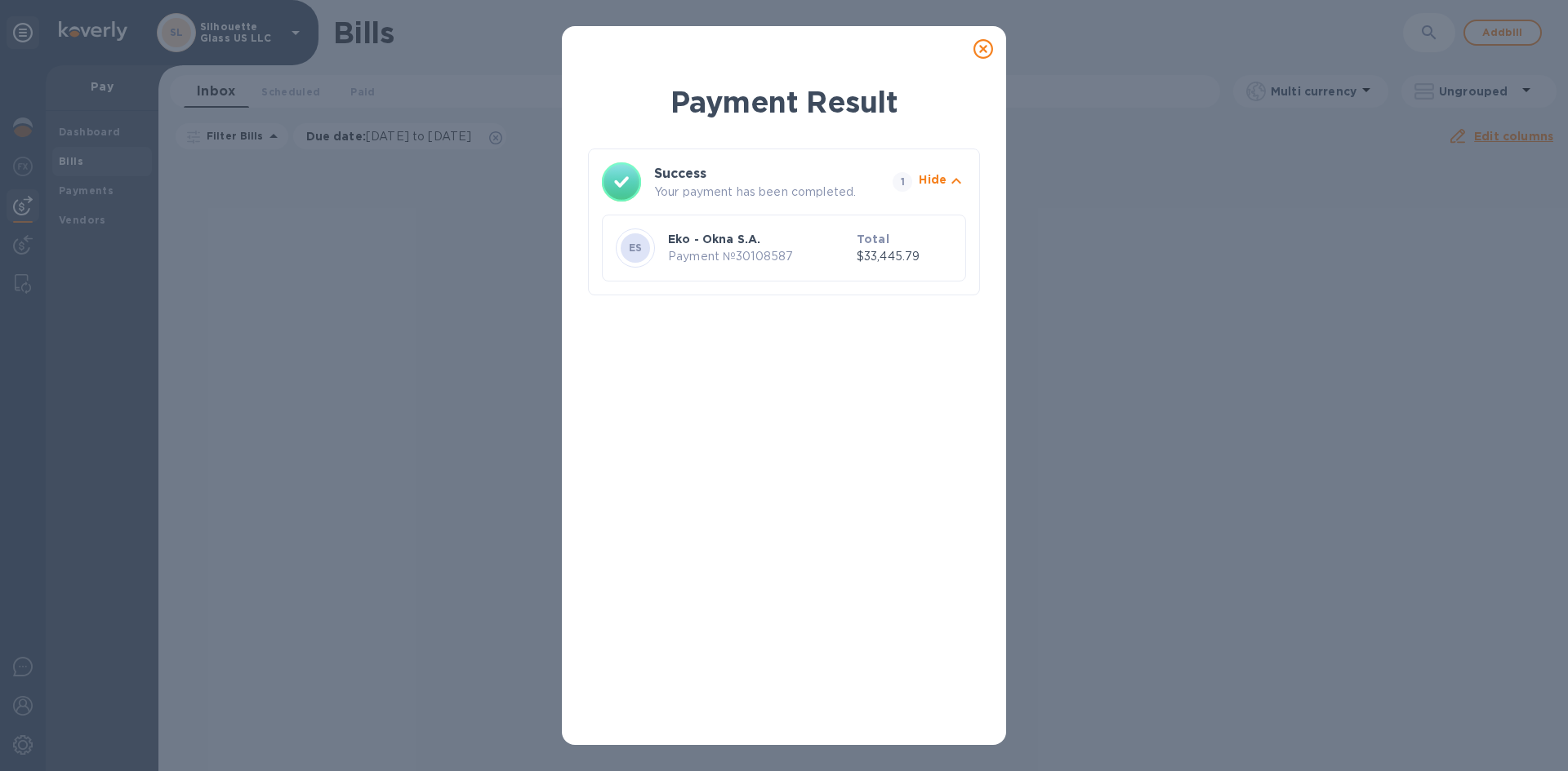
click at [983, 58] on icon at bounding box center [983, 49] width 19 height 19
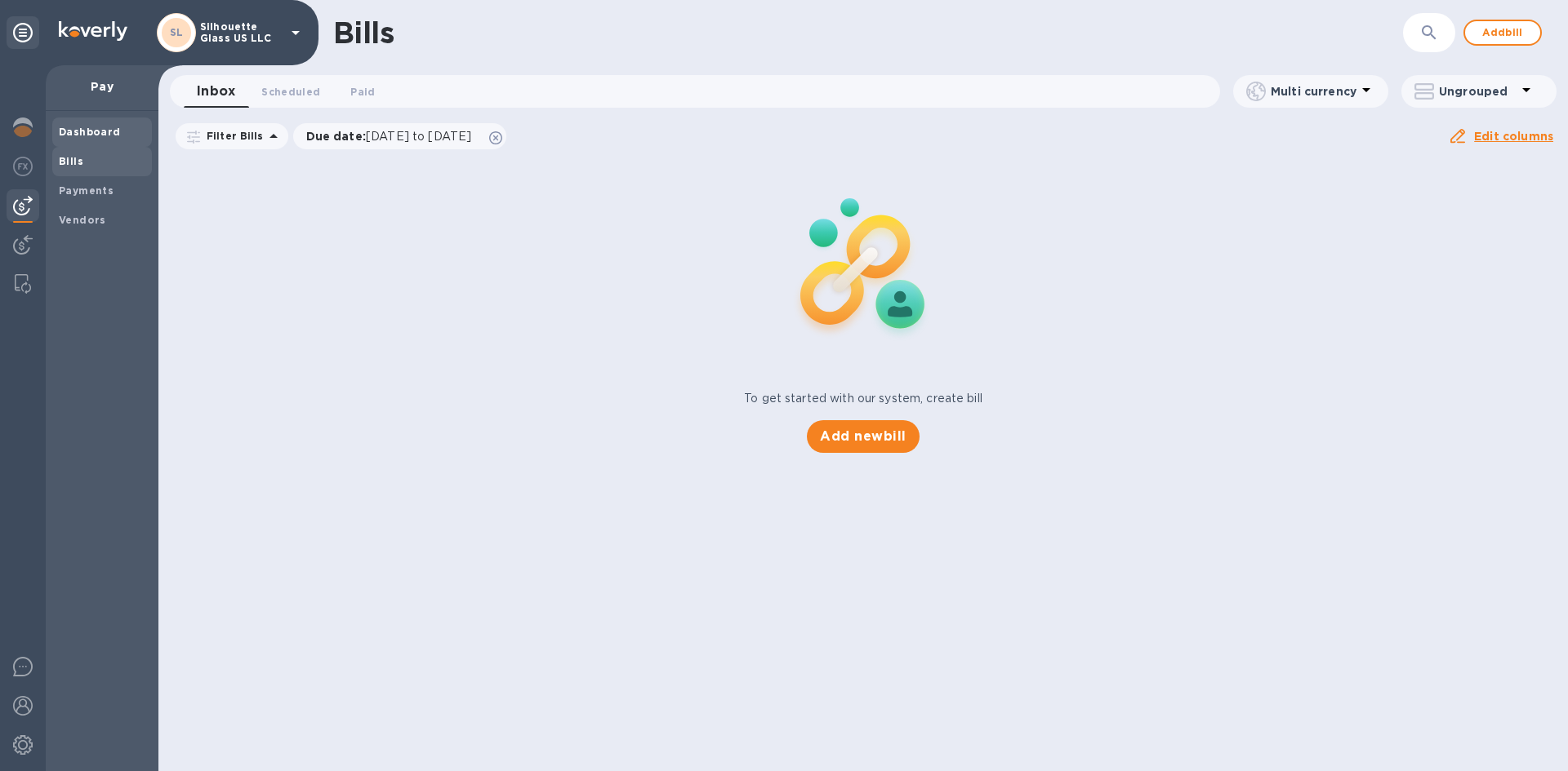
click at [77, 131] on b "Dashboard" at bounding box center [89, 132] width 62 height 12
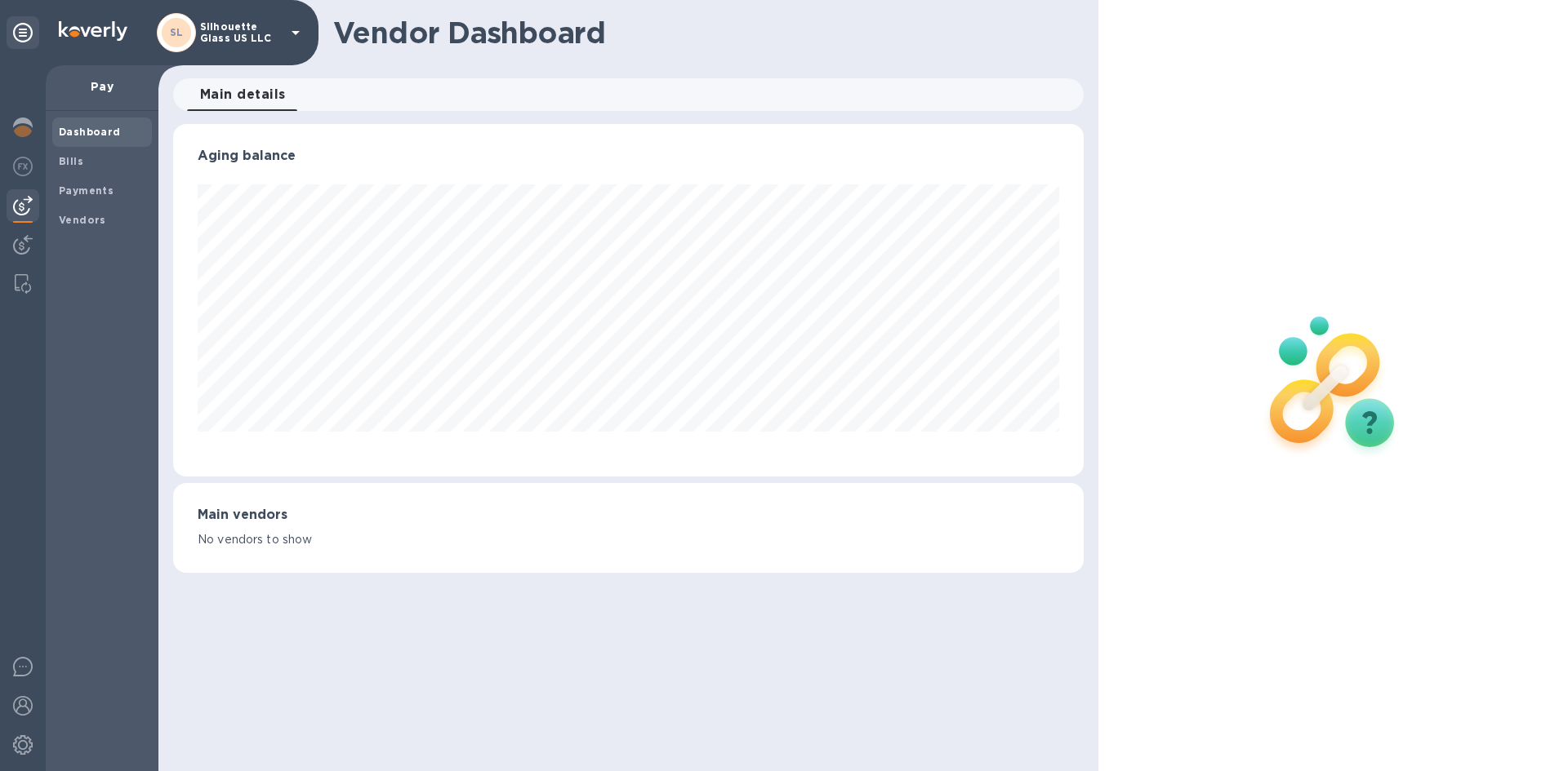
scroll to position [353, 910]
click at [14, 127] on img at bounding box center [23, 127] width 19 height 19
